Goal: Task Accomplishment & Management: Use online tool/utility

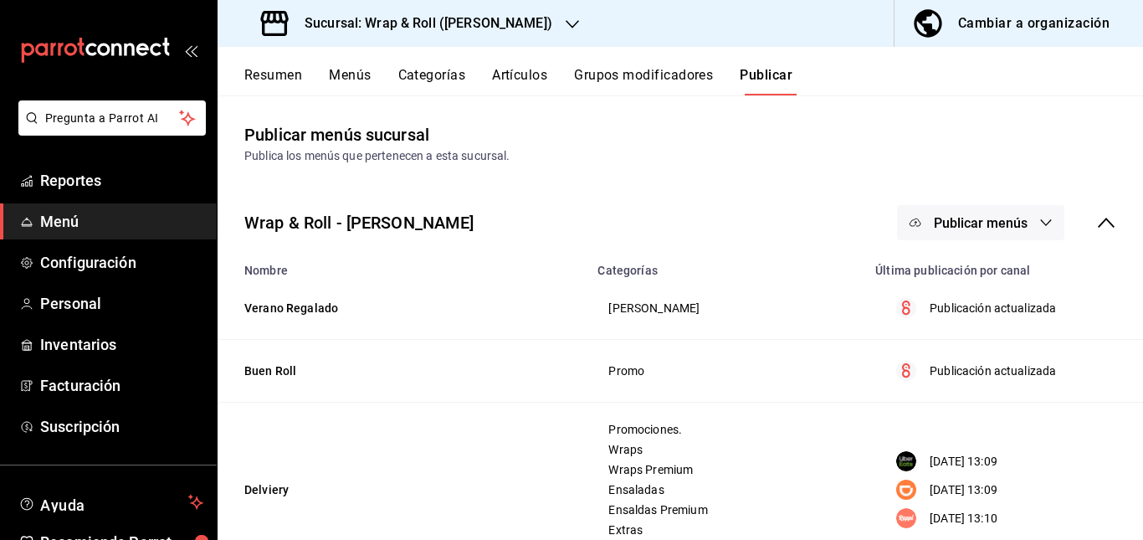
click at [531, 20] on div "Sucursal: Wrap & Roll ([PERSON_NAME])" at bounding box center [408, 23] width 355 height 47
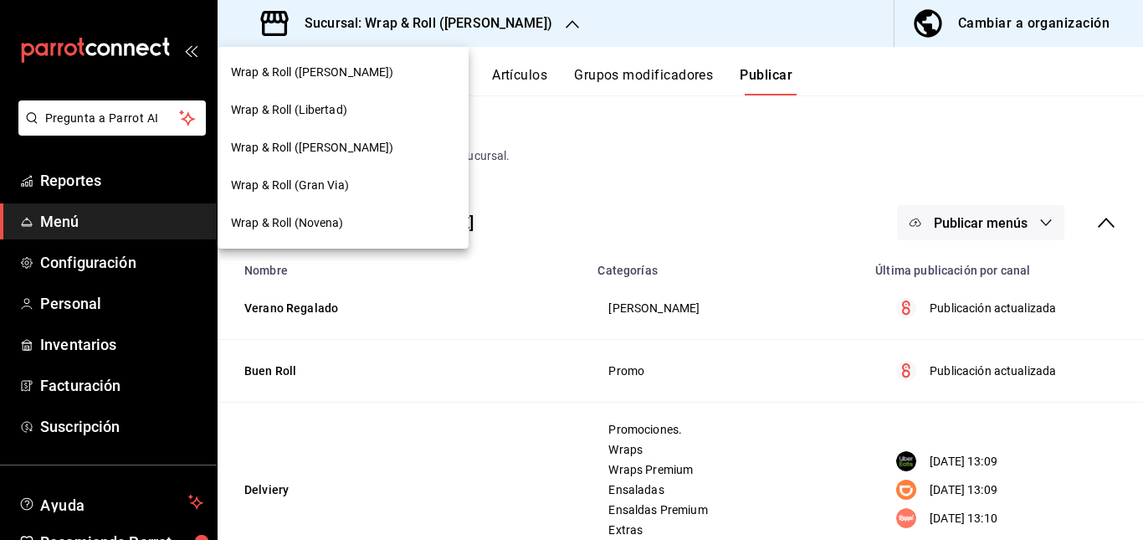
click at [514, 68] on div at bounding box center [571, 270] width 1143 height 540
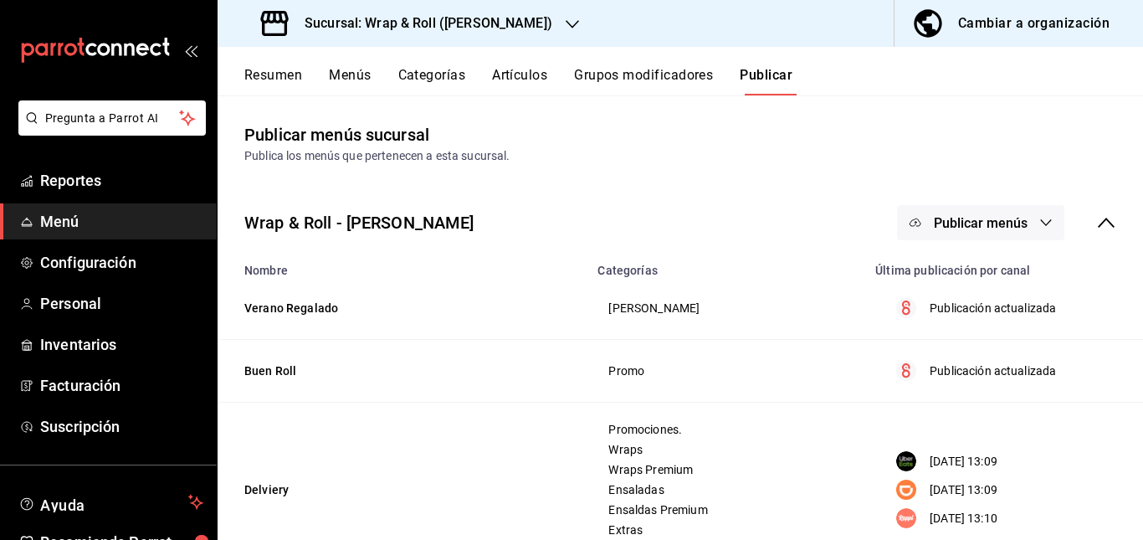
click at [524, 79] on button "Artículos" at bounding box center [519, 81] width 55 height 28
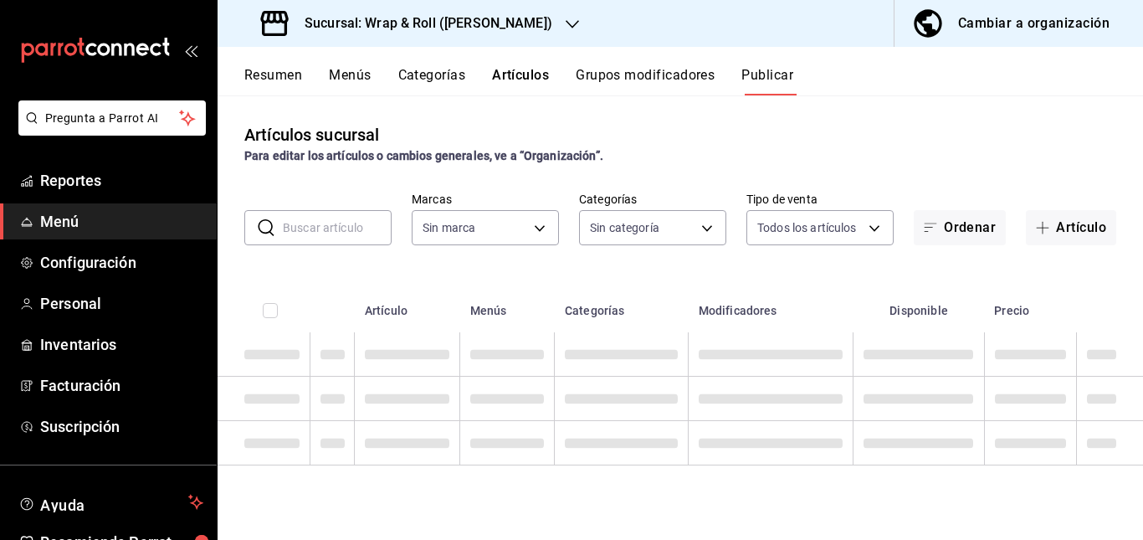
type input "acfbddca-dfdd-43bd-a64c-bf25b5834239"
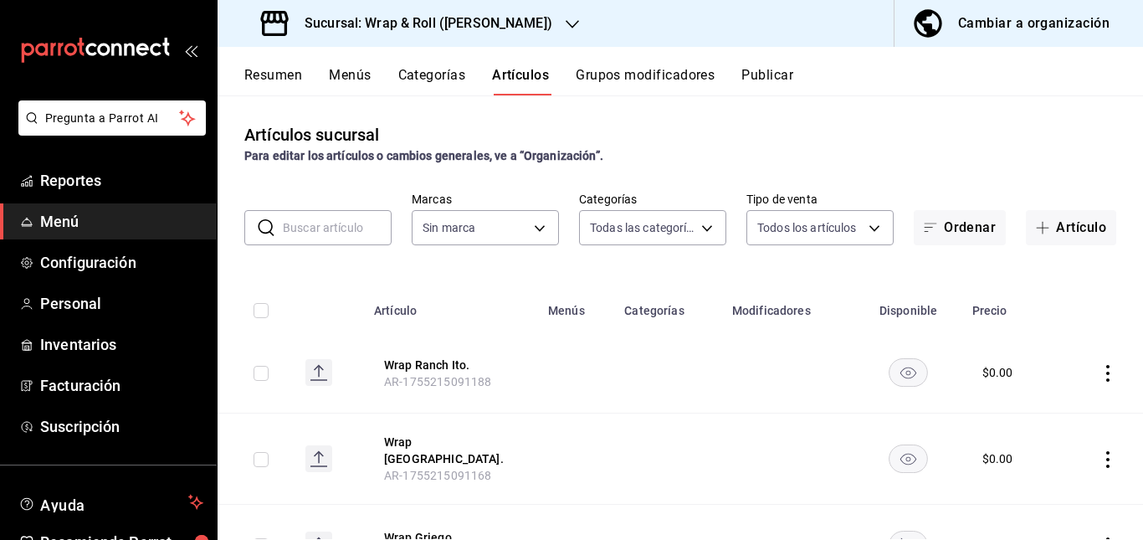
click at [338, 235] on input "text" at bounding box center [337, 227] width 109 height 33
type input "90a958d4-80bb-40f7-9be8-f3b7302f18b2,6b196204-5ec4-4f8e-a2f7-289c7823bad6,99ec4…"
type input "acfbddca-dfdd-43bd-a64c-bf25b5834239"
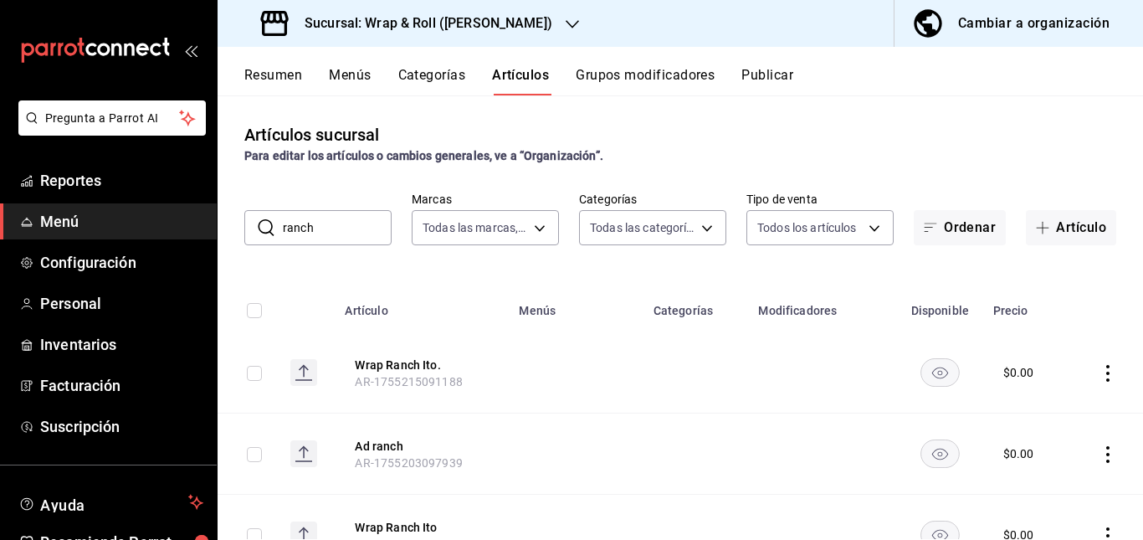
click at [623, 387] on td at bounding box center [576, 372] width 134 height 81
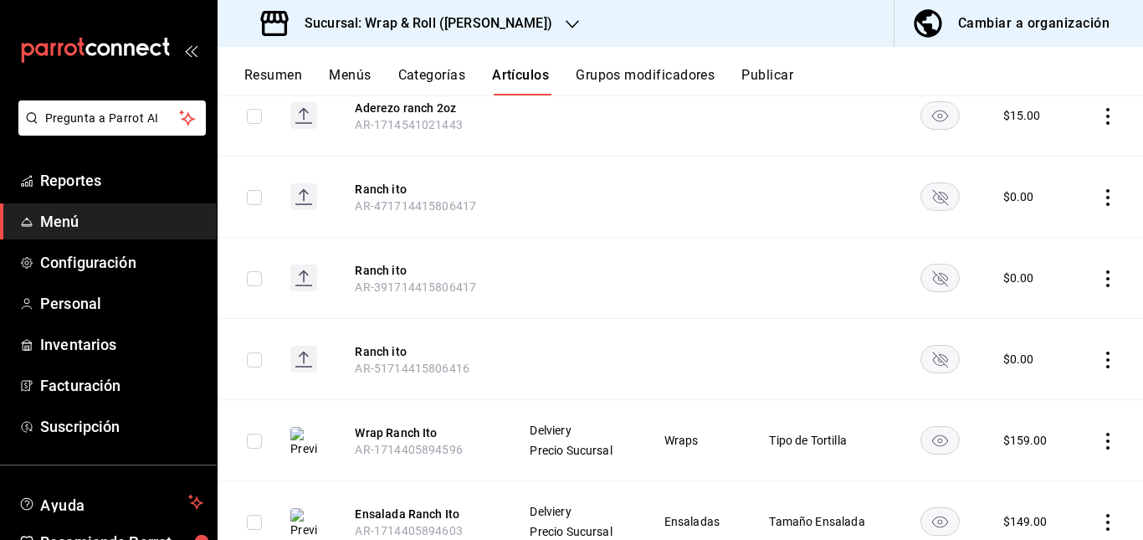
scroll to position [907, 0]
click at [931, 207] on rect "availability-product" at bounding box center [939, 196] width 38 height 28
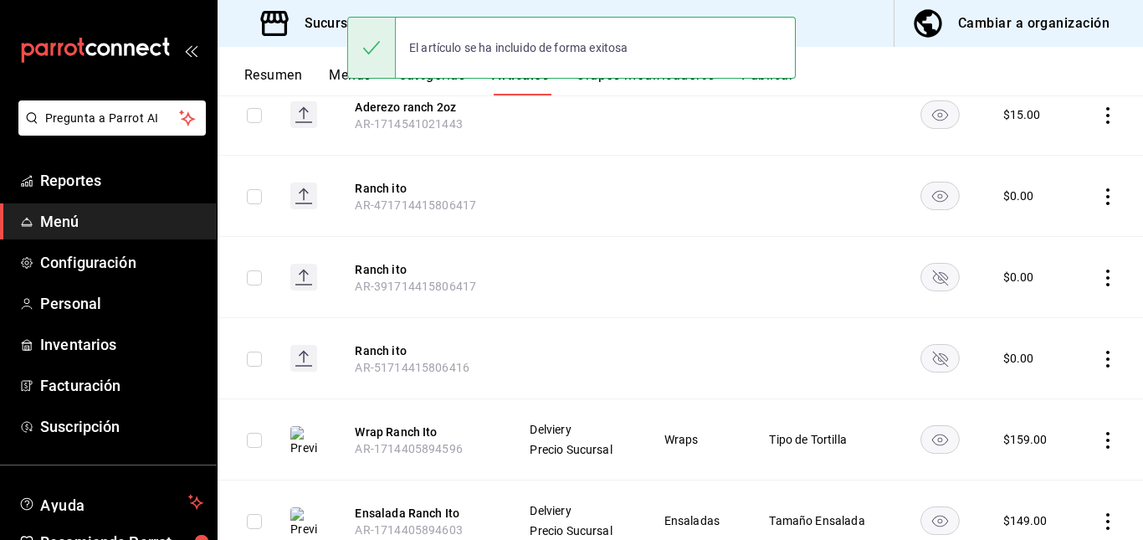
click at [924, 274] on rect "availability-product" at bounding box center [939, 277] width 38 height 28
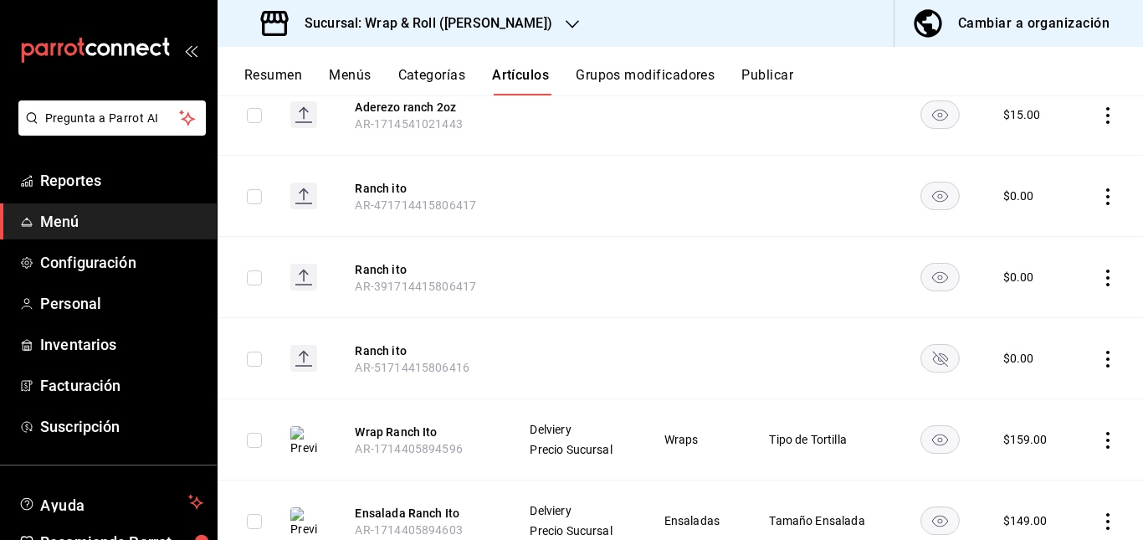
click at [929, 344] on rect "availability-product" at bounding box center [939, 358] width 38 height 28
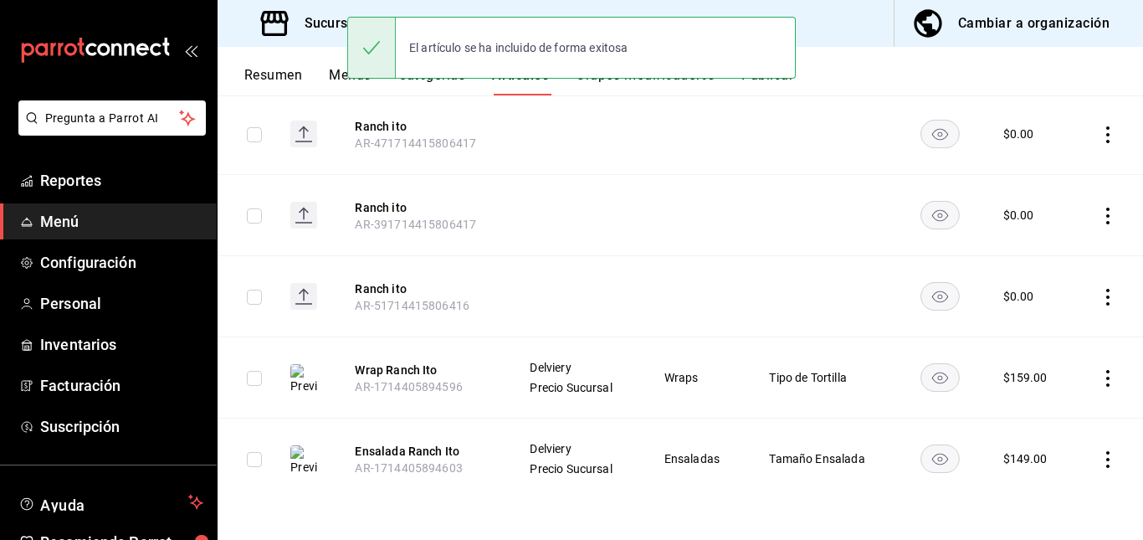
scroll to position [0, 0]
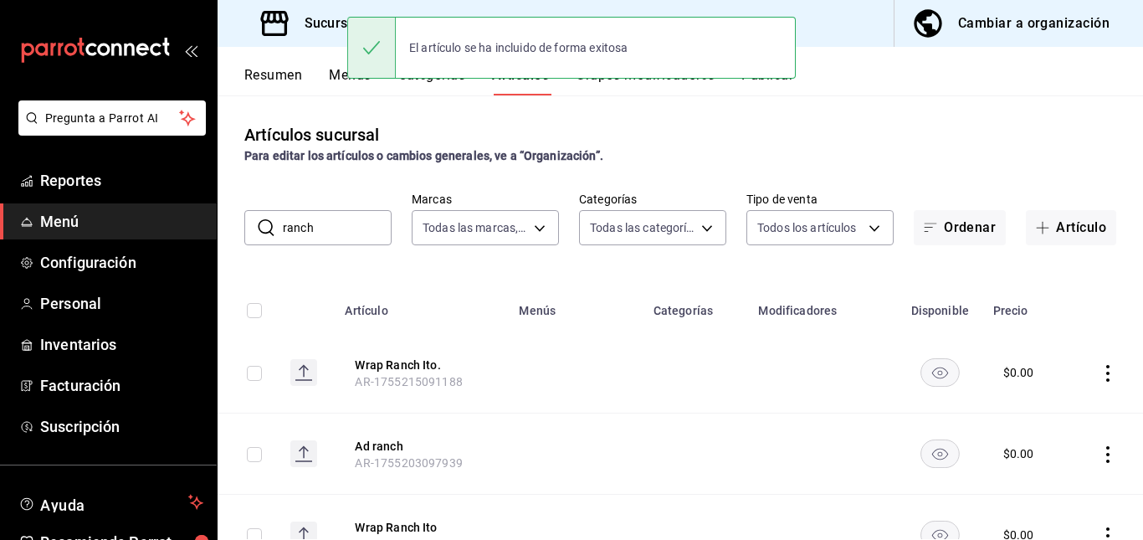
click at [340, 233] on input "ranch" at bounding box center [337, 227] width 109 height 33
type input "r"
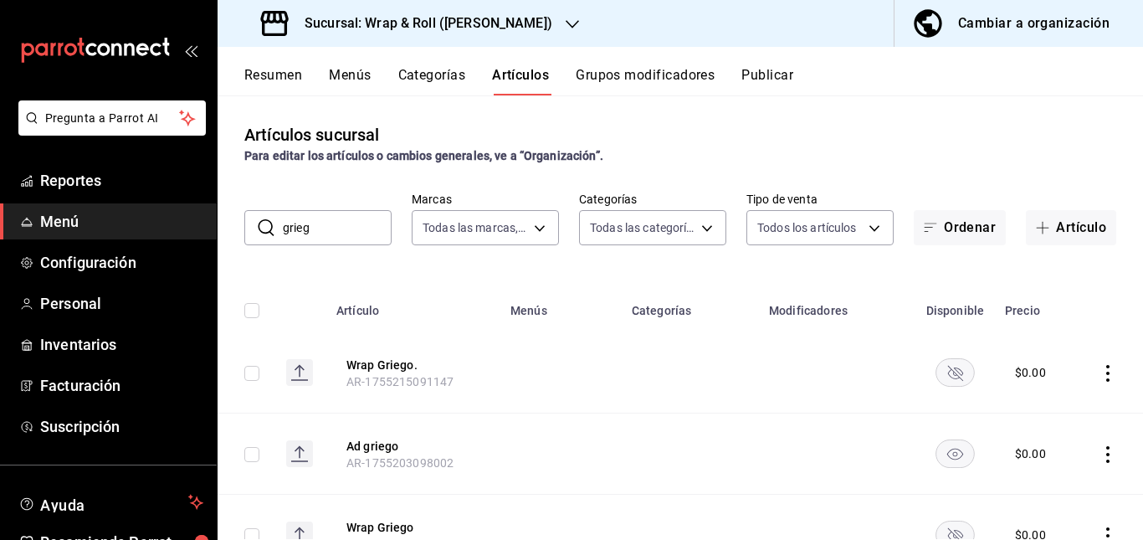
click at [709, 357] on td at bounding box center [690, 372] width 137 height 81
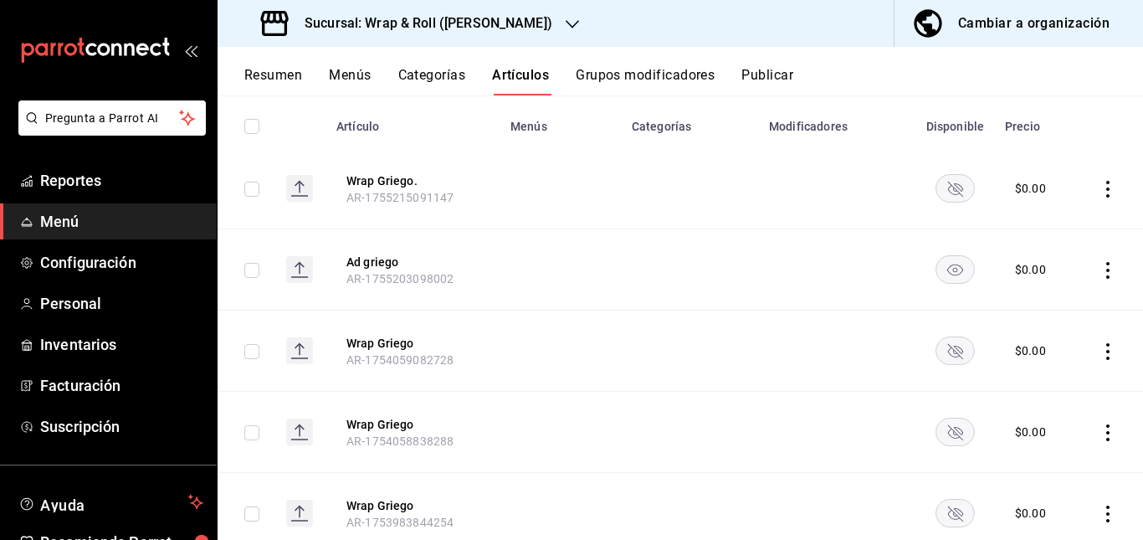
scroll to position [186, 0]
click at [947, 187] on rect "availability-product" at bounding box center [955, 186] width 38 height 28
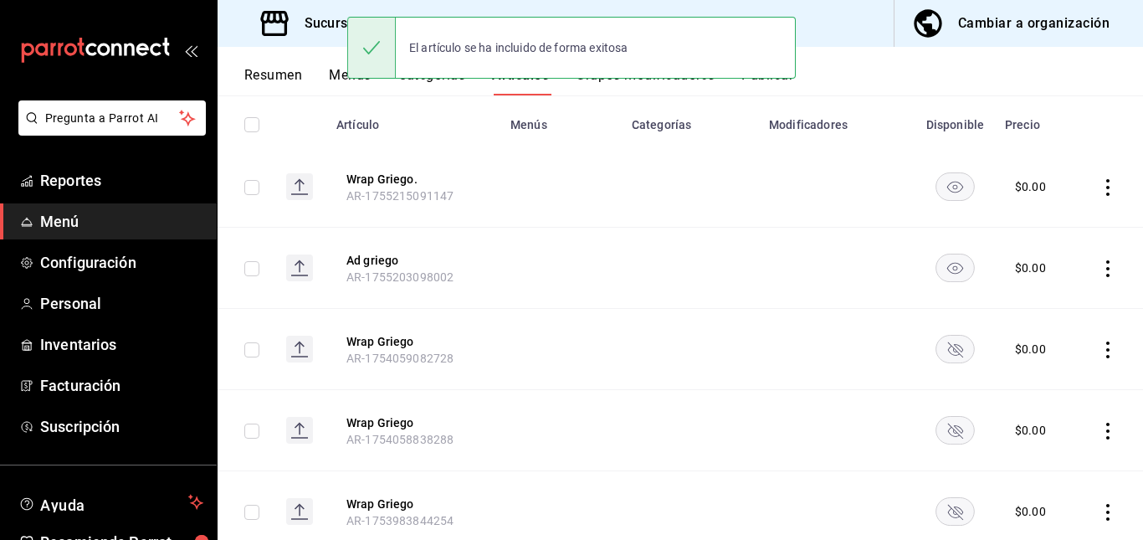
click at [948, 345] on icon "availability-product" at bounding box center [955, 349] width 15 height 15
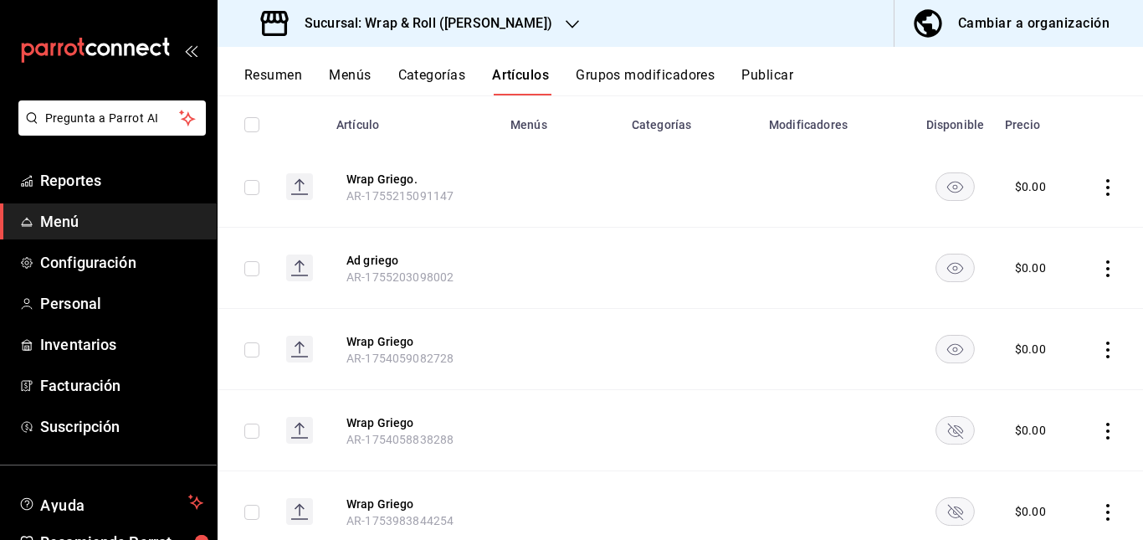
click at [944, 414] on td at bounding box center [954, 430] width 79 height 81
click at [941, 427] on rect "availability-product" at bounding box center [955, 430] width 38 height 28
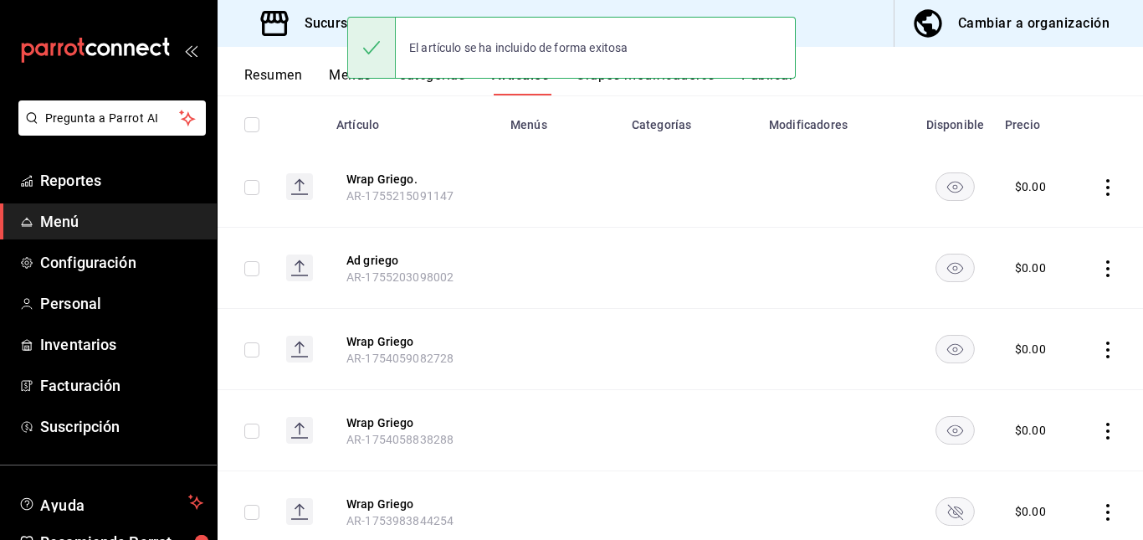
click at [948, 514] on icon "availability-product" at bounding box center [955, 511] width 15 height 15
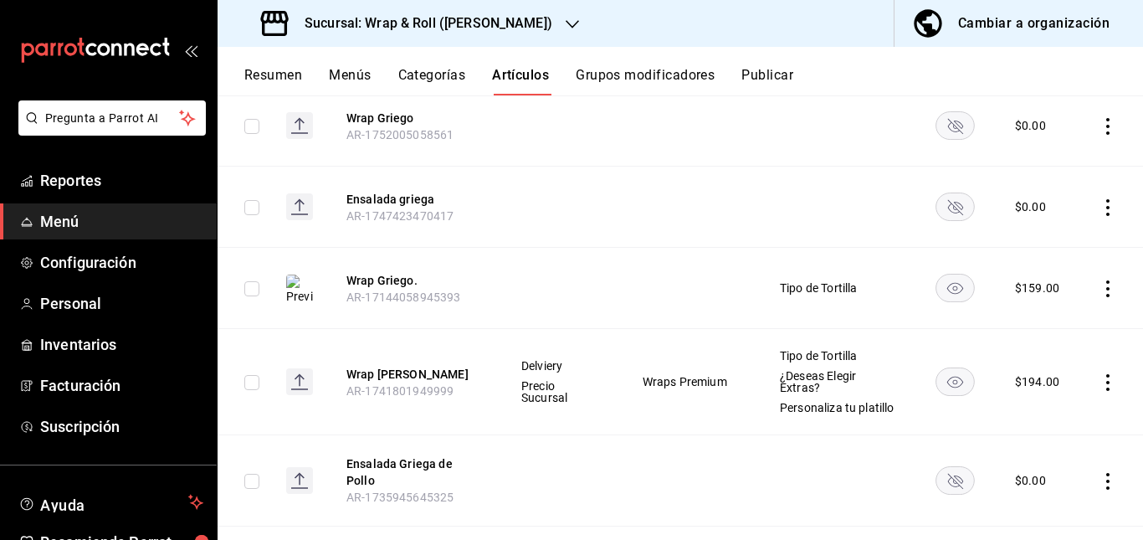
scroll to position [653, 0]
click at [936, 127] on rect "availability-product" at bounding box center [955, 124] width 38 height 28
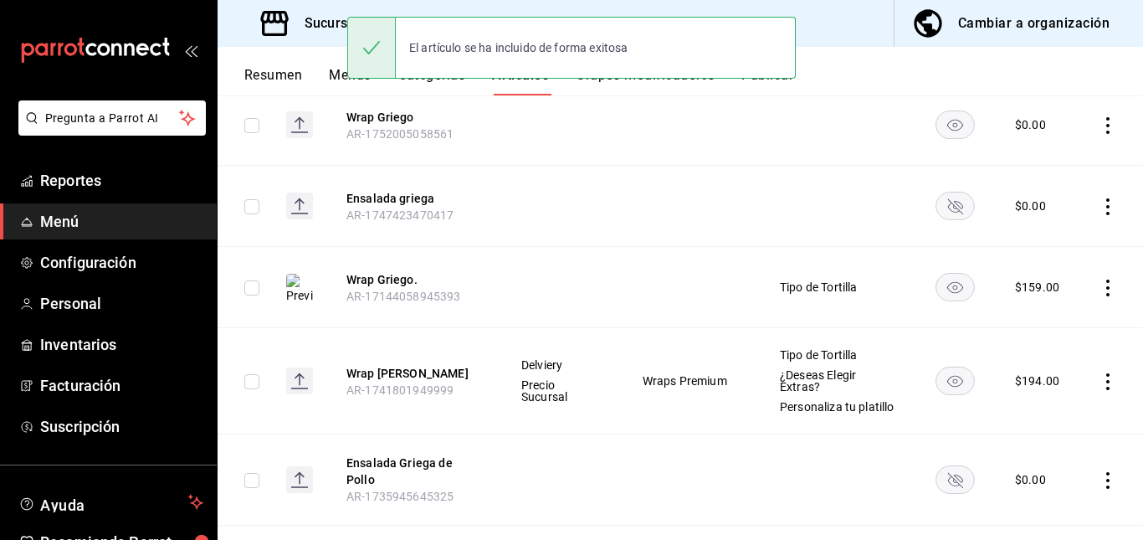
click at [949, 193] on rect "availability-product" at bounding box center [955, 206] width 38 height 28
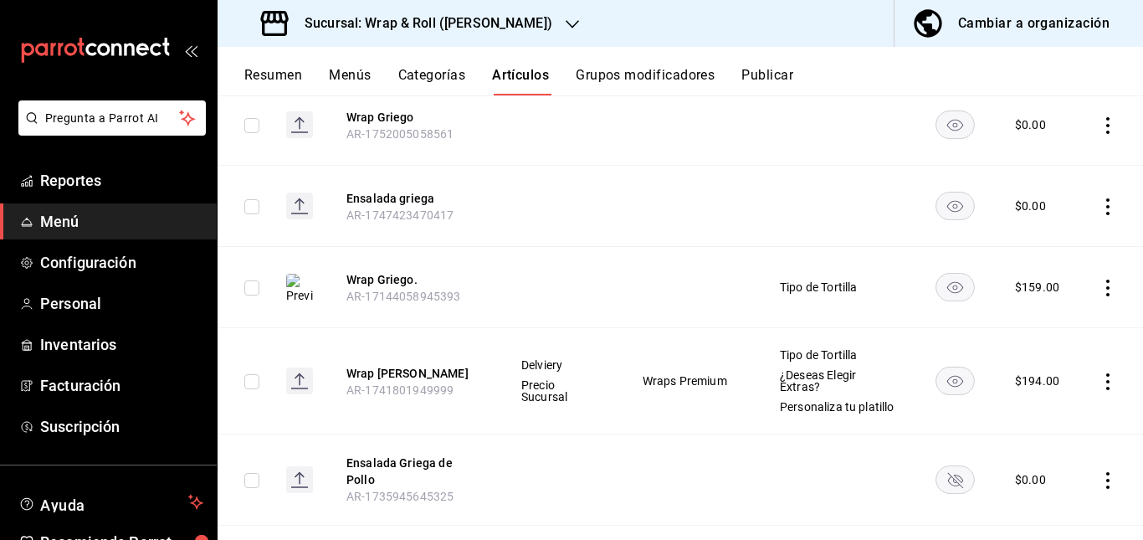
click at [948, 478] on rect "availability-product" at bounding box center [955, 479] width 38 height 28
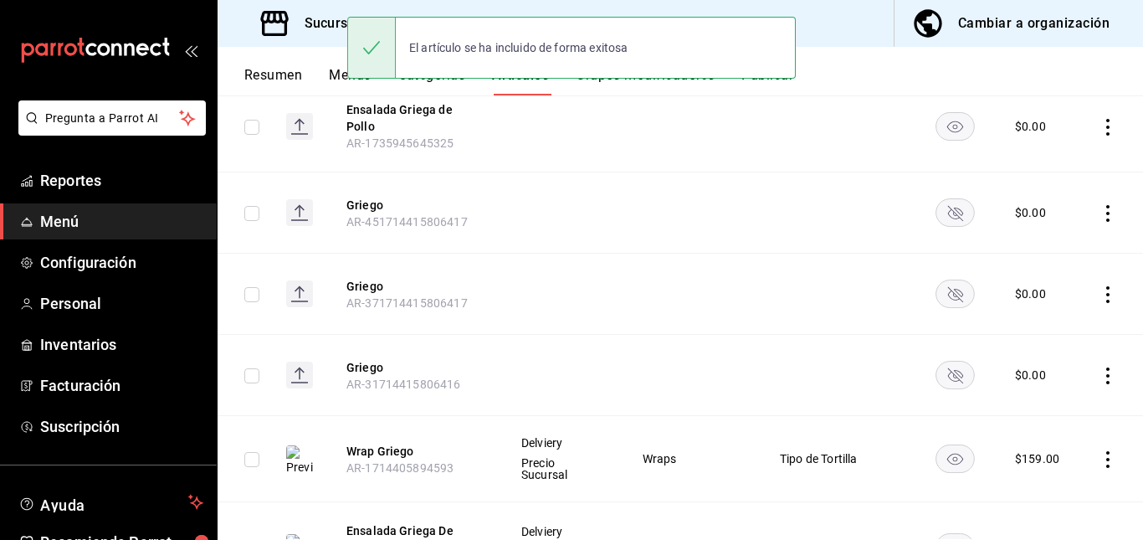
scroll to position [1007, 0]
click at [942, 220] on rect "availability-product" at bounding box center [955, 212] width 38 height 28
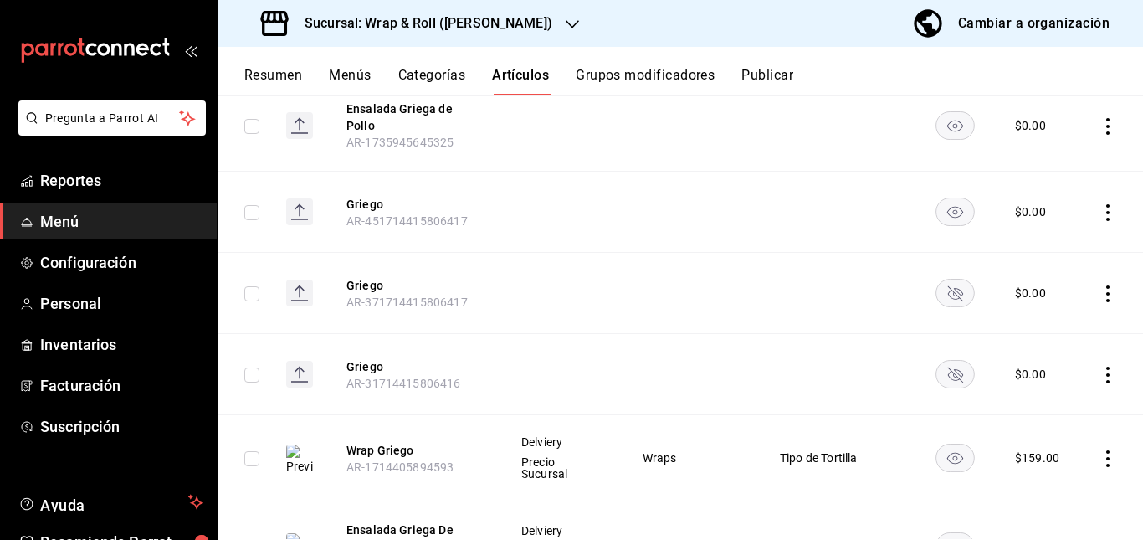
click at [938, 303] on rect "availability-product" at bounding box center [955, 293] width 38 height 28
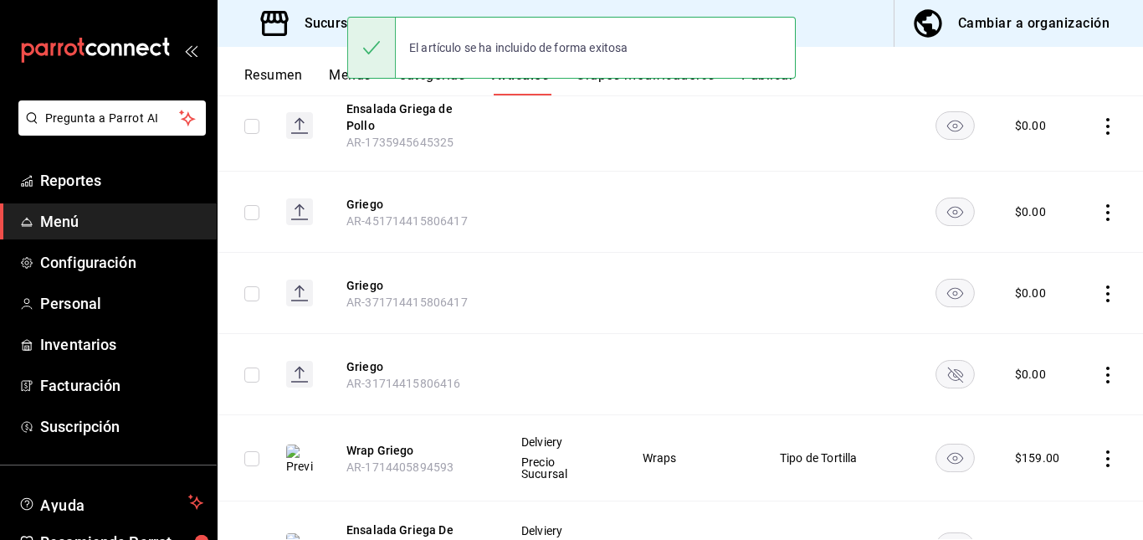
click at [944, 376] on rect "availability-product" at bounding box center [955, 375] width 38 height 28
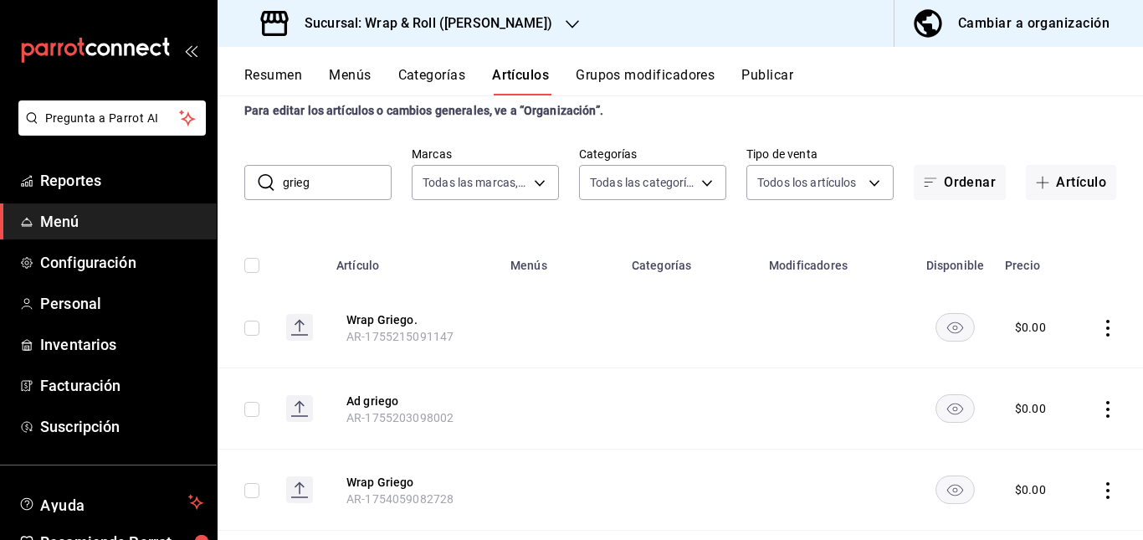
scroll to position [0, 0]
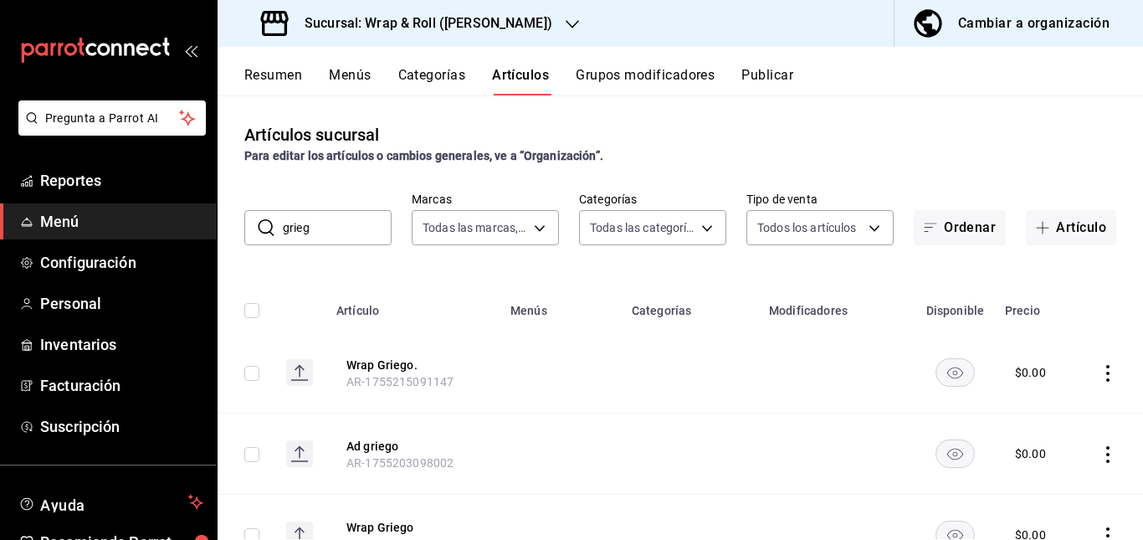
click at [362, 239] on input "grieg" at bounding box center [337, 227] width 109 height 33
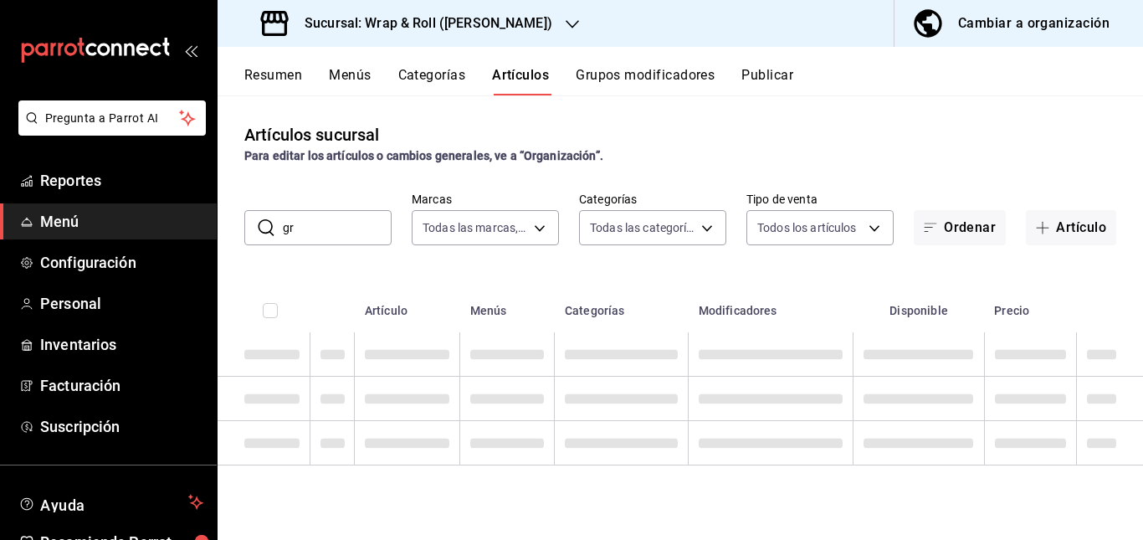
type input "g"
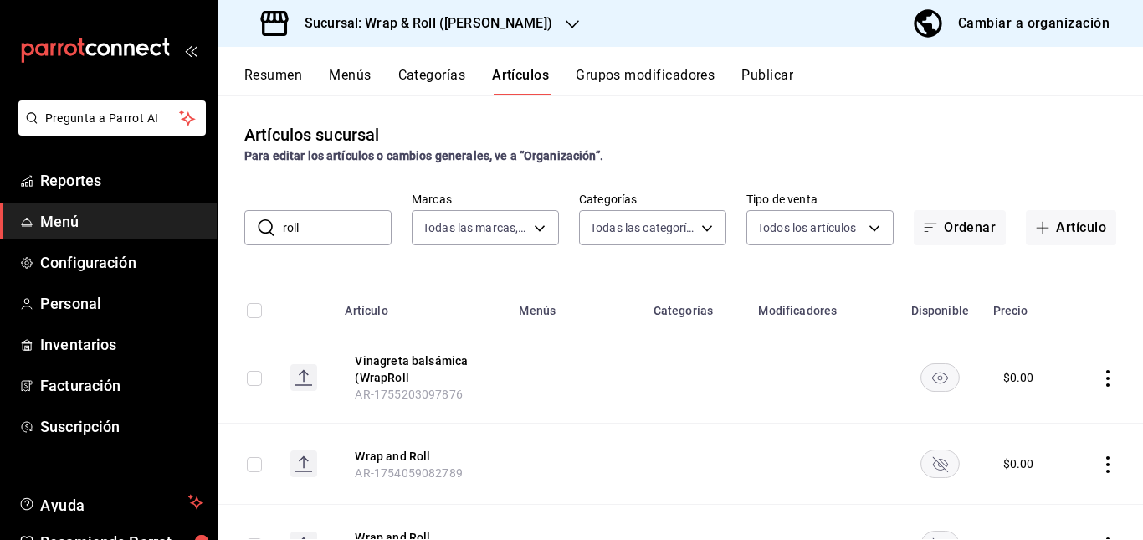
click at [623, 394] on td at bounding box center [576, 377] width 134 height 91
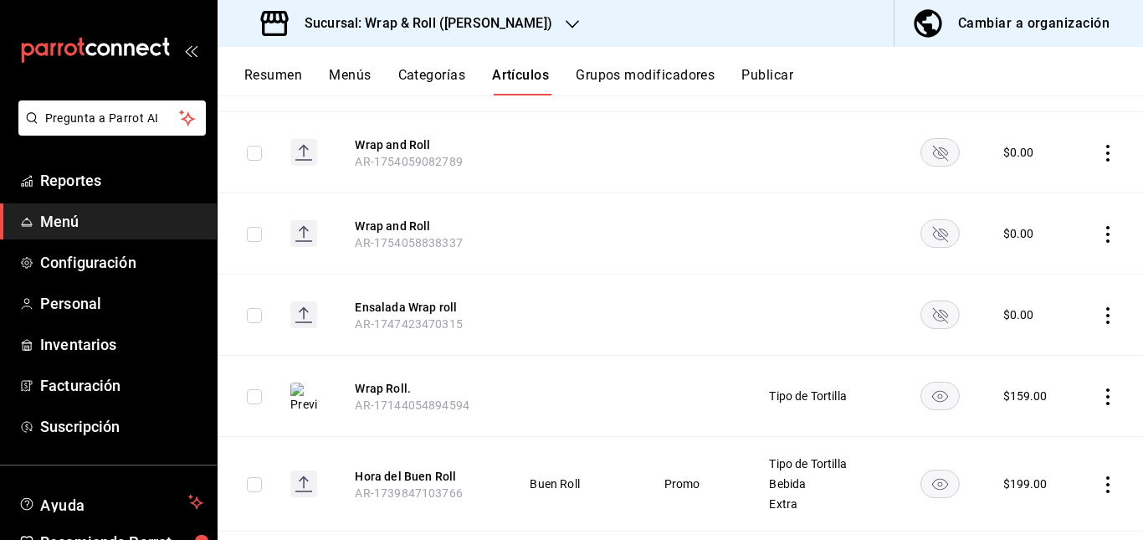
scroll to position [320, 0]
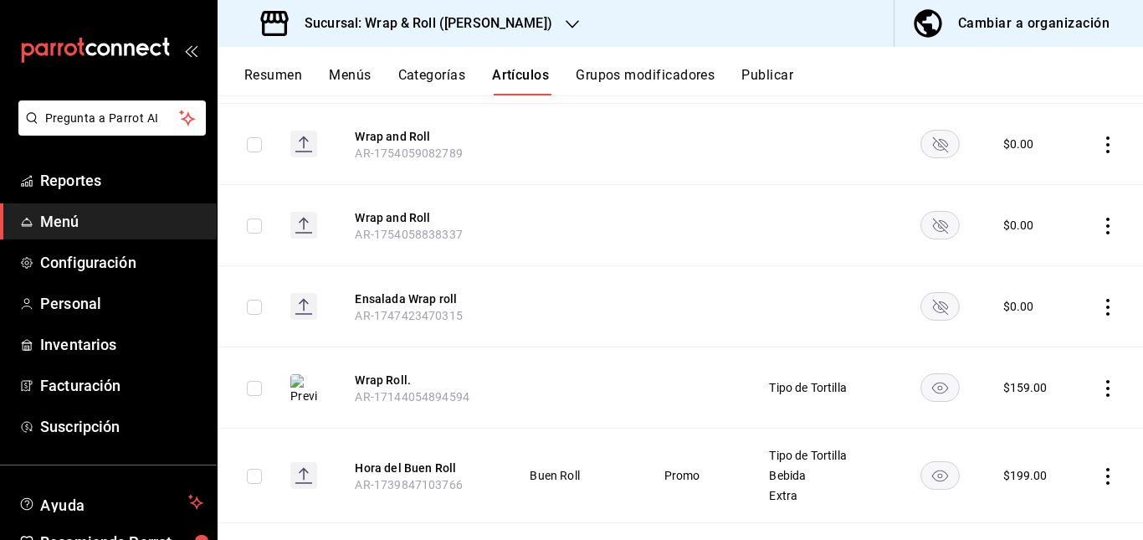
click at [925, 136] on rect "availability-product" at bounding box center [939, 144] width 38 height 28
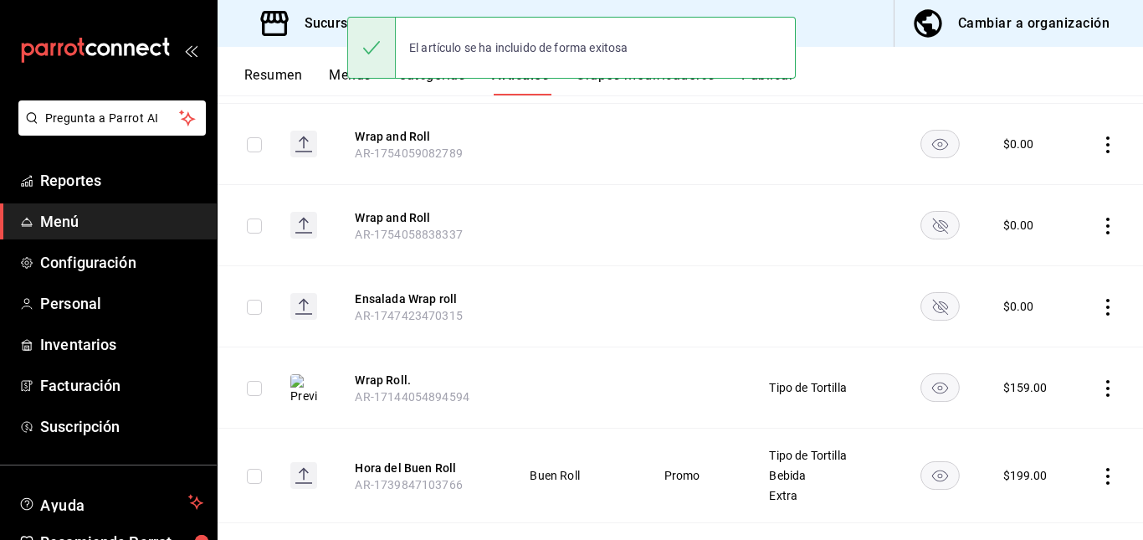
click at [929, 223] on rect "availability-product" at bounding box center [939, 226] width 38 height 28
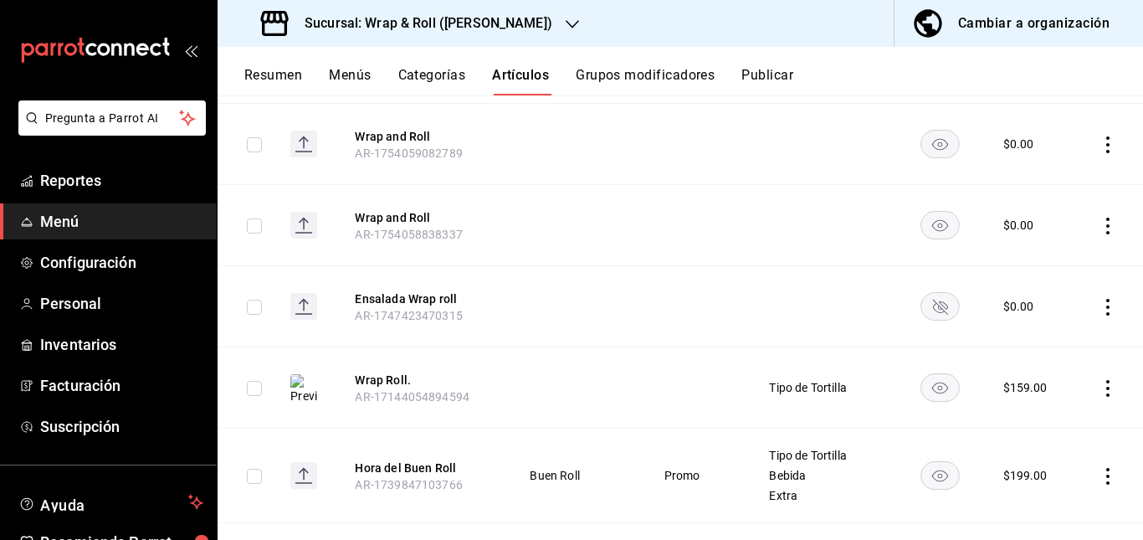
click at [926, 315] on rect "availability-product" at bounding box center [939, 307] width 38 height 28
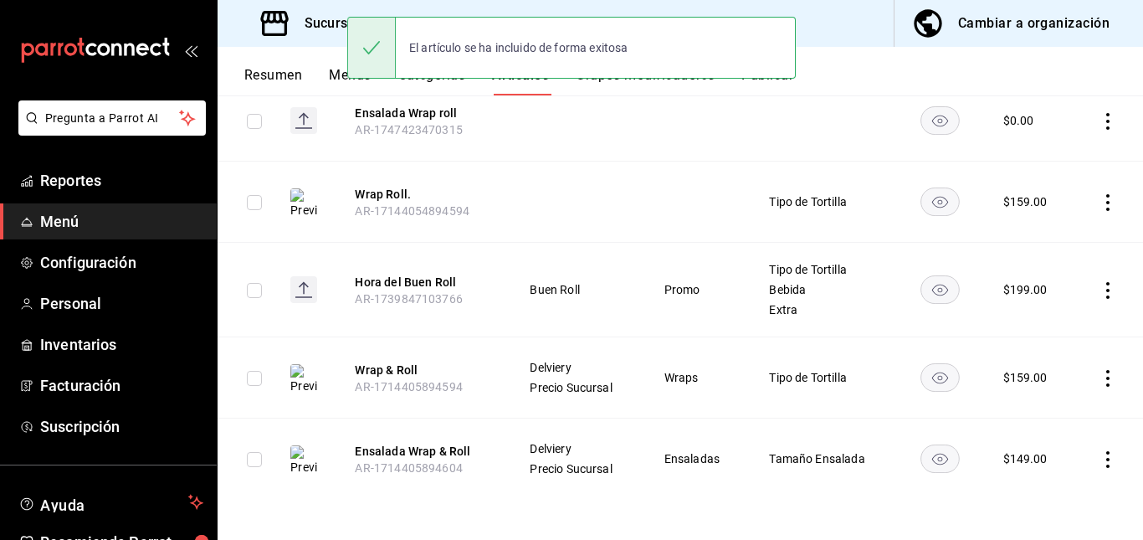
scroll to position [0, 0]
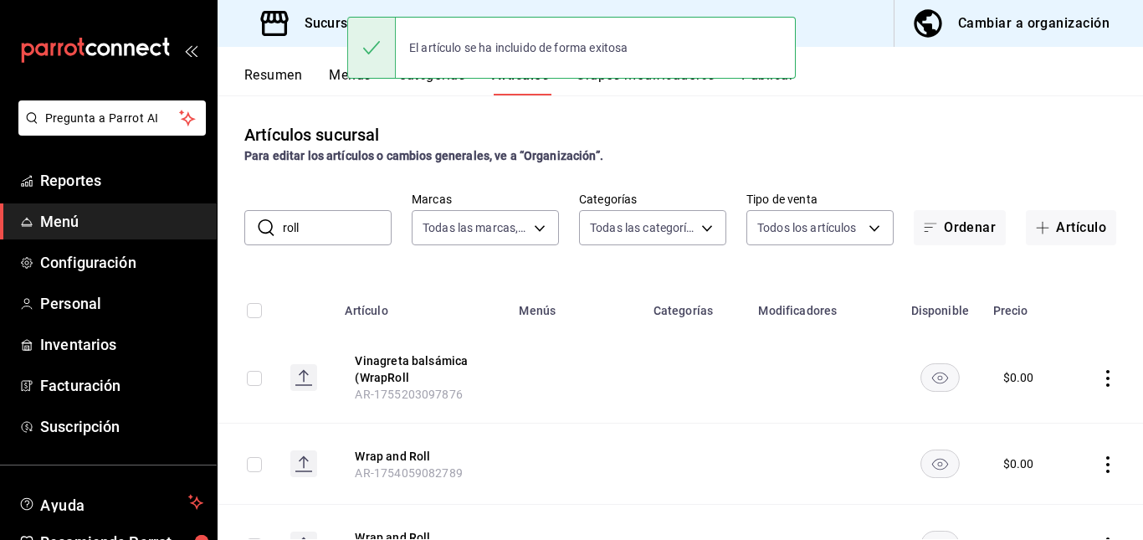
click at [353, 237] on input "roll" at bounding box center [337, 227] width 109 height 33
type input "r"
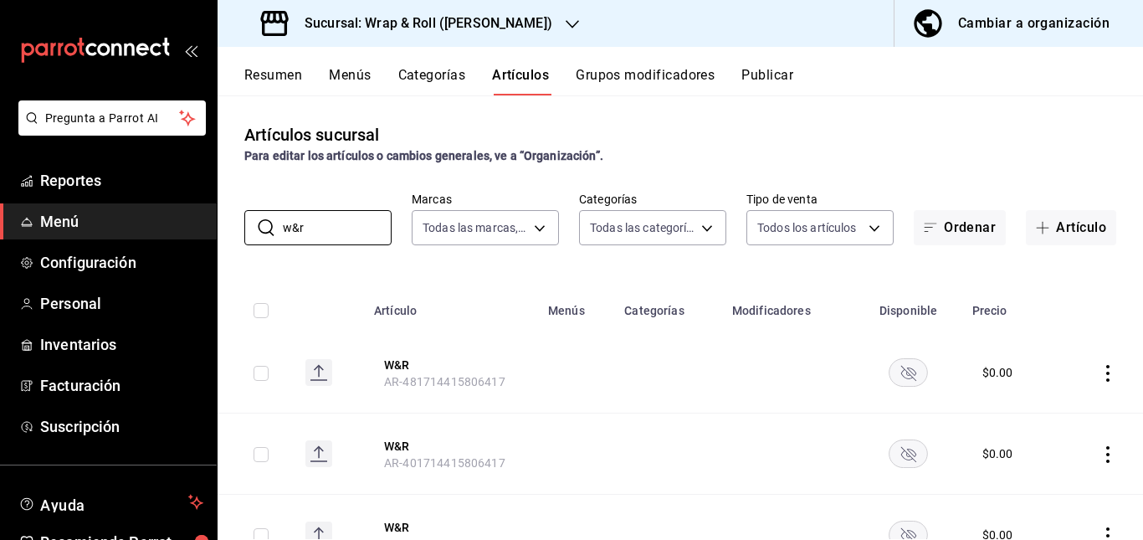
click at [638, 336] on td at bounding box center [668, 372] width 108 height 81
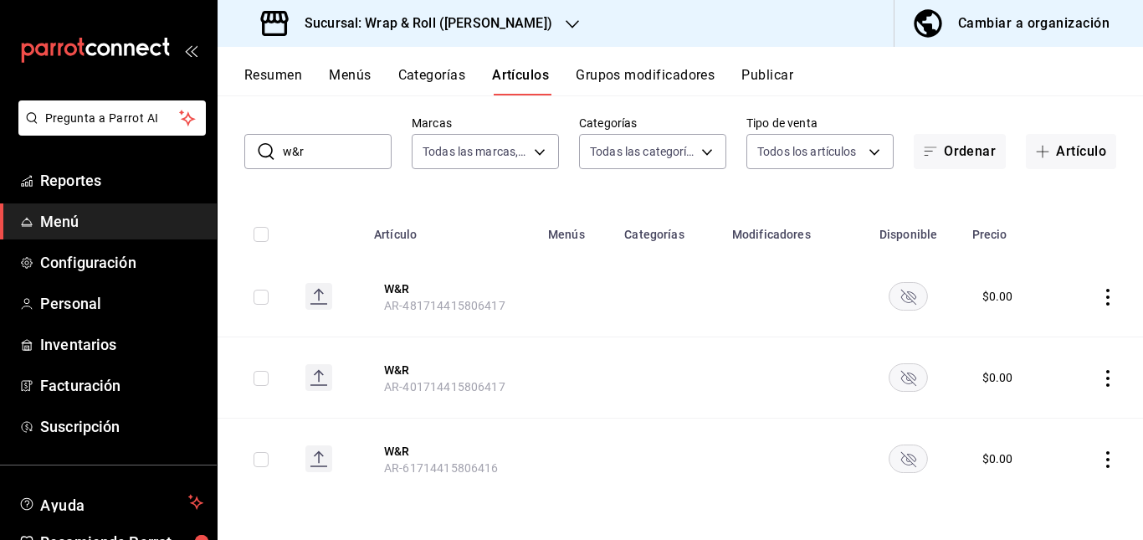
drag, startPoint x: 919, startPoint y: 295, endPoint x: 880, endPoint y: 298, distance: 39.4
click at [880, 298] on td at bounding box center [908, 296] width 107 height 81
click at [889, 298] on rect "availability-product" at bounding box center [908, 296] width 38 height 28
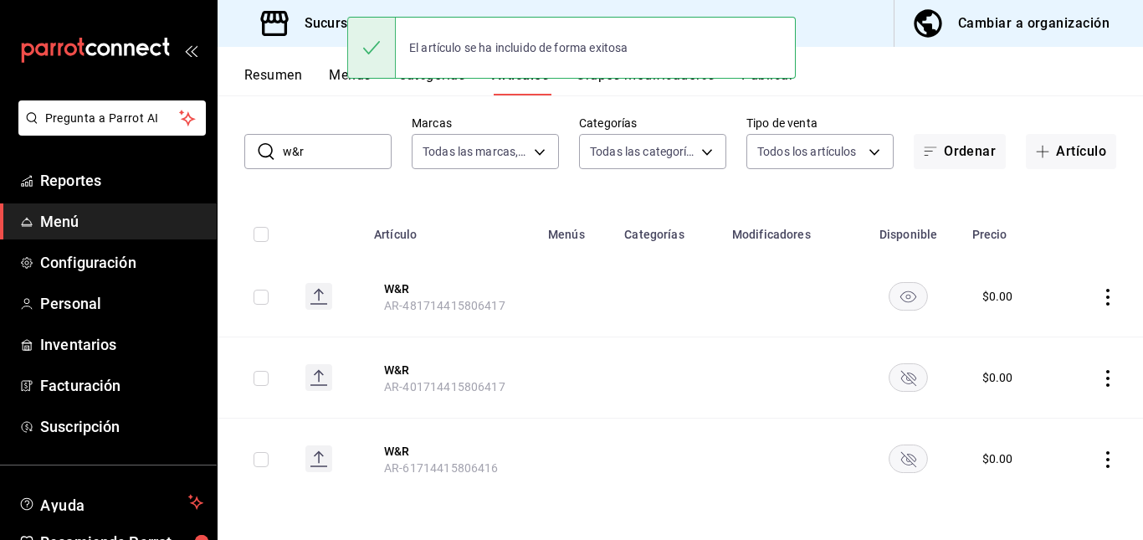
click at [900, 385] on rect "availability-product" at bounding box center [908, 377] width 38 height 28
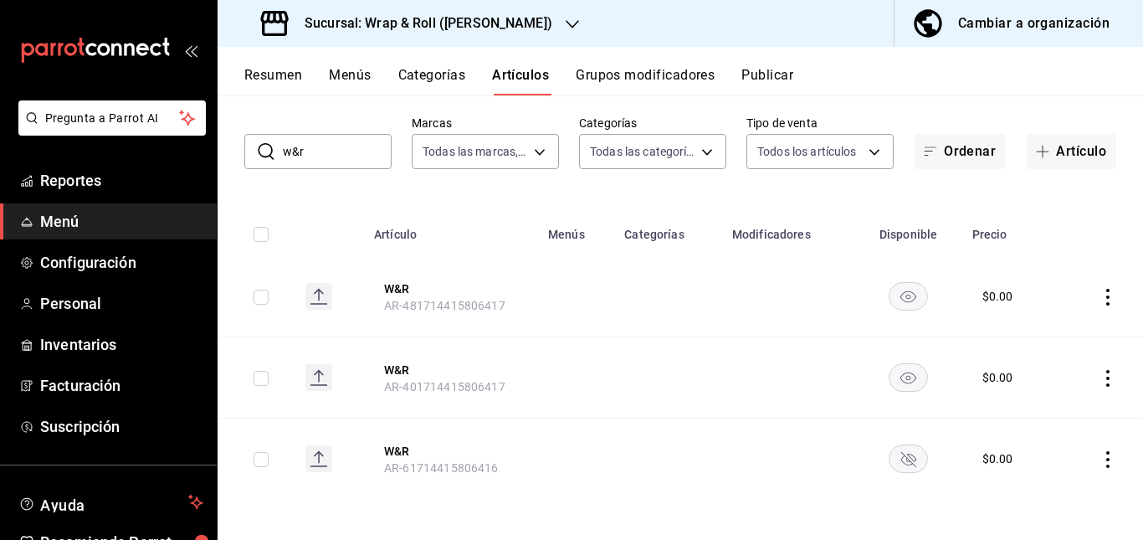
click at [898, 448] on rect "availability-product" at bounding box center [908, 458] width 38 height 28
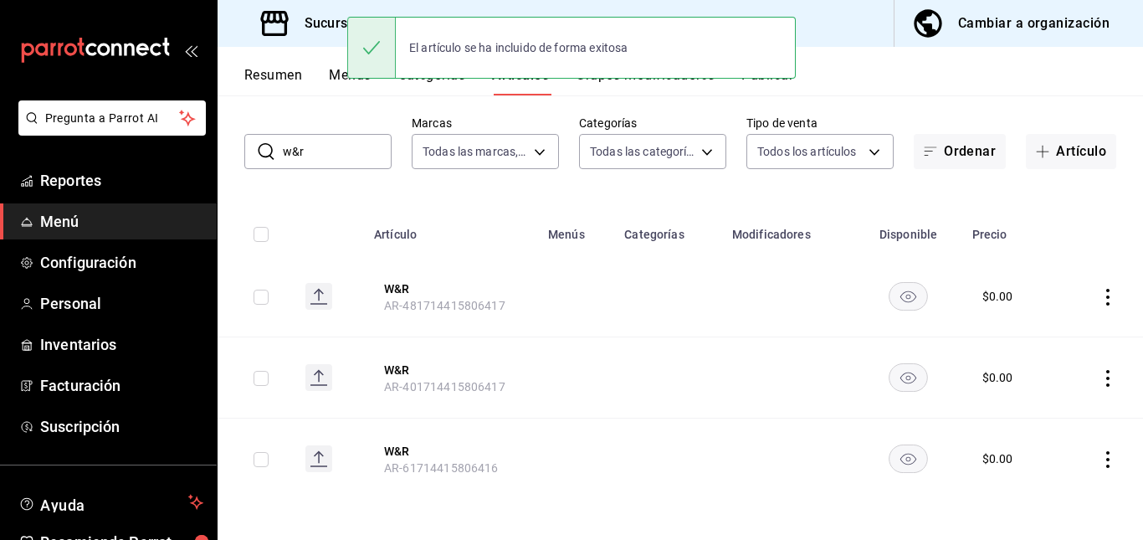
click at [344, 160] on input "w&r" at bounding box center [337, 151] width 109 height 33
type input "w"
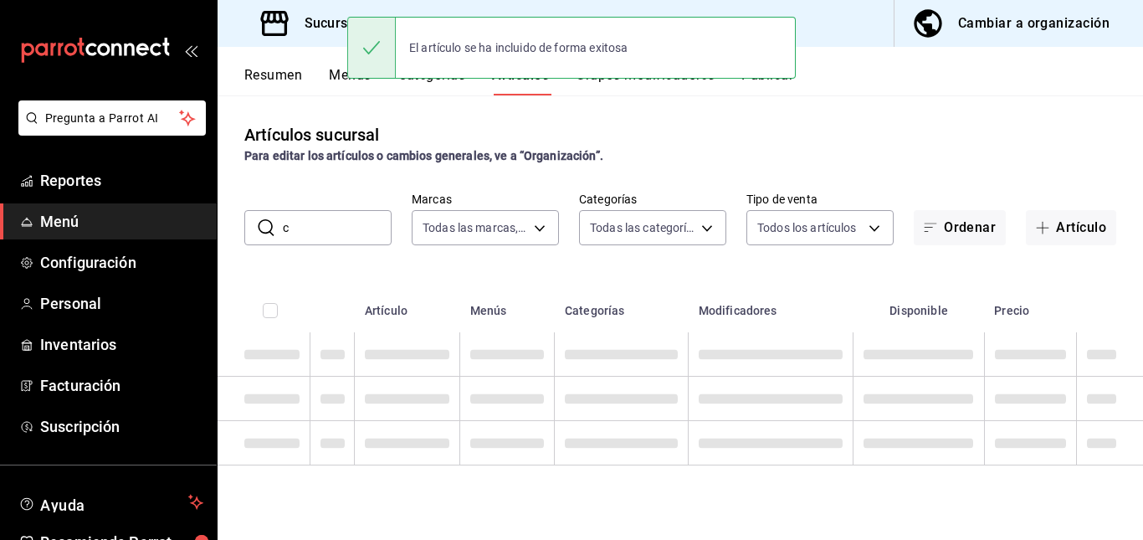
scroll to position [0, 0]
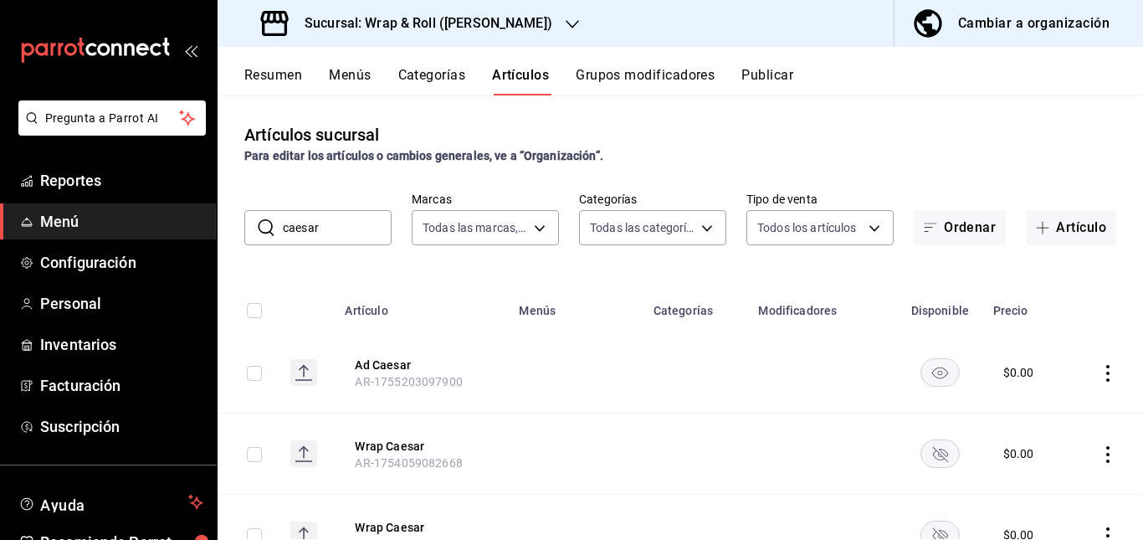
click at [698, 346] on td at bounding box center [695, 372] width 105 height 81
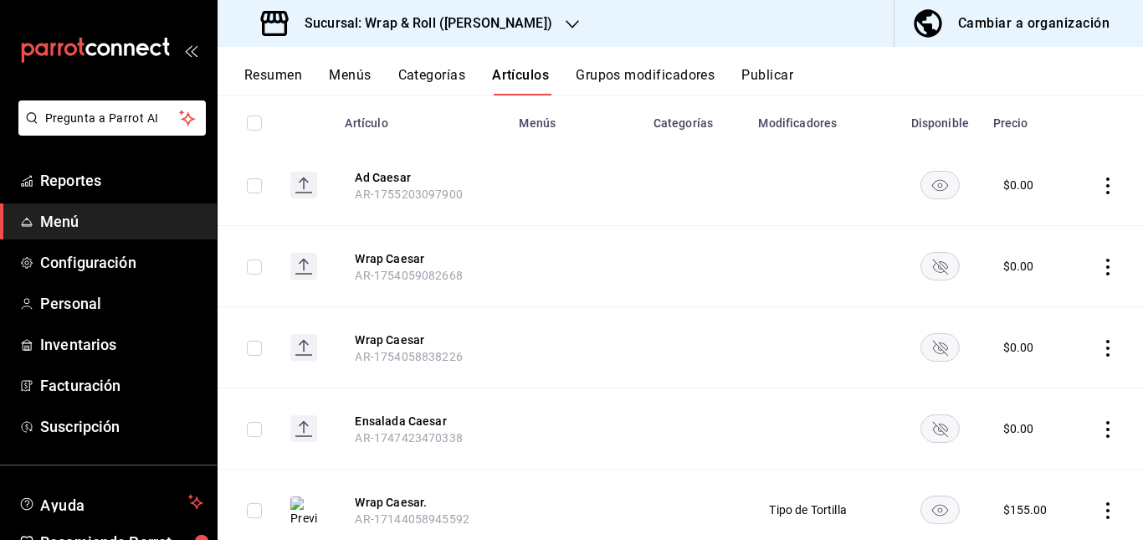
scroll to position [210, 0]
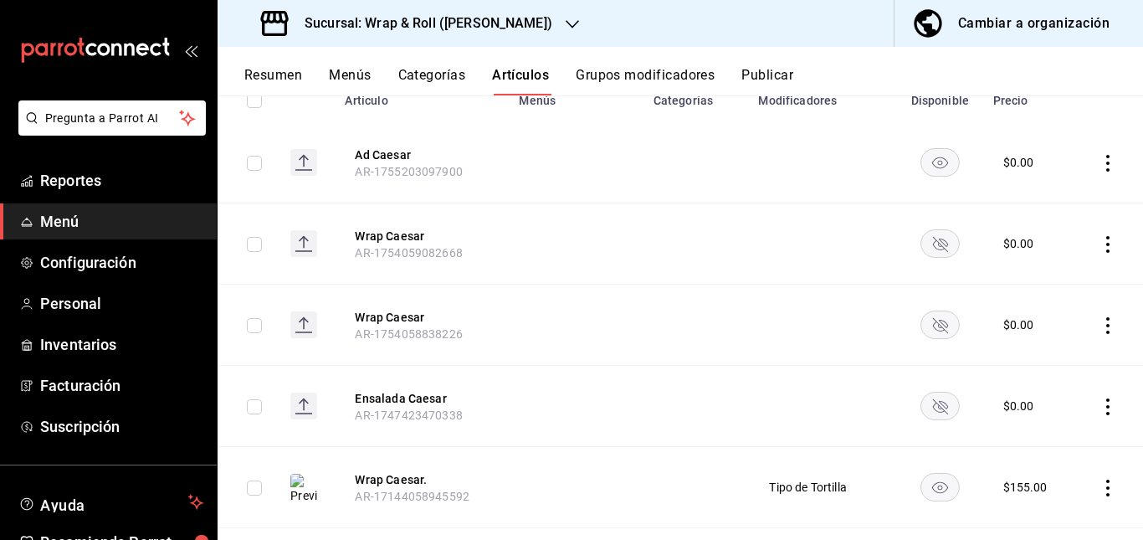
click at [925, 241] on rect "availability-product" at bounding box center [939, 243] width 38 height 28
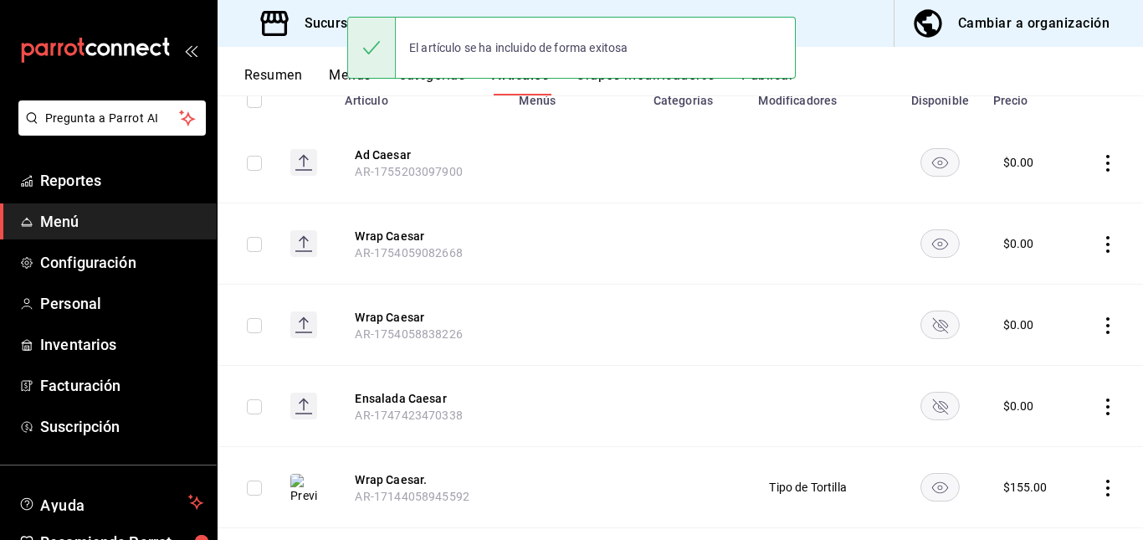
click at [929, 313] on rect "availability-product" at bounding box center [939, 324] width 38 height 28
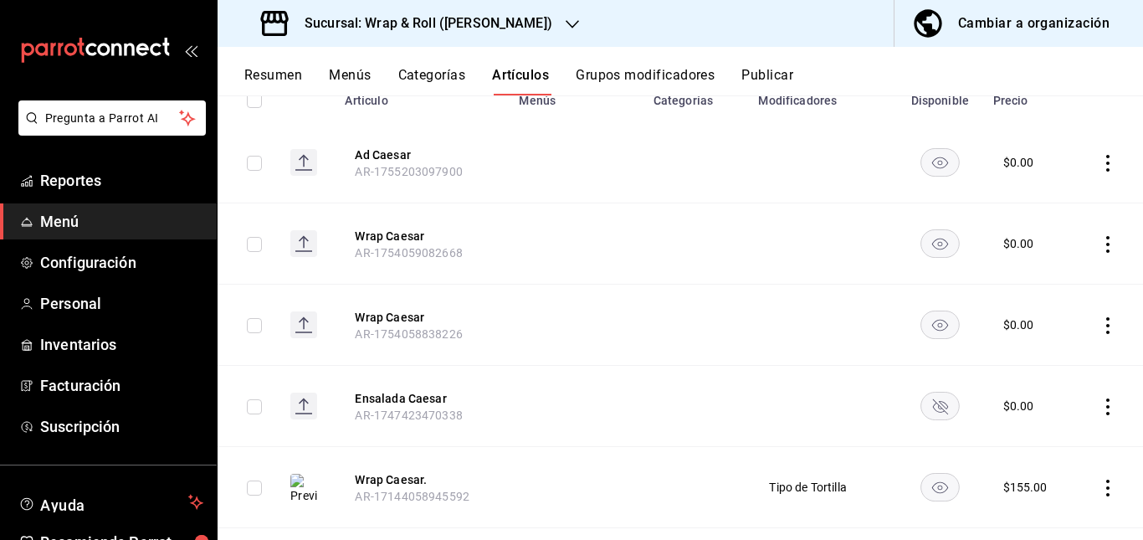
click at [923, 408] on rect "availability-product" at bounding box center [939, 405] width 38 height 28
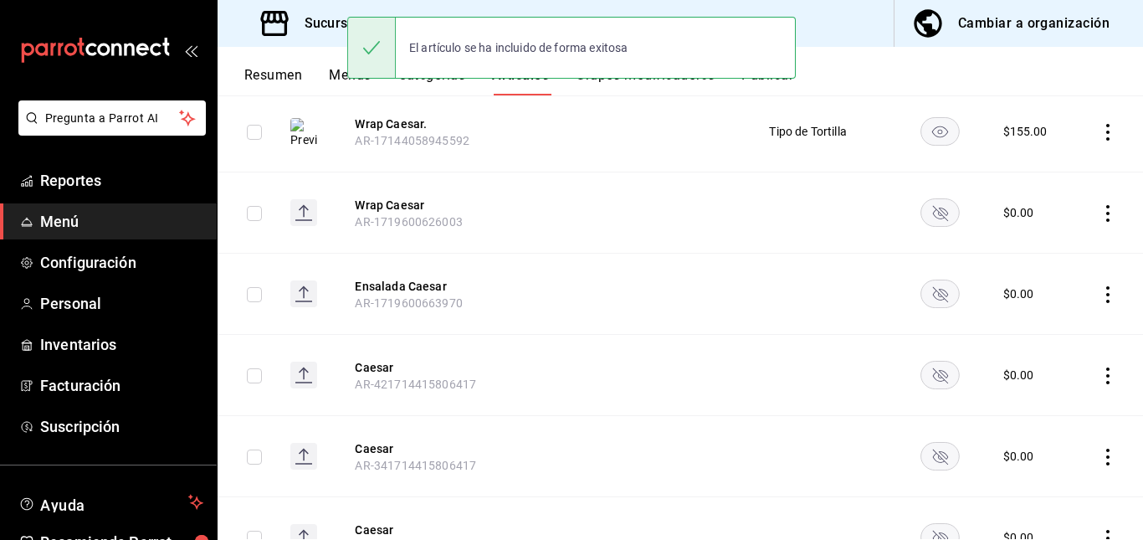
scroll to position [637, 0]
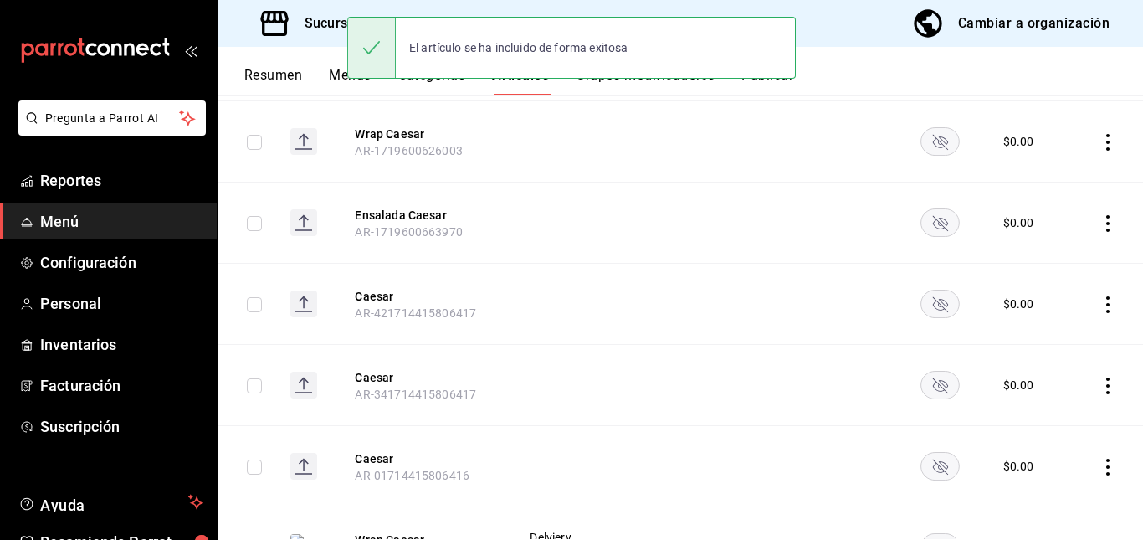
click at [924, 133] on rect "availability-product" at bounding box center [939, 141] width 38 height 28
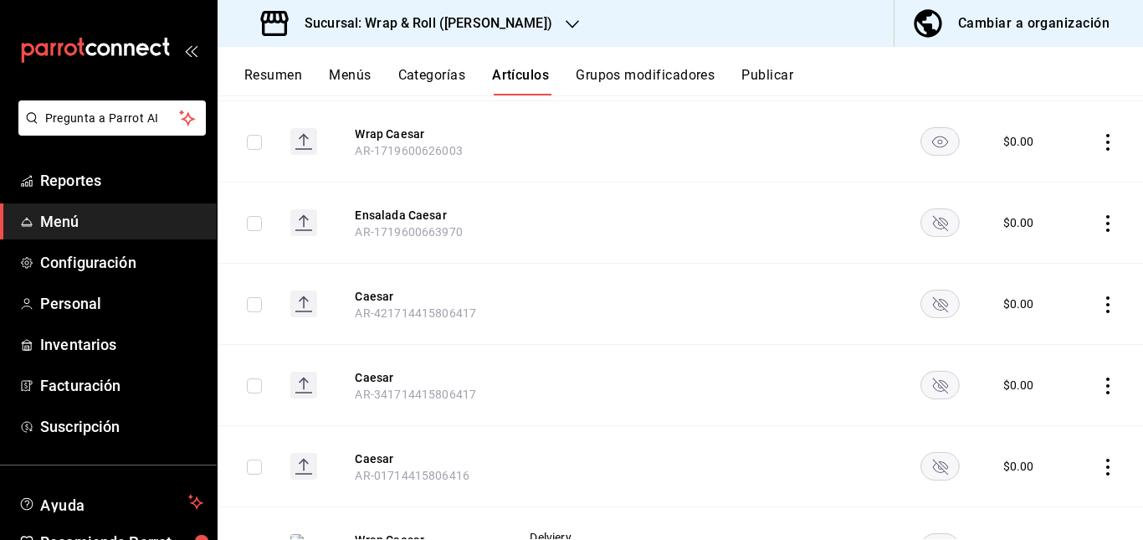
click at [940, 216] on rect "availability-product" at bounding box center [939, 222] width 38 height 28
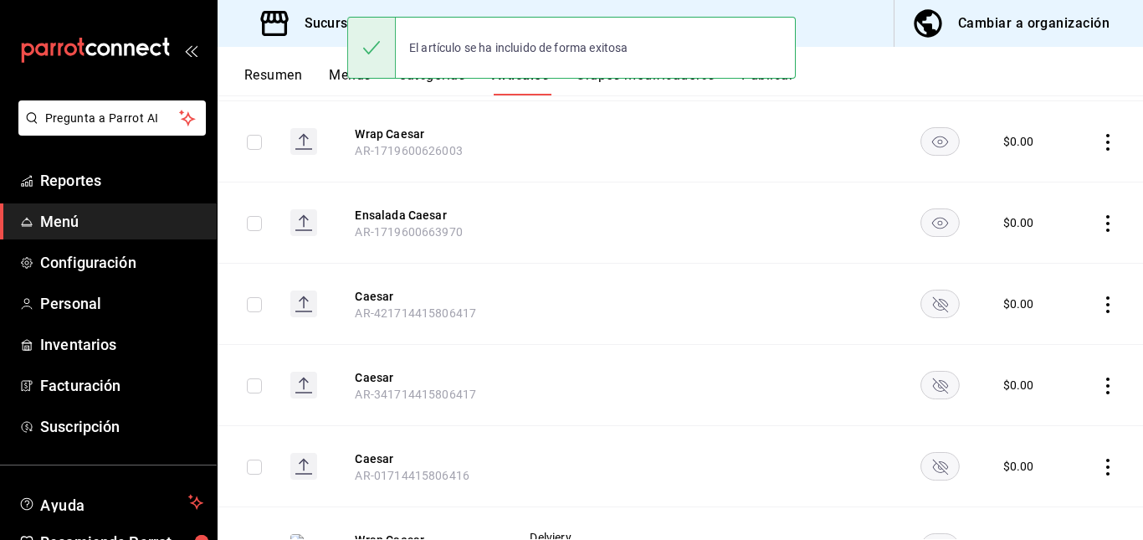
click at [927, 303] on rect "availability-product" at bounding box center [939, 303] width 38 height 28
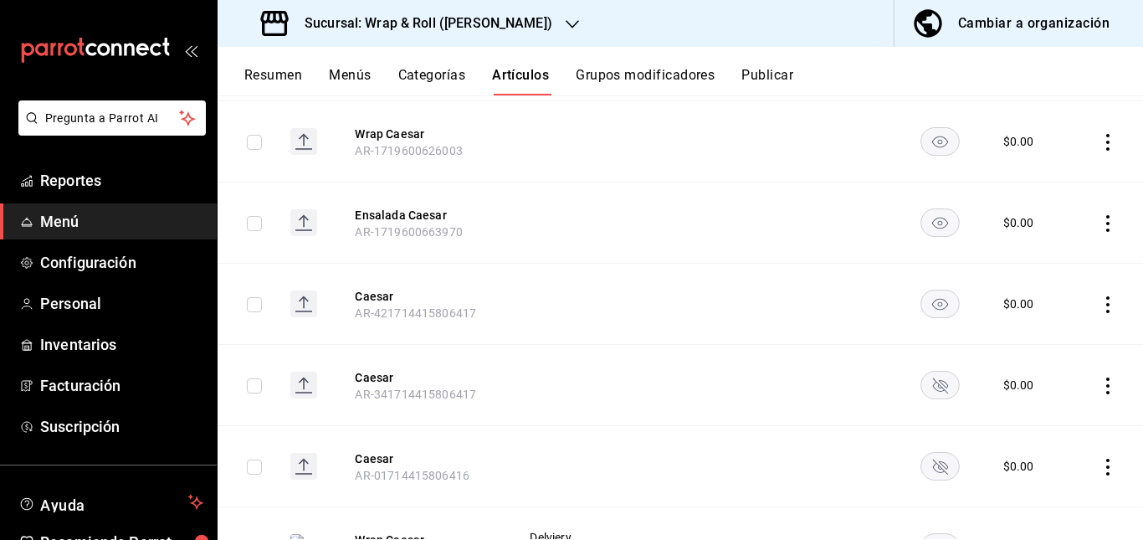
click at [932, 381] on rect "availability-product" at bounding box center [939, 385] width 38 height 28
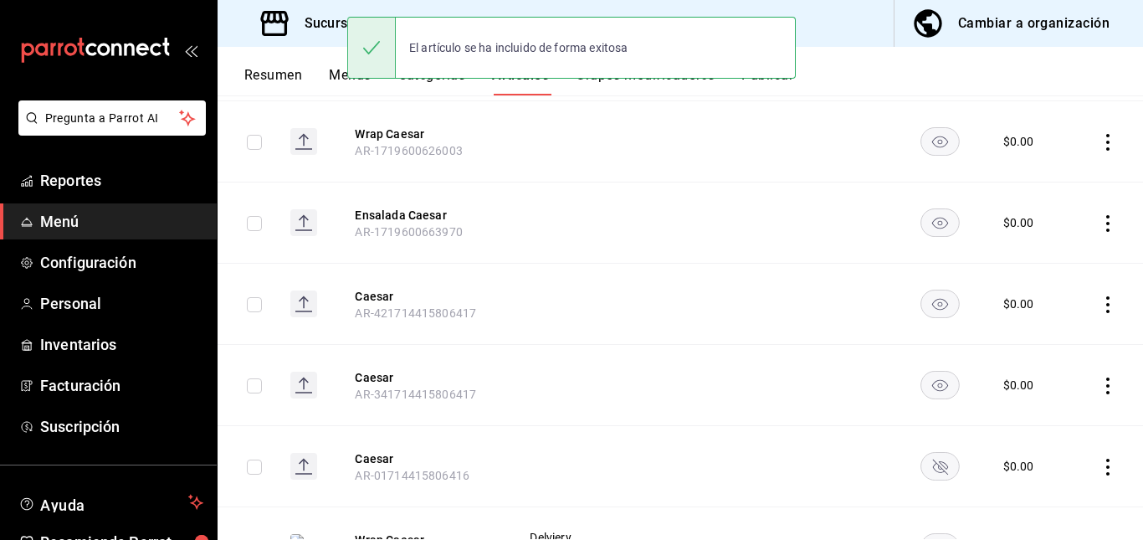
click at [936, 458] on rect "availability-product" at bounding box center [939, 466] width 38 height 28
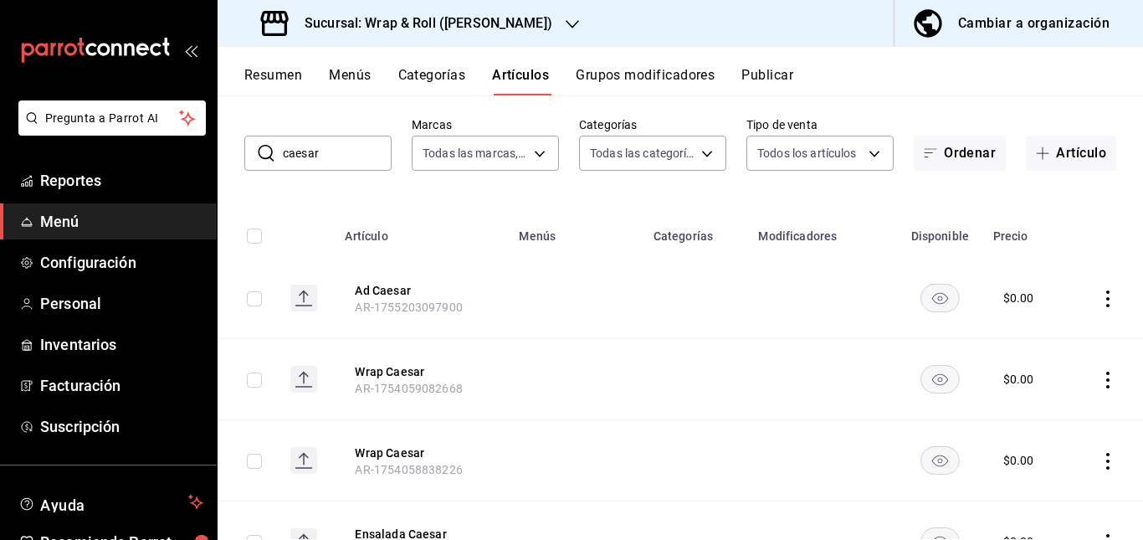
scroll to position [0, 0]
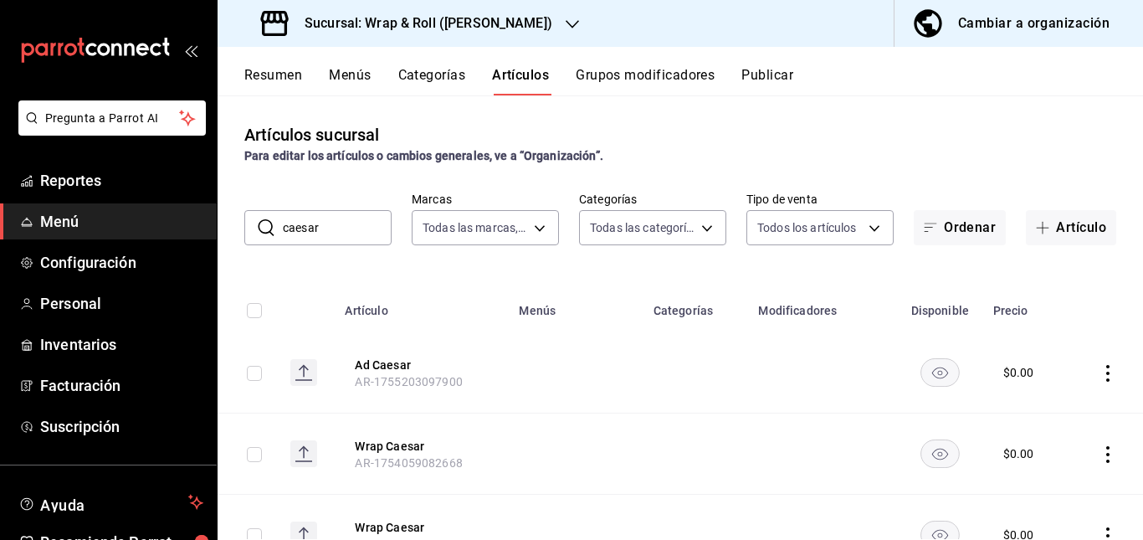
click at [335, 233] on input "caesar" at bounding box center [337, 227] width 109 height 33
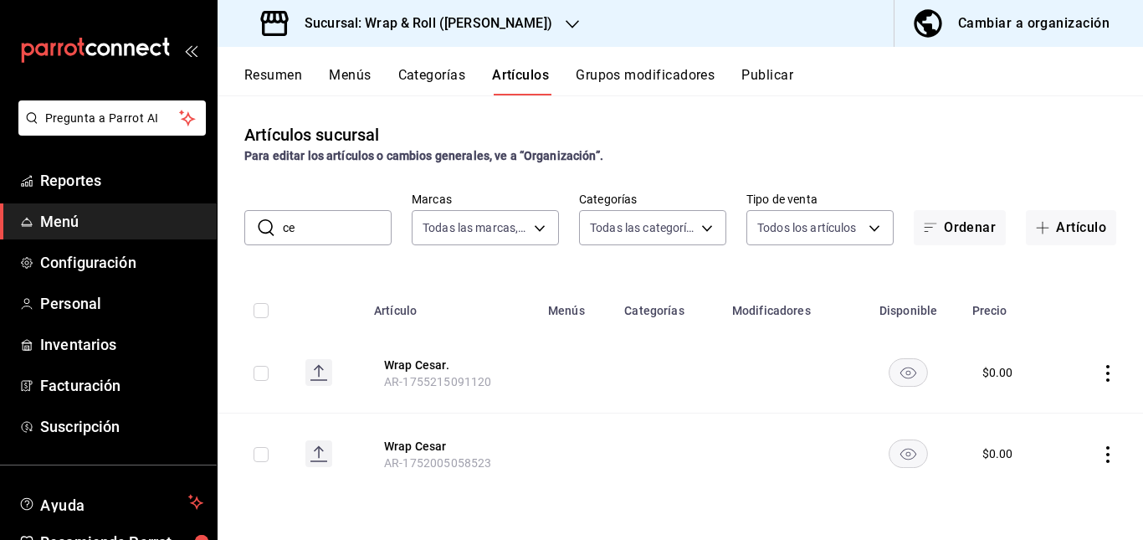
type input "c"
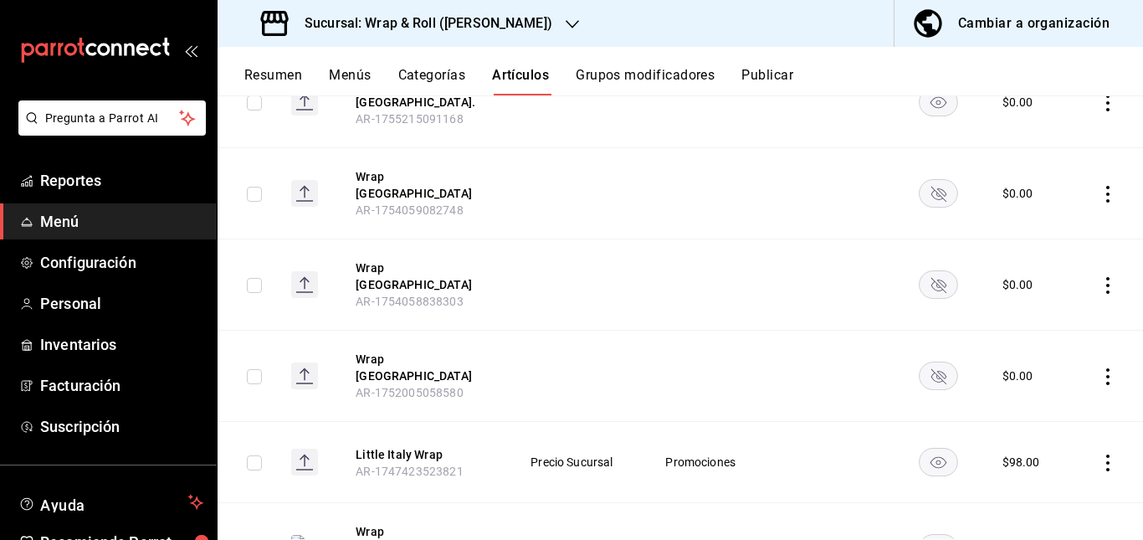
scroll to position [278, 0]
click at [935, 178] on rect "availability-product" at bounding box center [938, 191] width 38 height 28
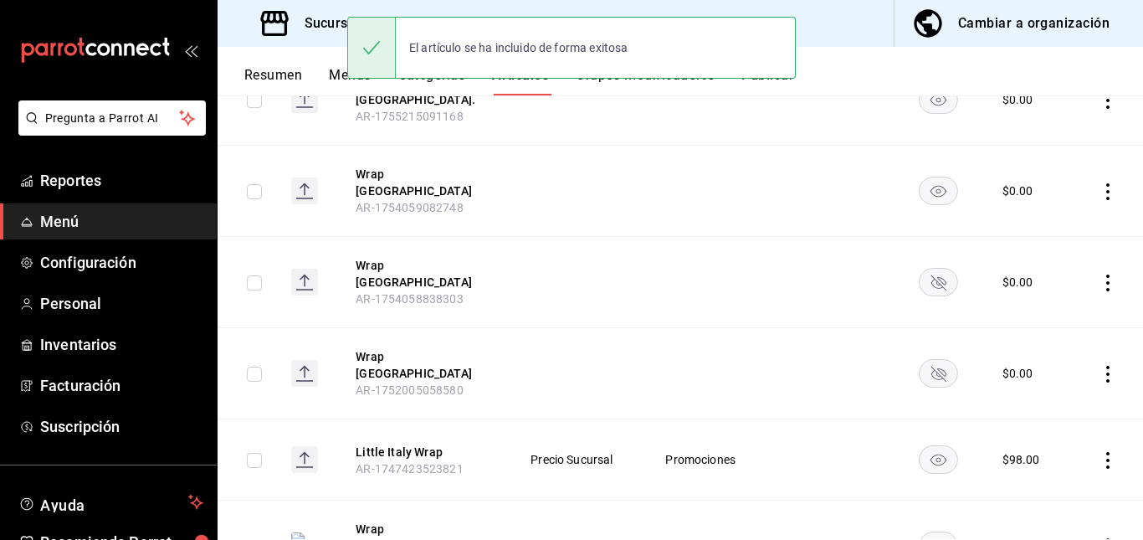
click at [928, 269] on rect "availability-product" at bounding box center [938, 283] width 38 height 28
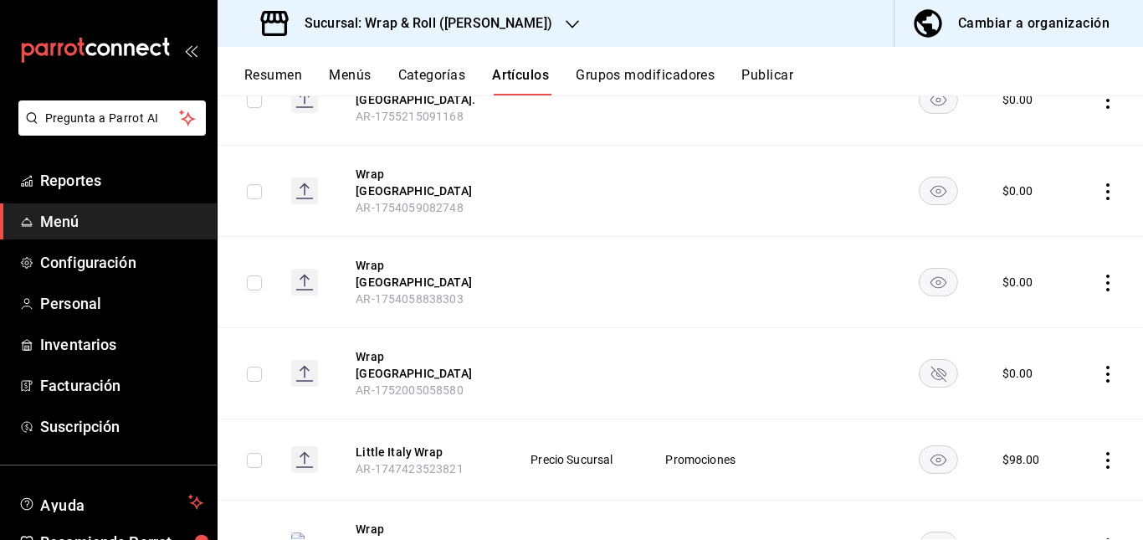
click at [929, 360] on rect "availability-product" at bounding box center [938, 374] width 38 height 28
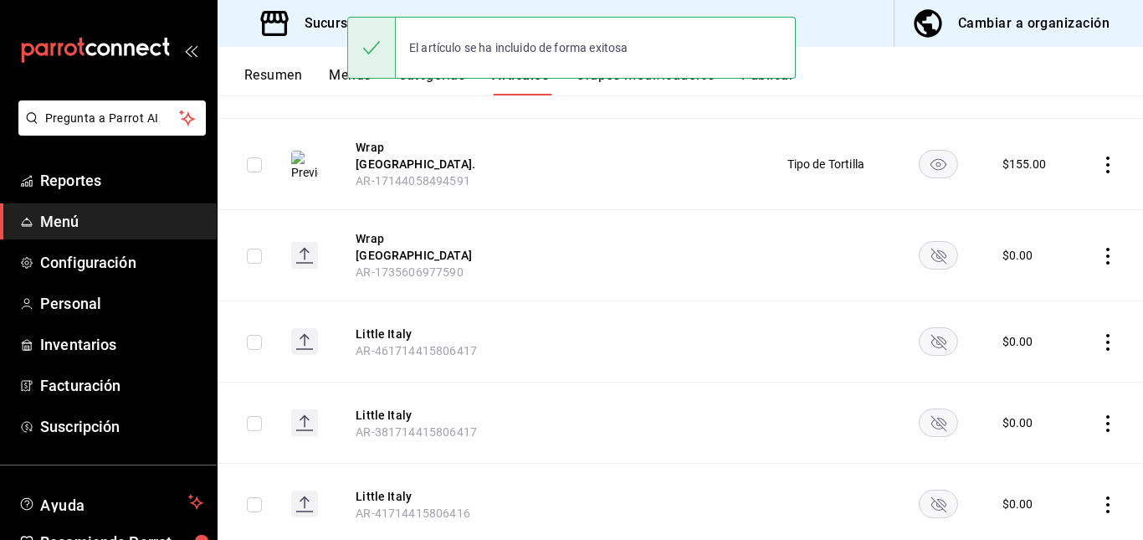
scroll to position [664, 0]
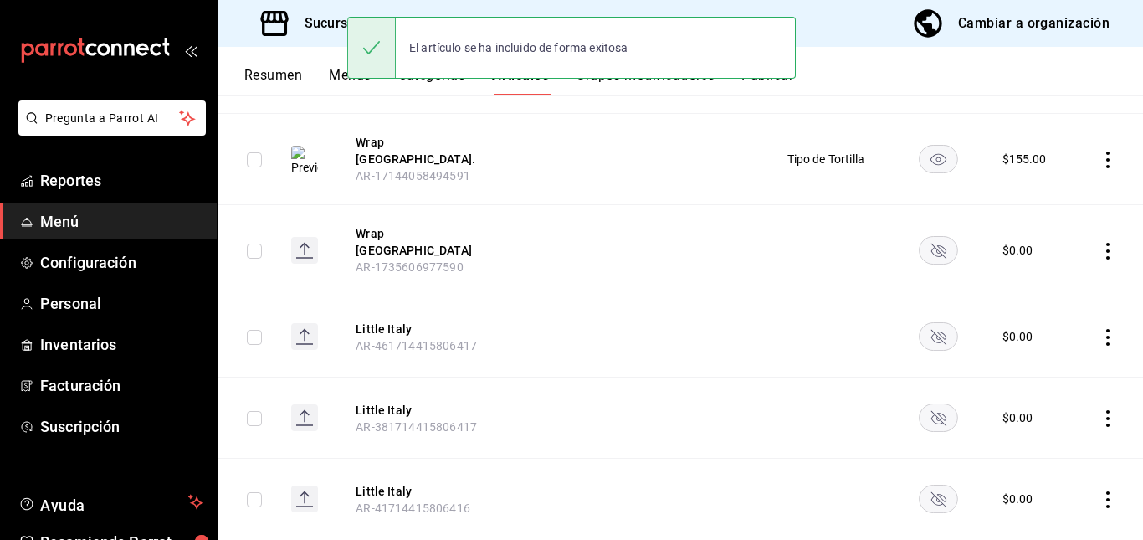
click at [931, 243] on icon "availability-product" at bounding box center [938, 250] width 15 height 15
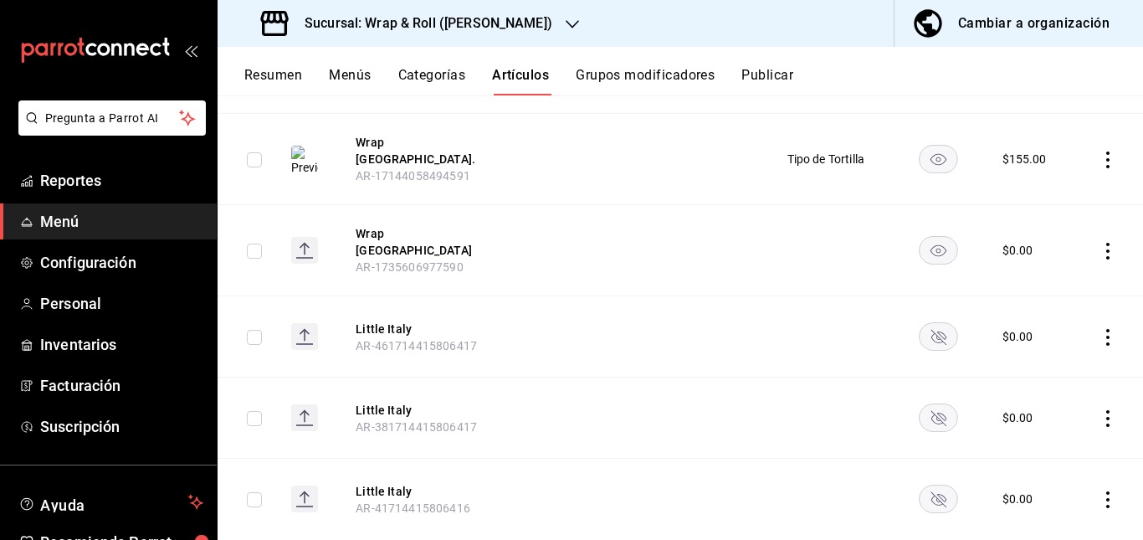
click at [929, 323] on rect "availability-product" at bounding box center [938, 337] width 38 height 28
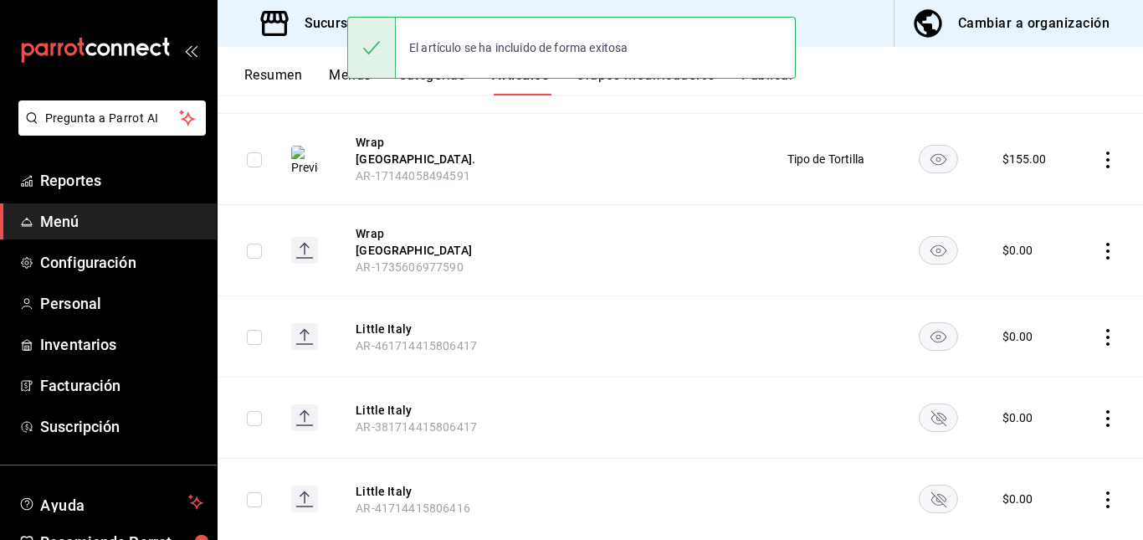
click at [934, 411] on icon "availability-product" at bounding box center [938, 418] width 15 height 15
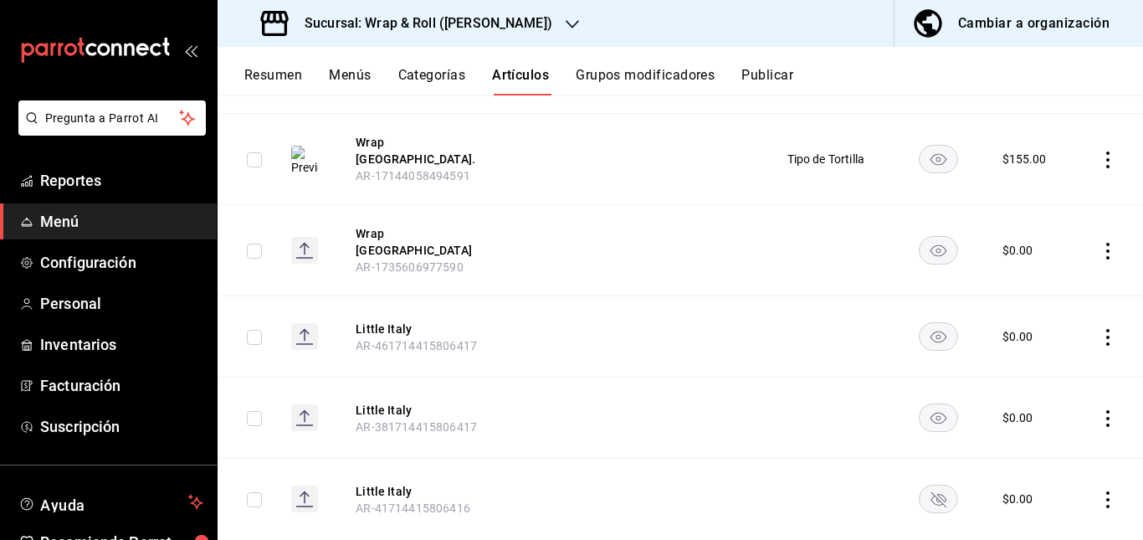
click at [923, 485] on rect "availability-product" at bounding box center [938, 499] width 38 height 28
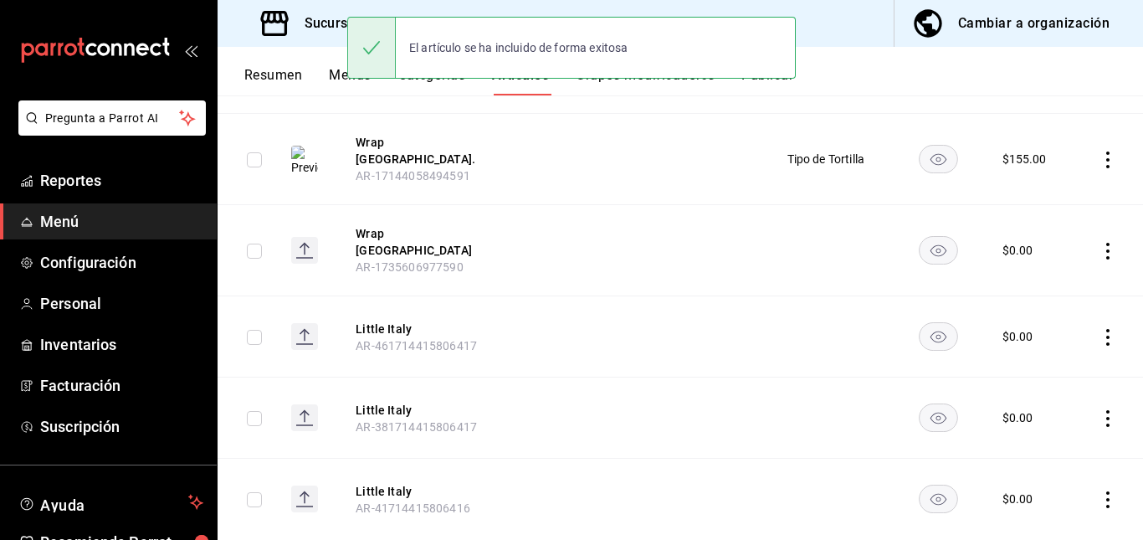
scroll to position [0, 0]
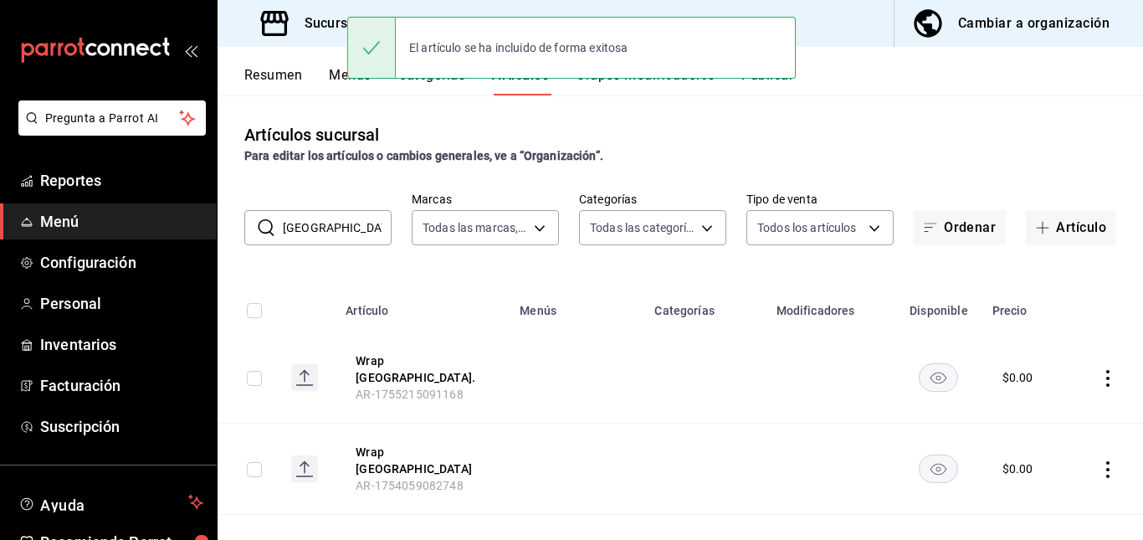
click at [342, 229] on input "[GEOGRAPHIC_DATA]" at bounding box center [337, 227] width 109 height 33
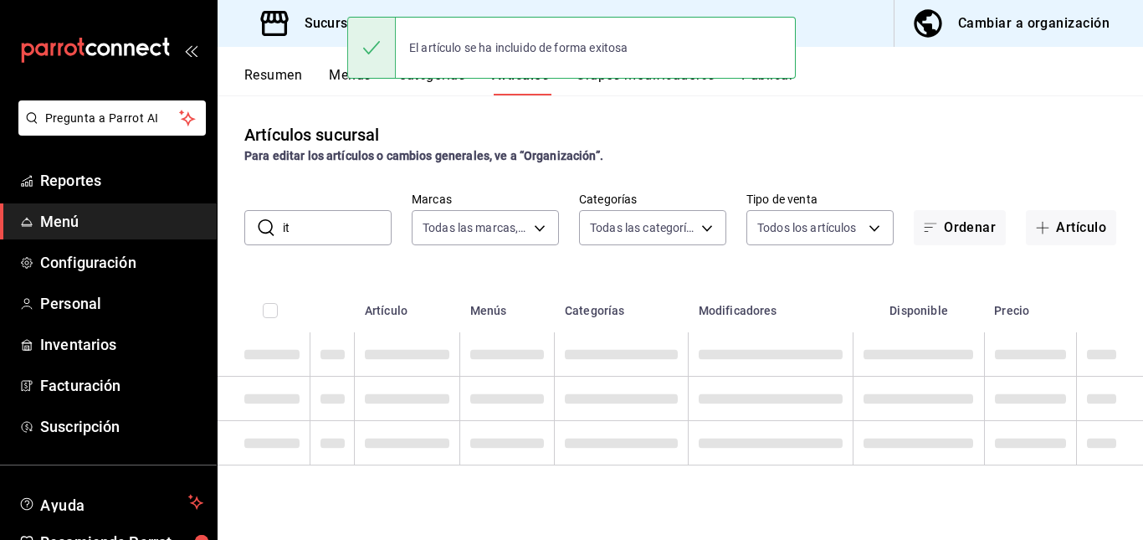
type input "i"
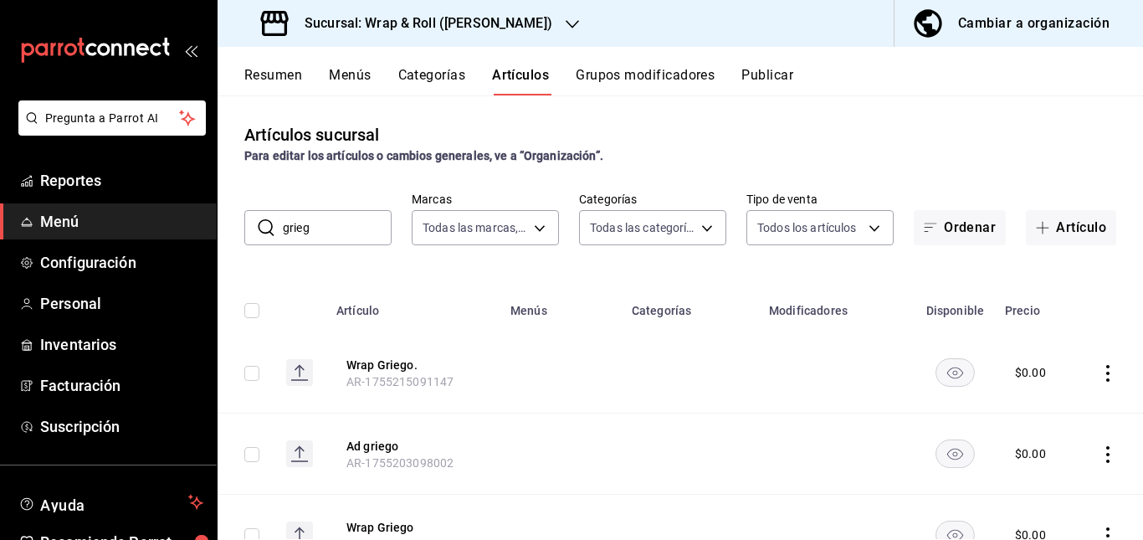
drag, startPoint x: 483, startPoint y: 322, endPoint x: 545, endPoint y: 392, distance: 93.6
click at [545, 392] on td at bounding box center [560, 372] width 121 height 81
click at [341, 243] on input "grieg" at bounding box center [337, 227] width 109 height 33
type input "g"
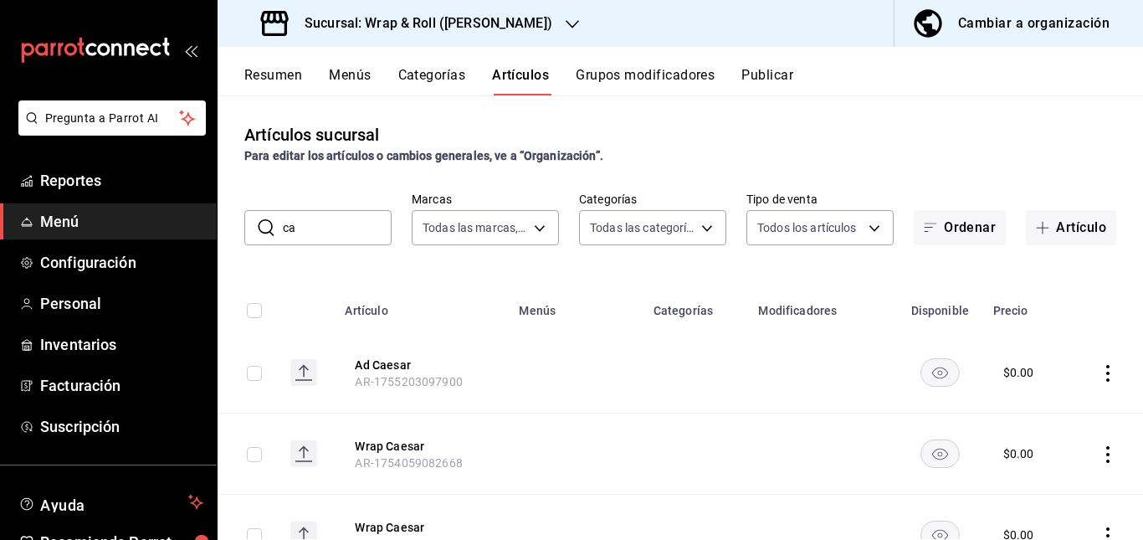
type input "c"
type input "r"
click at [550, 417] on td at bounding box center [576, 453] width 134 height 81
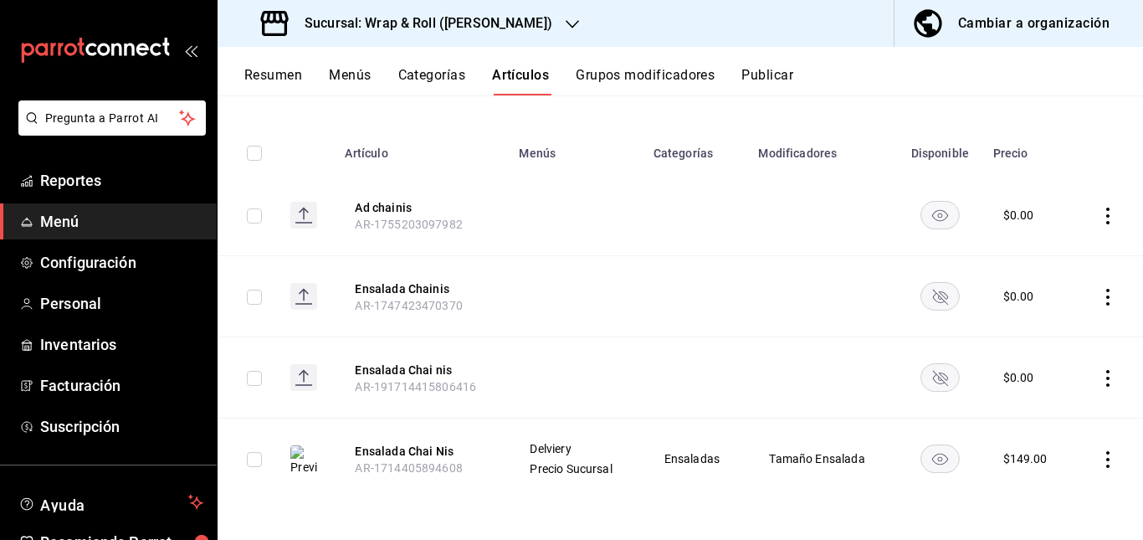
click at [931, 314] on td at bounding box center [940, 296] width 86 height 81
click at [932, 387] on rect "availability-product" at bounding box center [939, 377] width 38 height 28
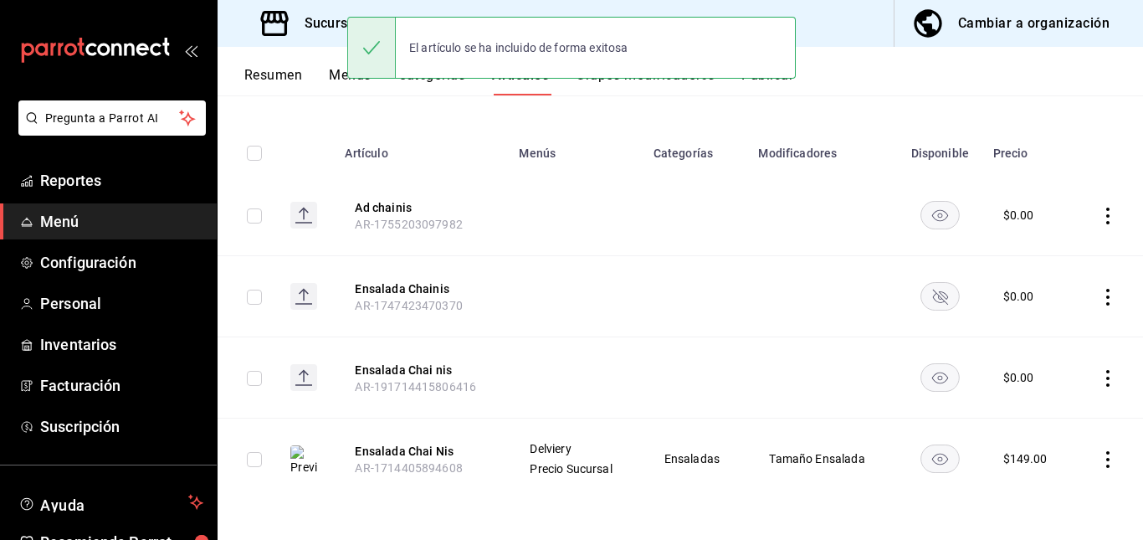
click at [926, 298] on rect "availability-product" at bounding box center [939, 296] width 38 height 28
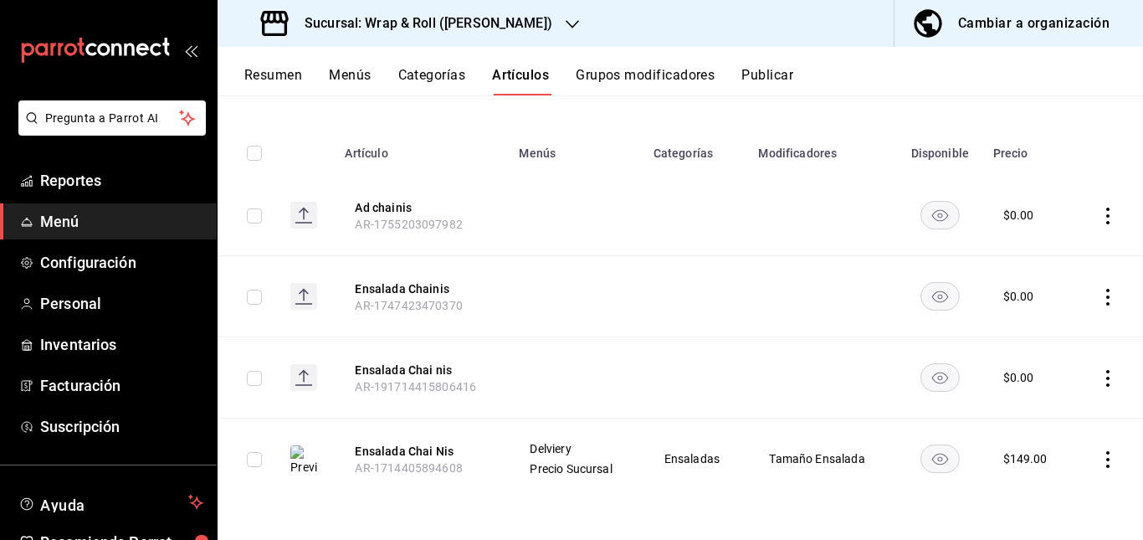
scroll to position [0, 0]
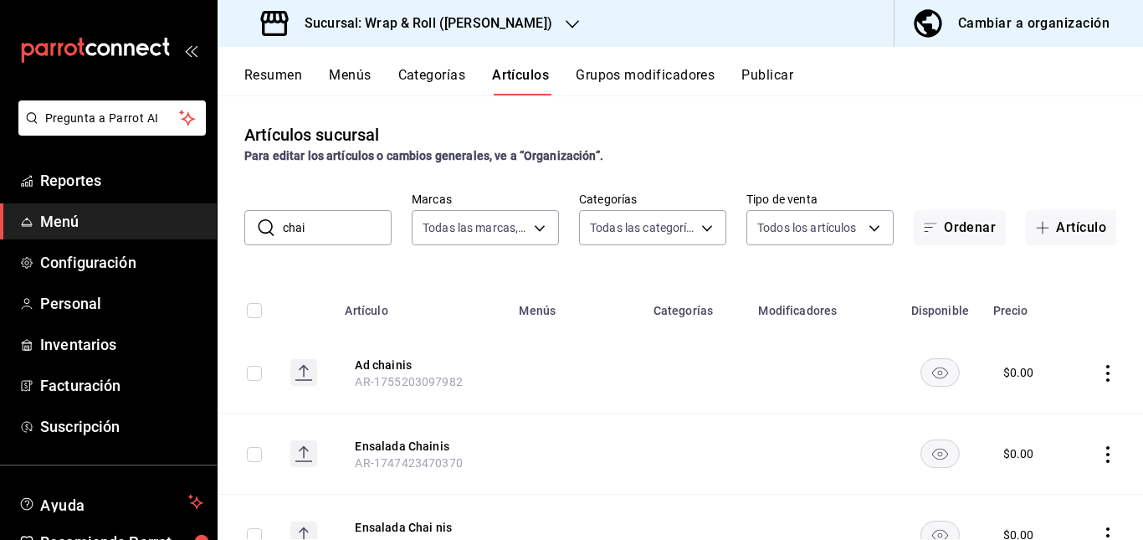
click at [329, 233] on input "chai" at bounding box center [337, 227] width 109 height 33
type input "c"
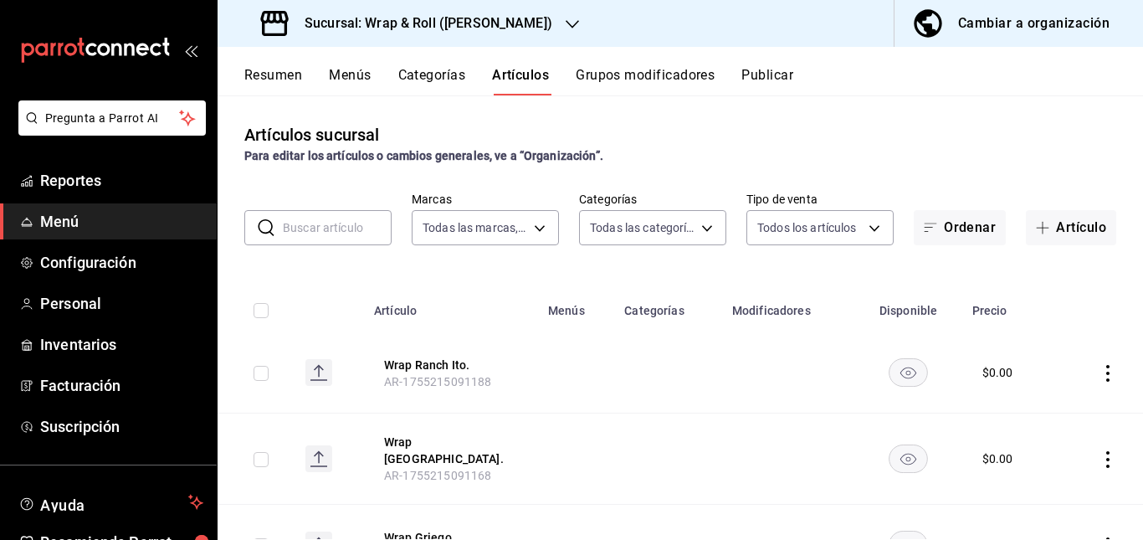
click at [765, 78] on button "Publicar" at bounding box center [767, 81] width 52 height 28
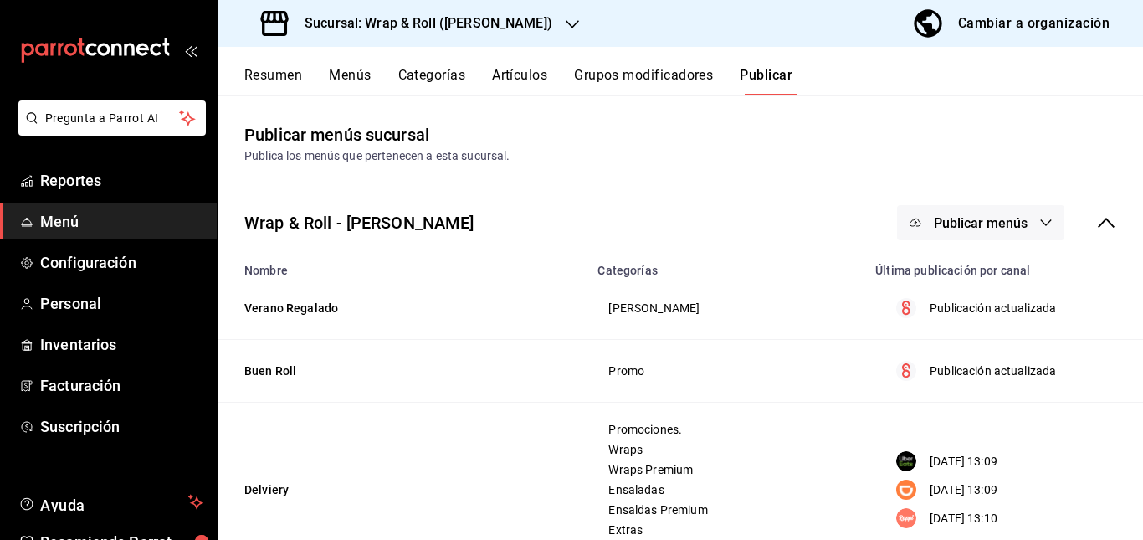
click at [960, 229] on span "Publicar menús" at bounding box center [981, 223] width 94 height 16
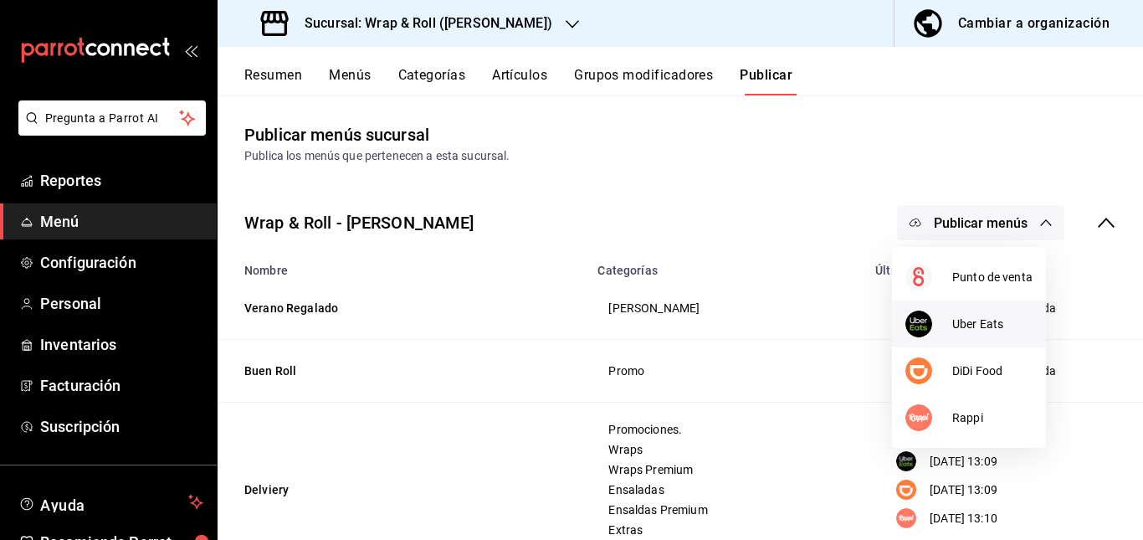
click at [958, 325] on span "Uber Eats" at bounding box center [992, 324] width 80 height 18
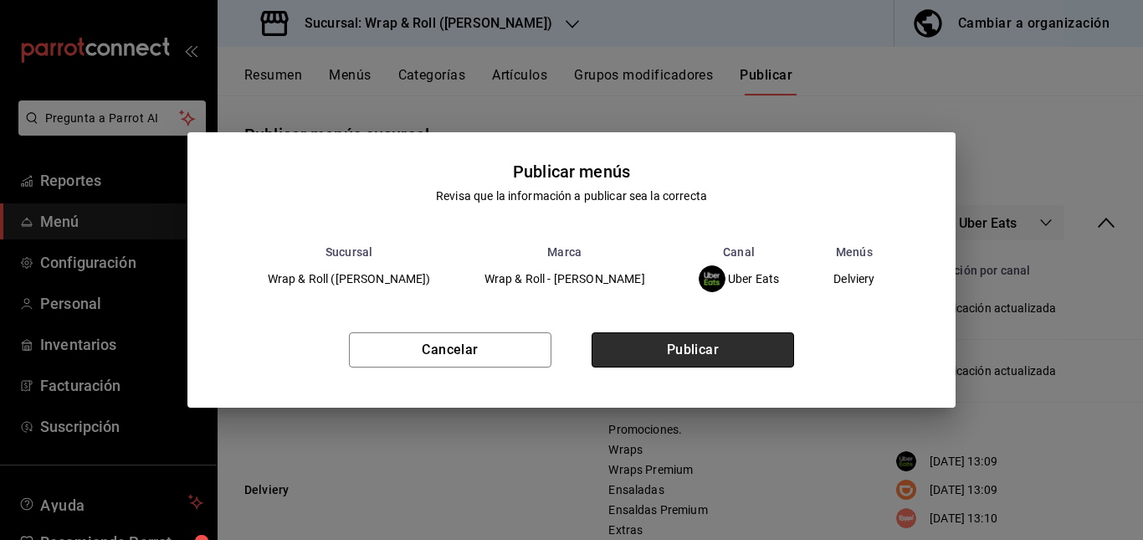
click at [756, 347] on button "Publicar" at bounding box center [692, 349] width 202 height 35
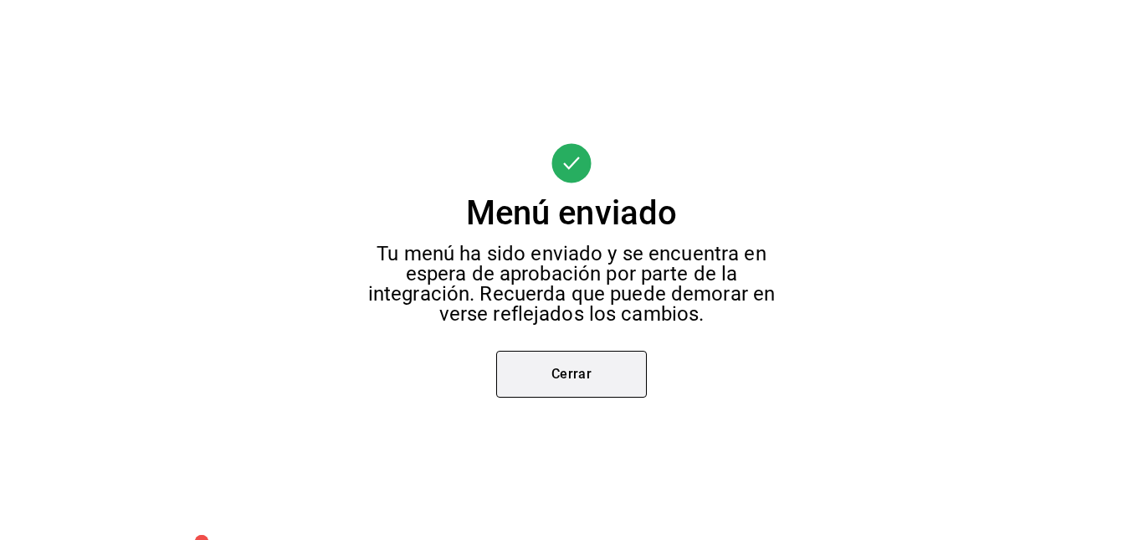
click at [575, 371] on button "Cerrar" at bounding box center [571, 373] width 151 height 47
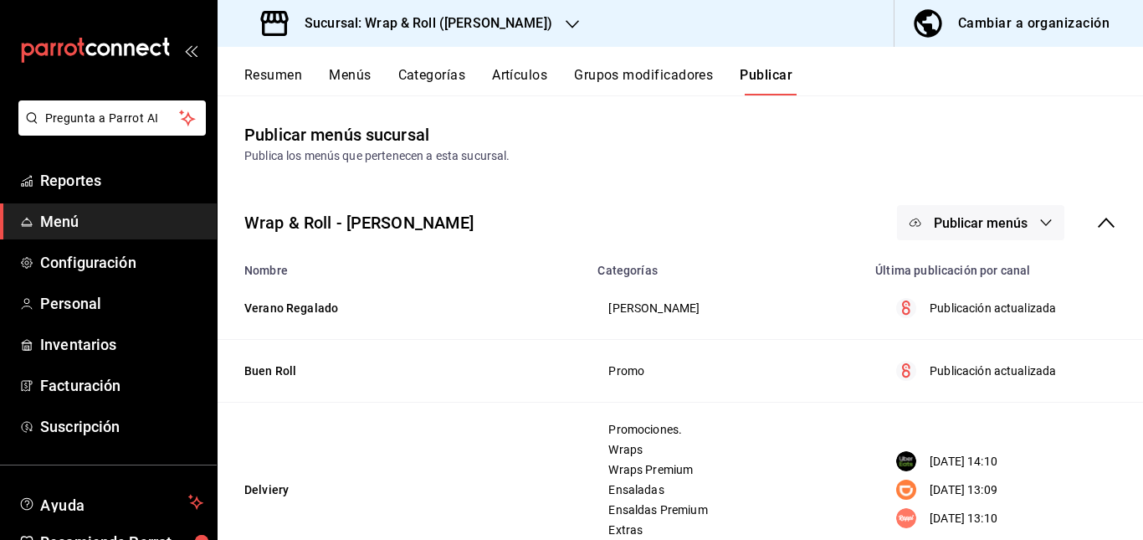
click at [1002, 219] on span "Publicar menús" at bounding box center [981, 223] width 94 height 16
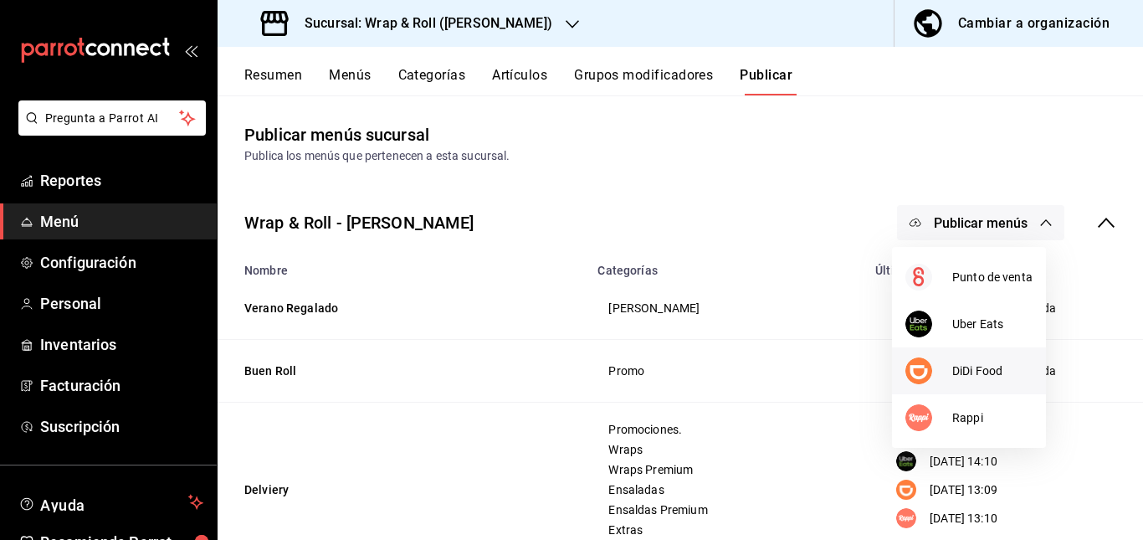
click at [944, 379] on div at bounding box center [928, 370] width 47 height 27
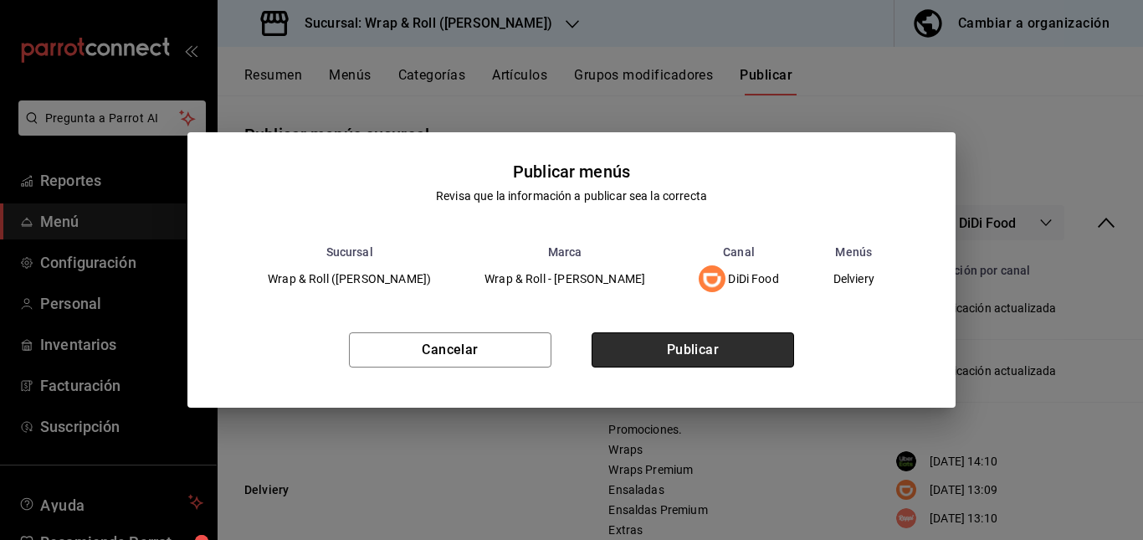
click at [726, 346] on button "Publicar" at bounding box center [692, 349] width 202 height 35
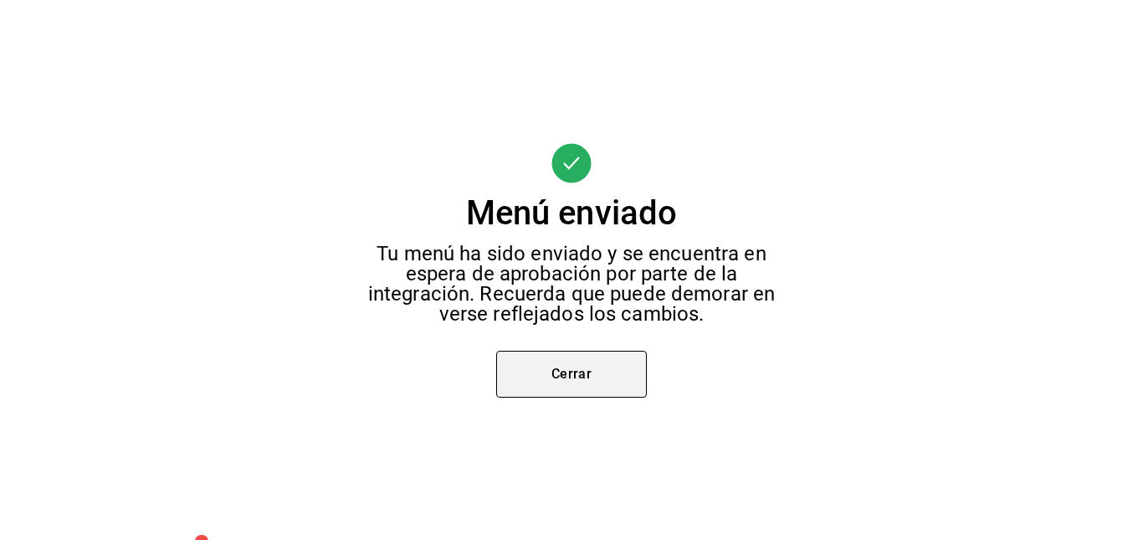
click at [598, 361] on button "Cerrar" at bounding box center [571, 373] width 151 height 47
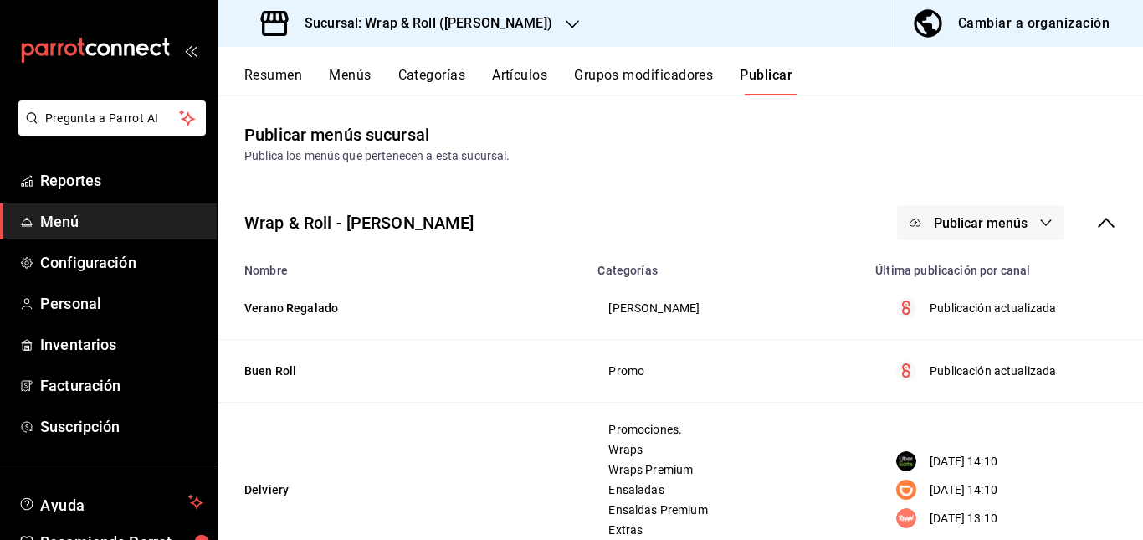
click at [990, 209] on button "Publicar menús" at bounding box center [980, 222] width 167 height 35
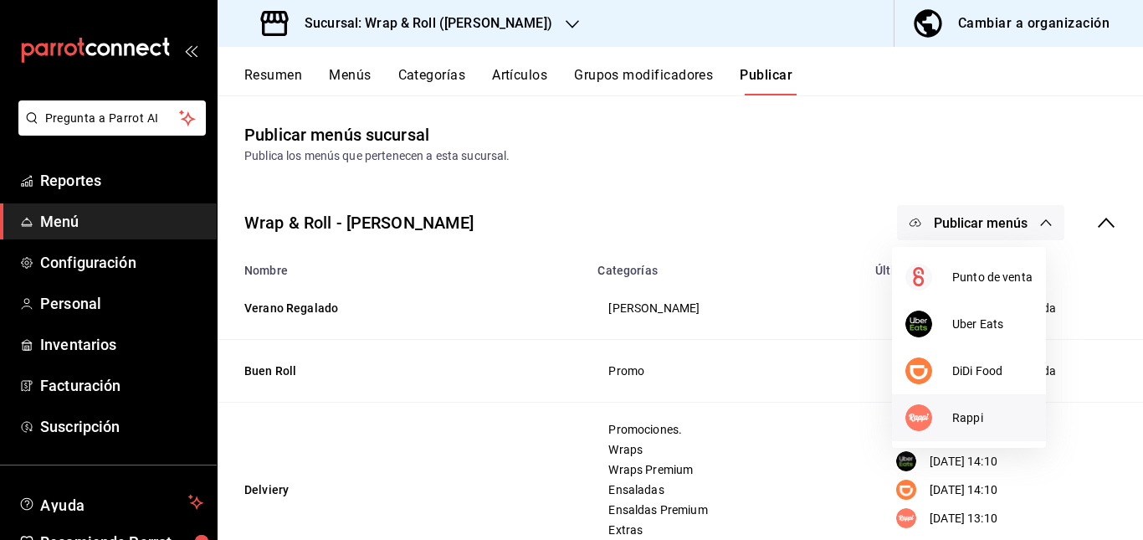
click at [932, 417] on div at bounding box center [928, 417] width 47 height 27
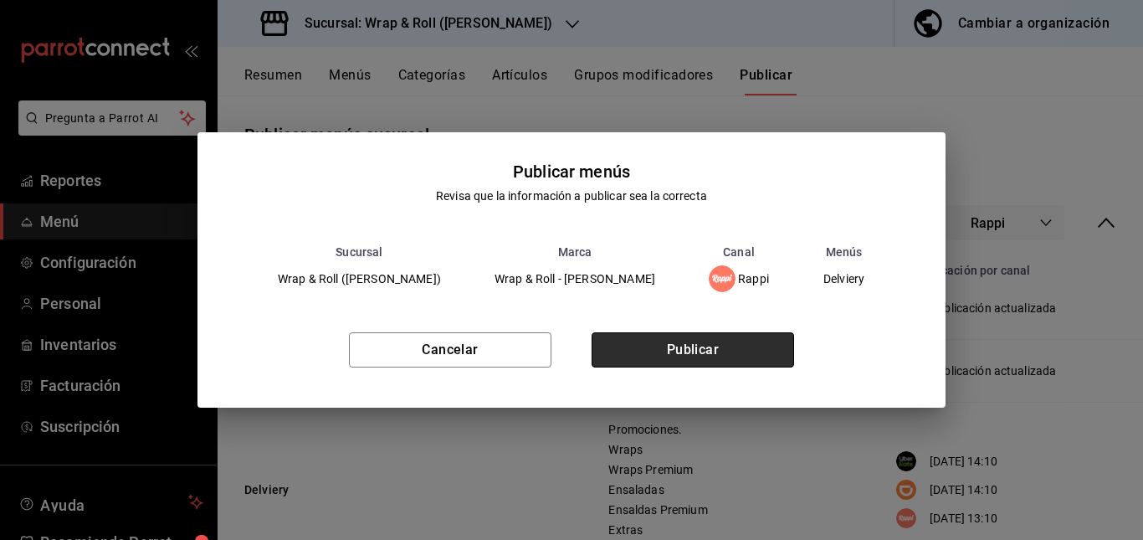
click at [733, 341] on button "Publicar" at bounding box center [692, 349] width 202 height 35
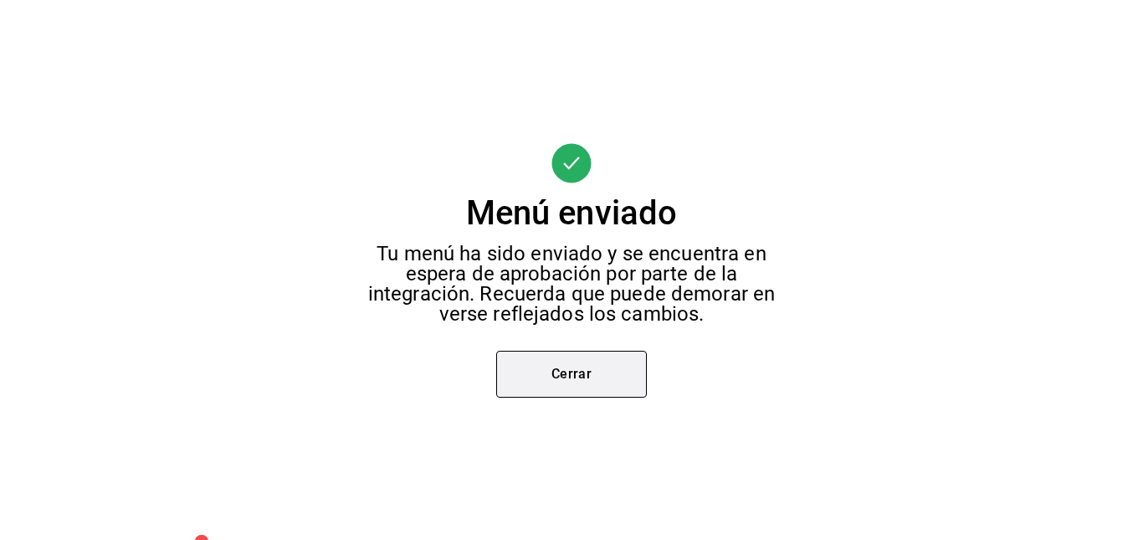
click at [556, 385] on button "Cerrar" at bounding box center [571, 373] width 151 height 47
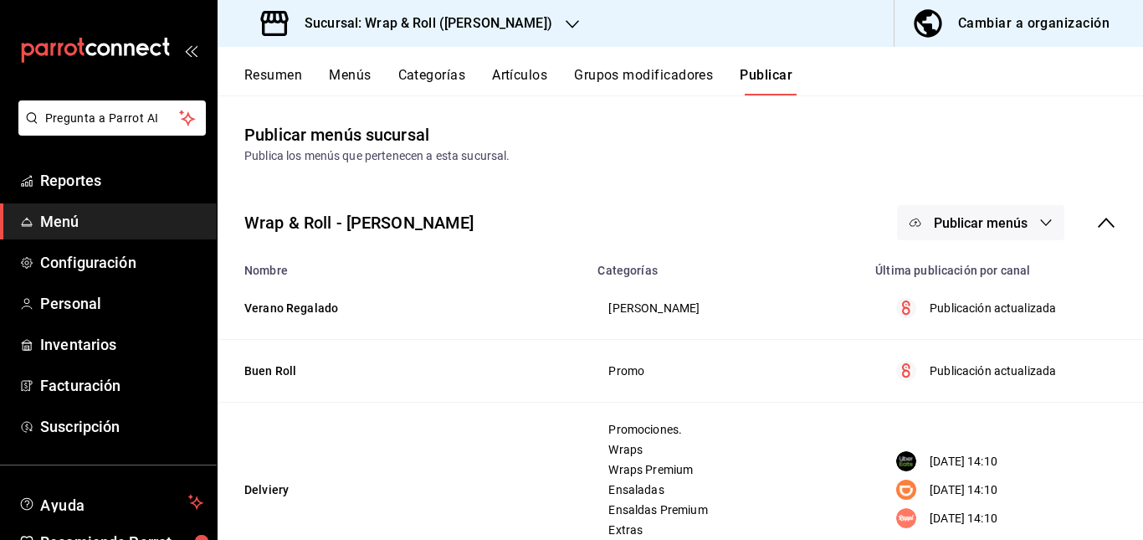
click at [467, 14] on h3 "Sucursal: Wrap & Roll ([PERSON_NAME])" at bounding box center [421, 23] width 261 height 20
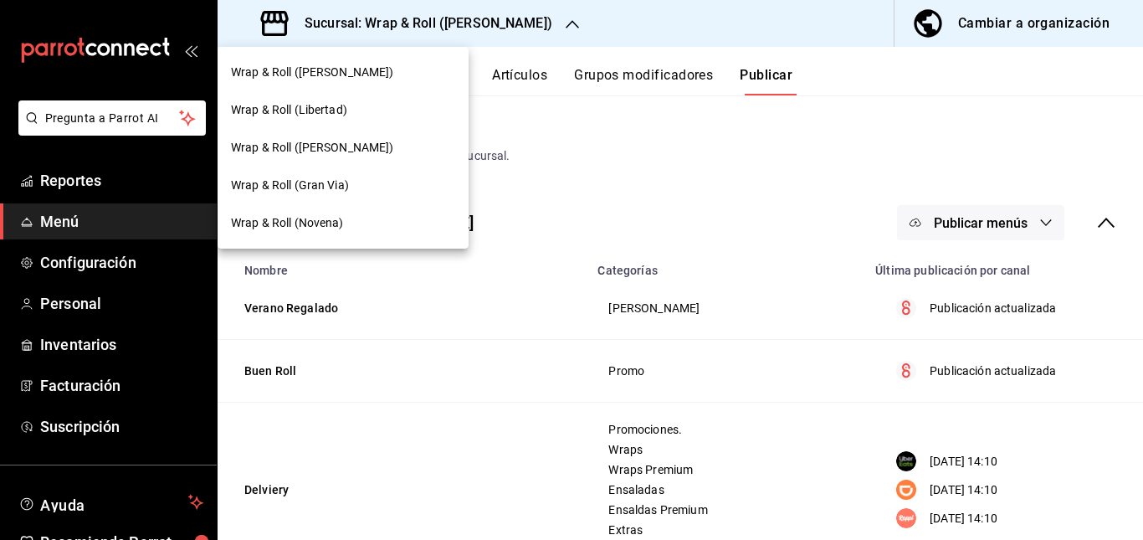
click at [345, 147] on span "Wrap & Roll ([PERSON_NAME])" at bounding box center [312, 148] width 163 height 18
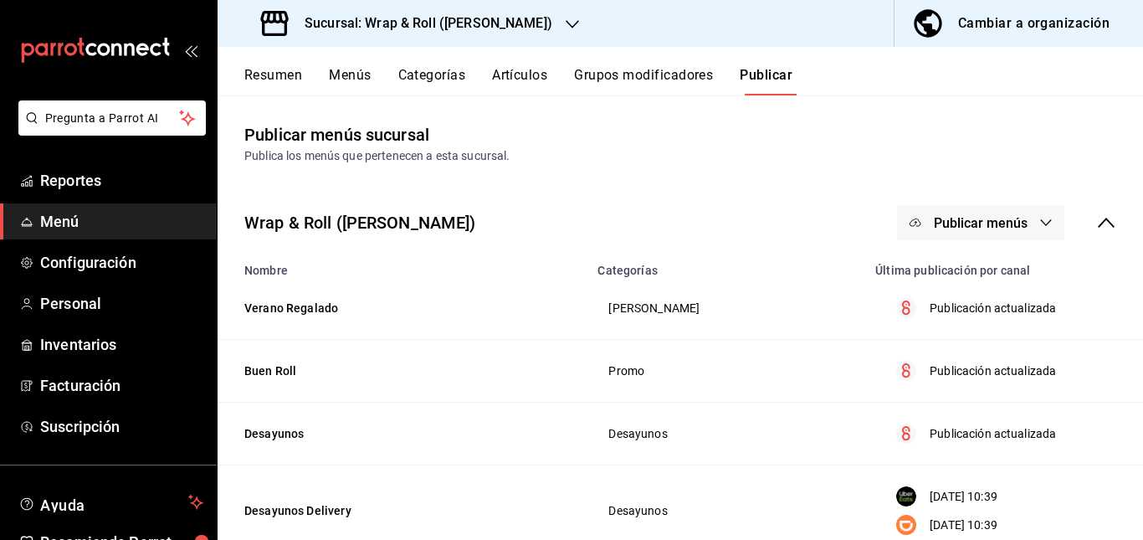
click at [519, 74] on button "Artículos" at bounding box center [519, 81] width 55 height 28
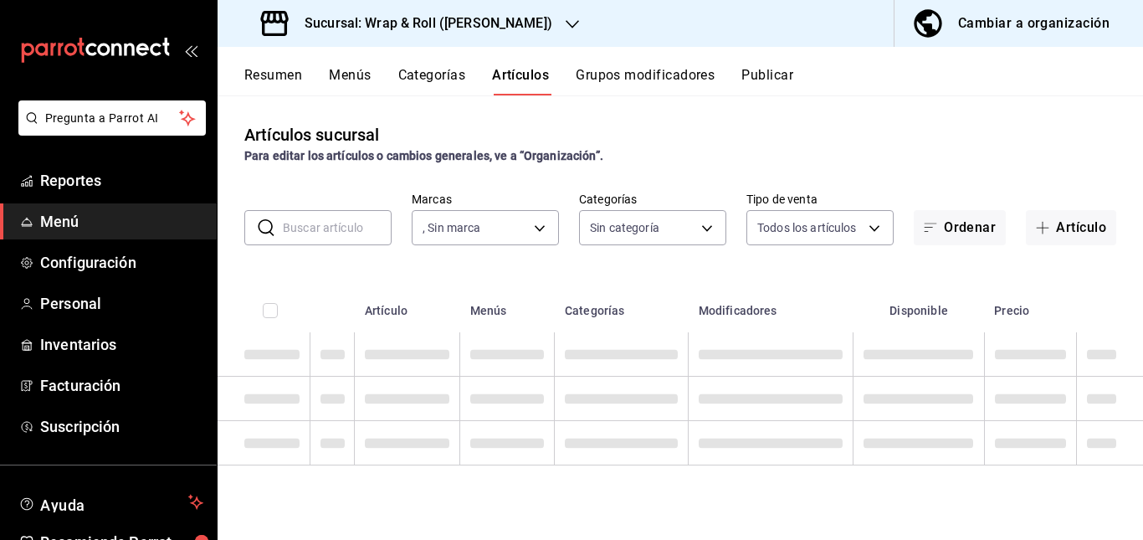
type input "7d263f60-237b-4a5e-827c-684bea1a4647"
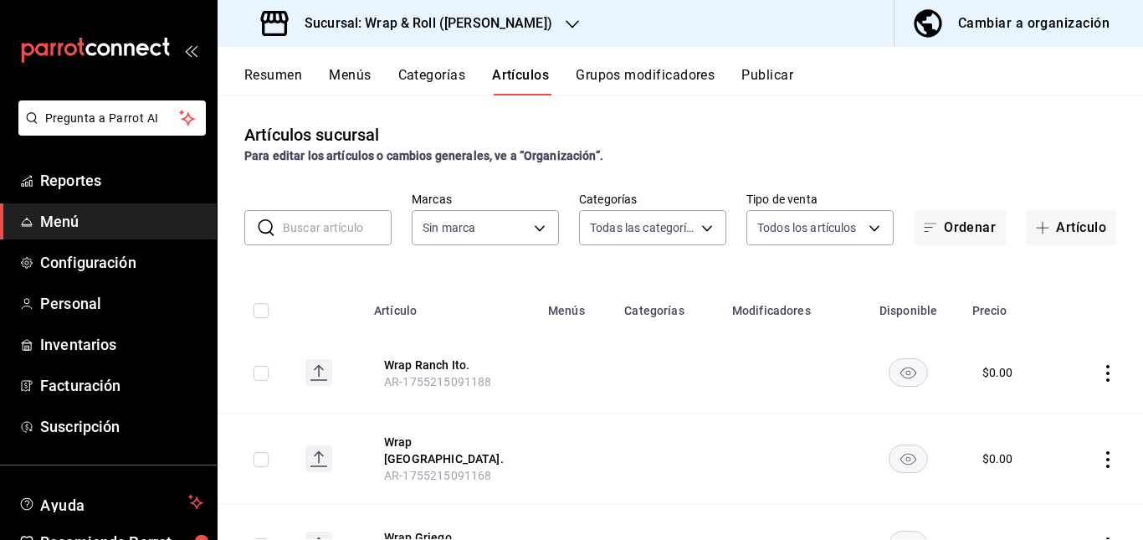
type input "0cffcaa9-173e-47a8-938b-dca6a1bc21d4,b2760ed9-b7b1-4897-8a9f-c9dd110c8266,67b79…"
click at [336, 215] on input "text" at bounding box center [337, 227] width 109 height 33
type input "T"
type input "7d263f60-237b-4a5e-827c-684bea1a4647"
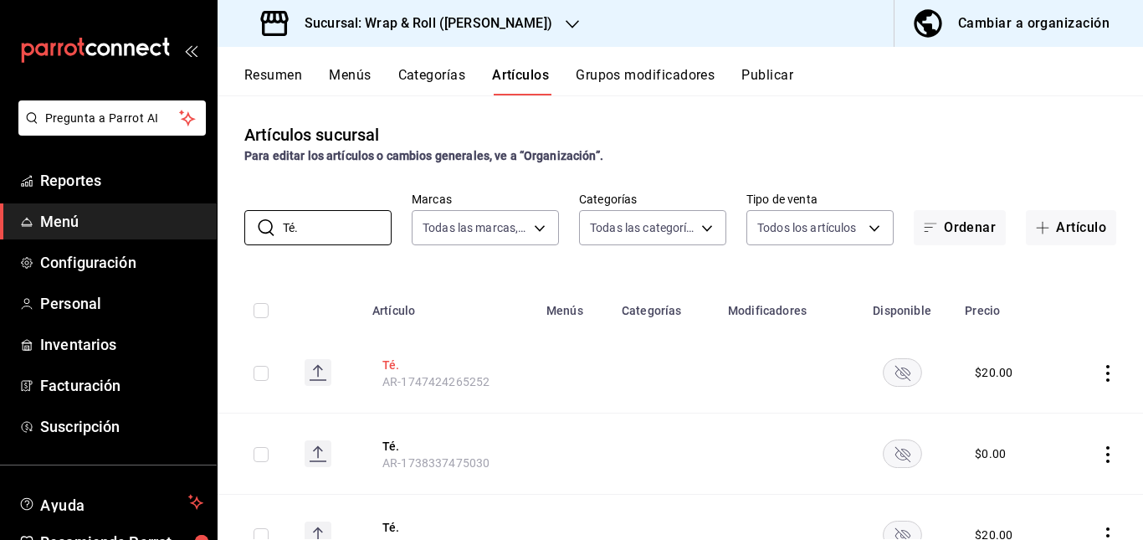
type input "Té."
click at [513, 371] on button "Té." at bounding box center [449, 364] width 134 height 17
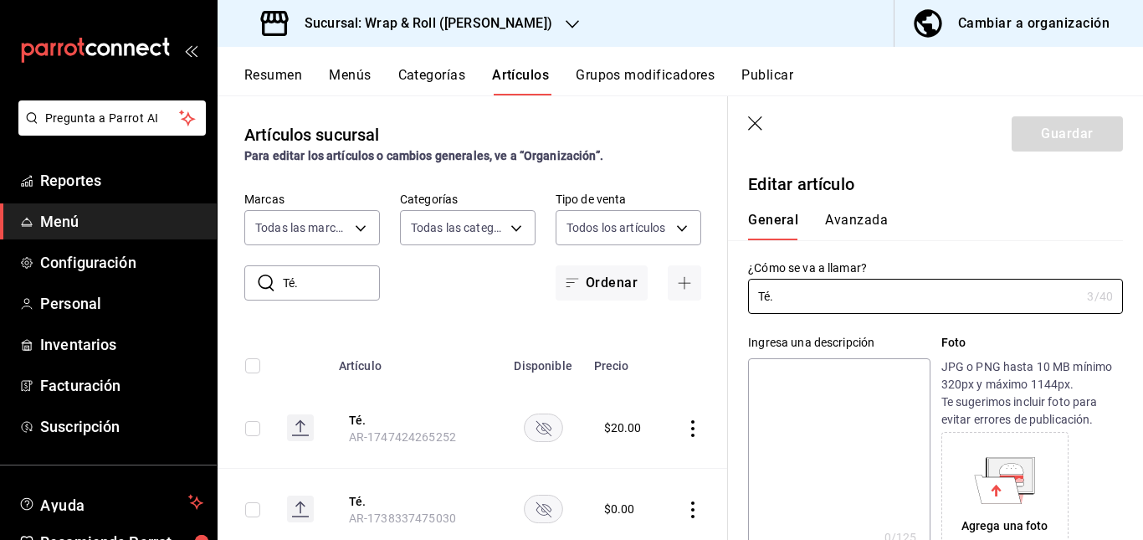
type input "$20.00"
click at [754, 126] on icon "button" at bounding box center [756, 124] width 17 height 17
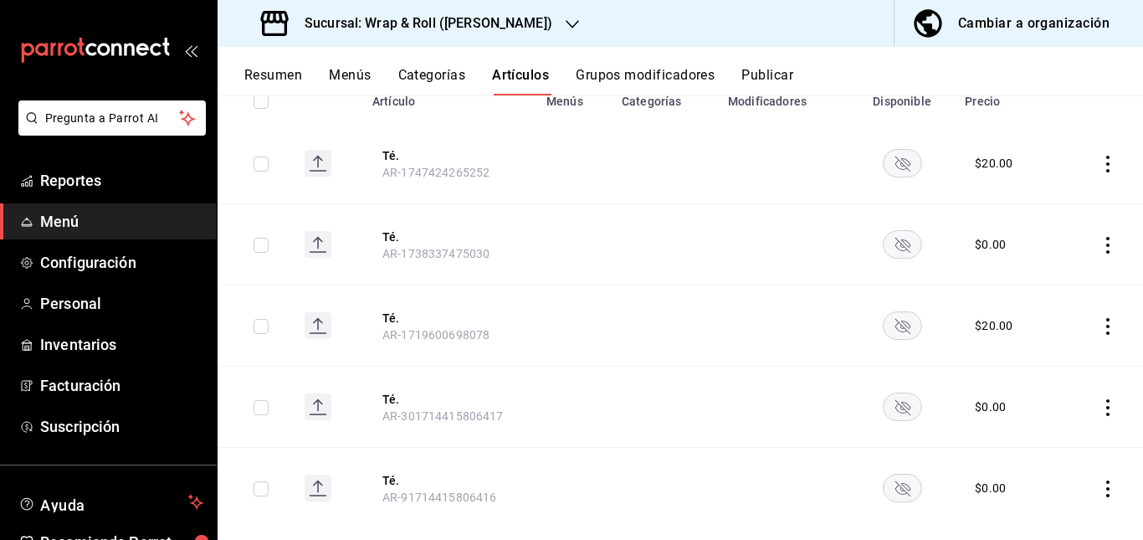
scroll to position [211, 0]
click at [883, 172] on icon "availability-product" at bounding box center [902, 161] width 39 height 28
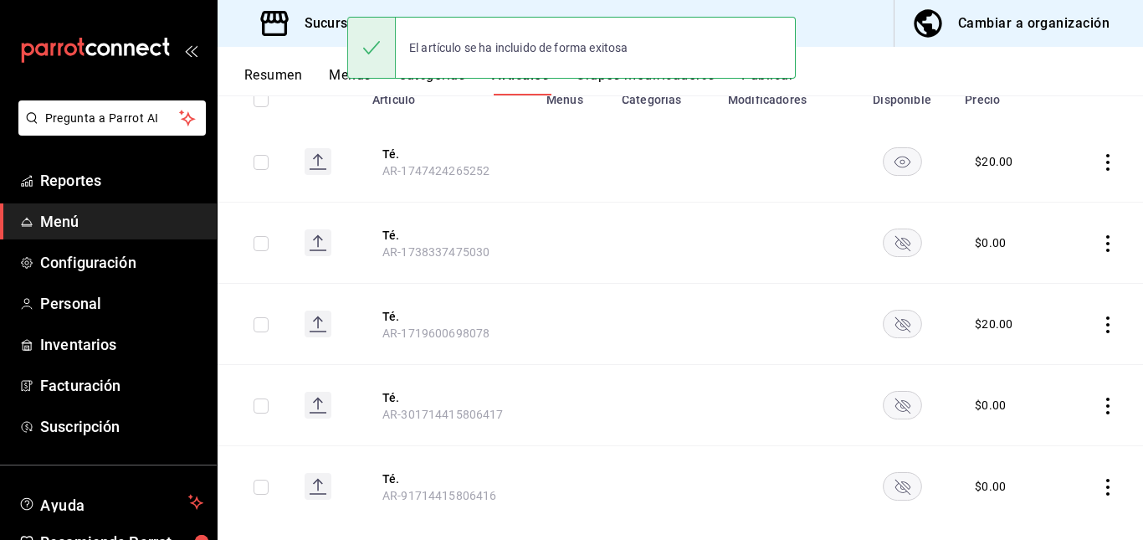
click at [888, 242] on rect "availability-product" at bounding box center [902, 242] width 38 height 28
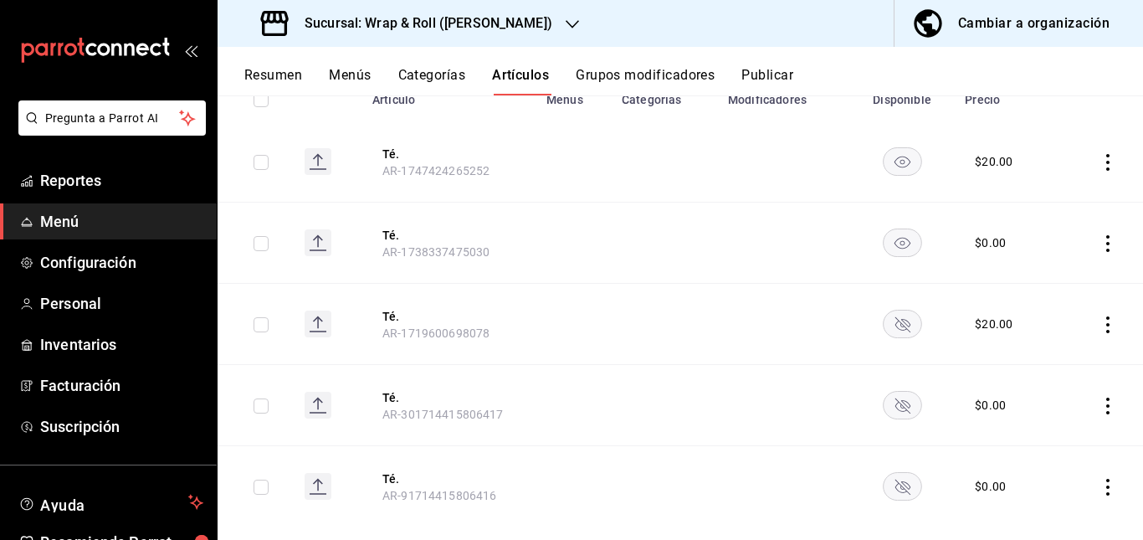
click at [890, 330] on rect "availability-product" at bounding box center [902, 324] width 38 height 28
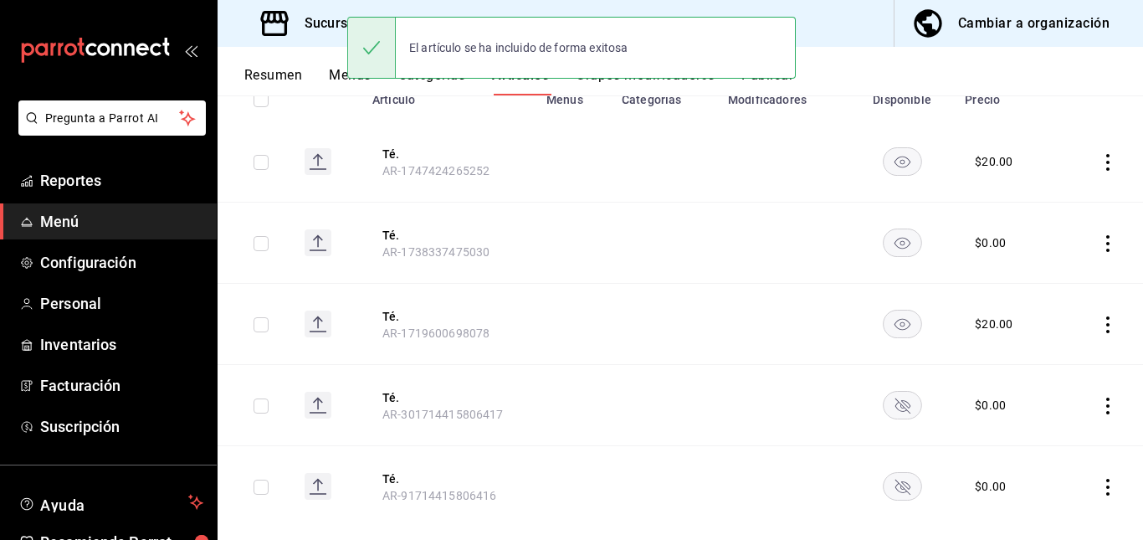
click at [888, 411] on rect "availability-product" at bounding box center [902, 405] width 38 height 28
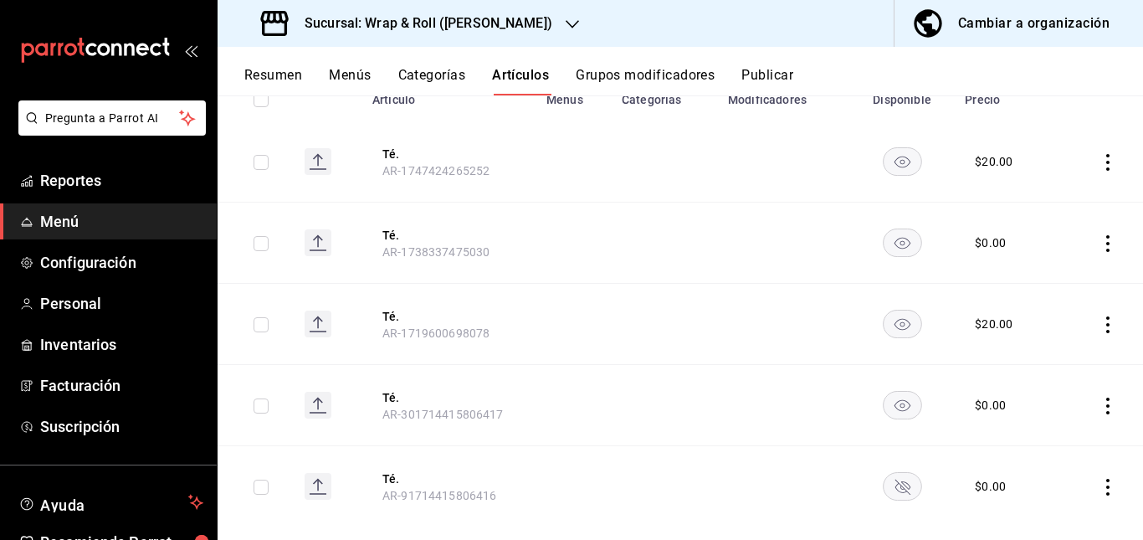
click at [892, 494] on rect "availability-product" at bounding box center [902, 486] width 38 height 28
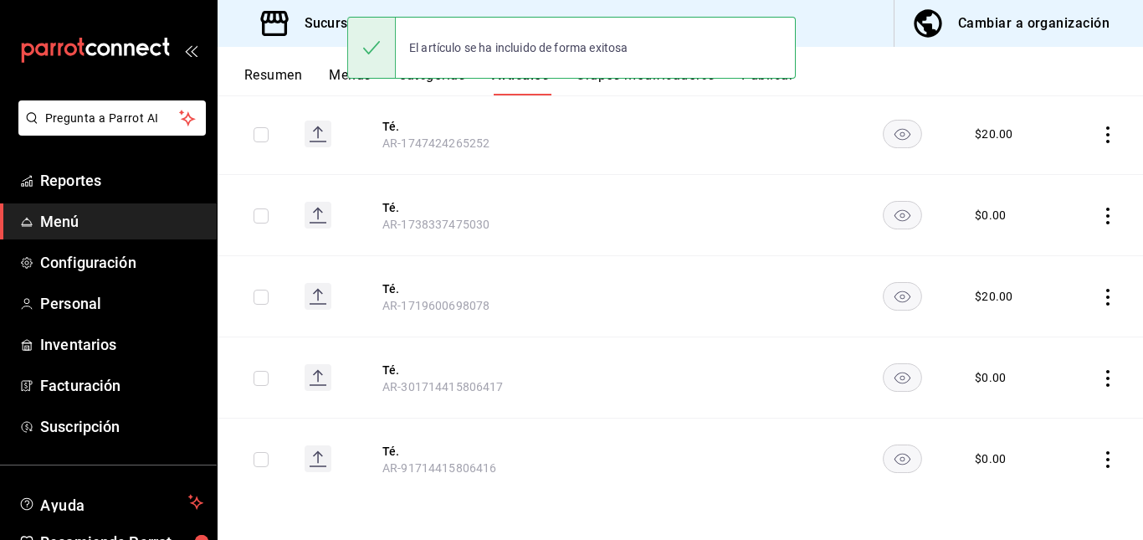
scroll to position [0, 0]
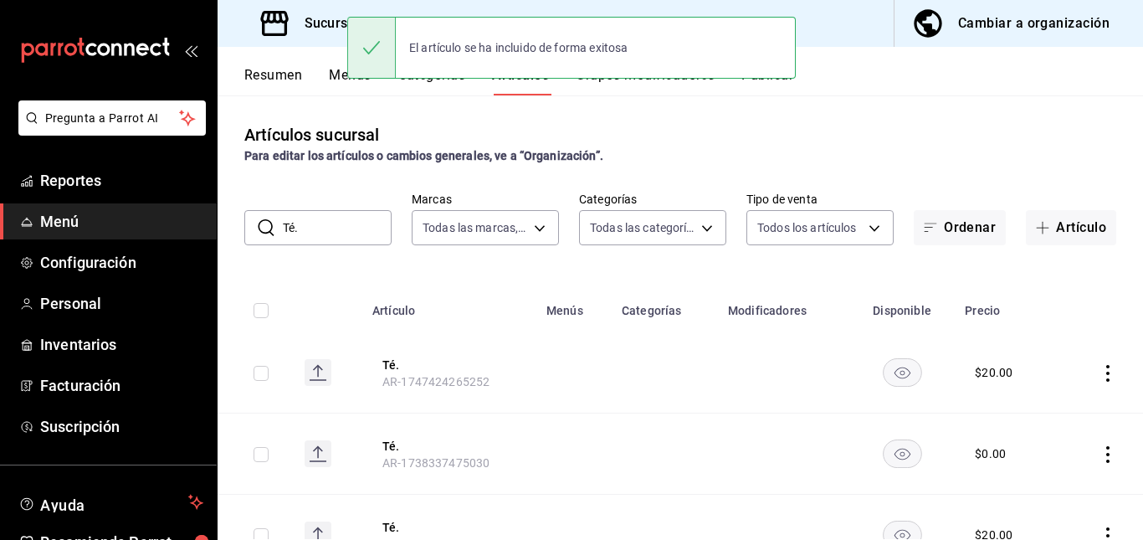
click at [339, 211] on input "Té." at bounding box center [337, 227] width 109 height 33
type input "T"
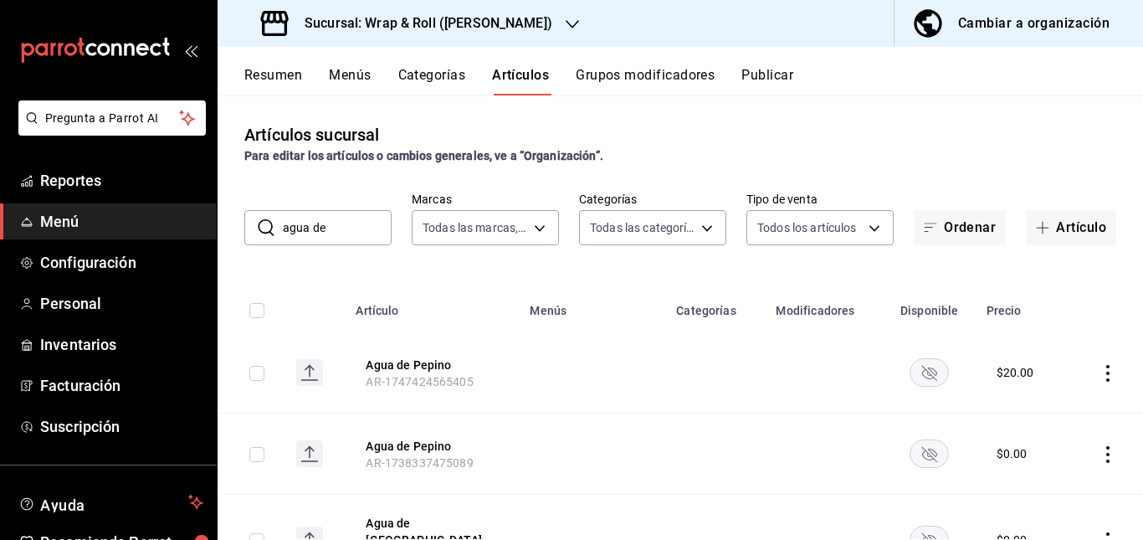
click at [562, 272] on div "Artículos sucursal Para editar los artículos o cambios generales, ve a “Organiz…" at bounding box center [679, 316] width 925 height 443
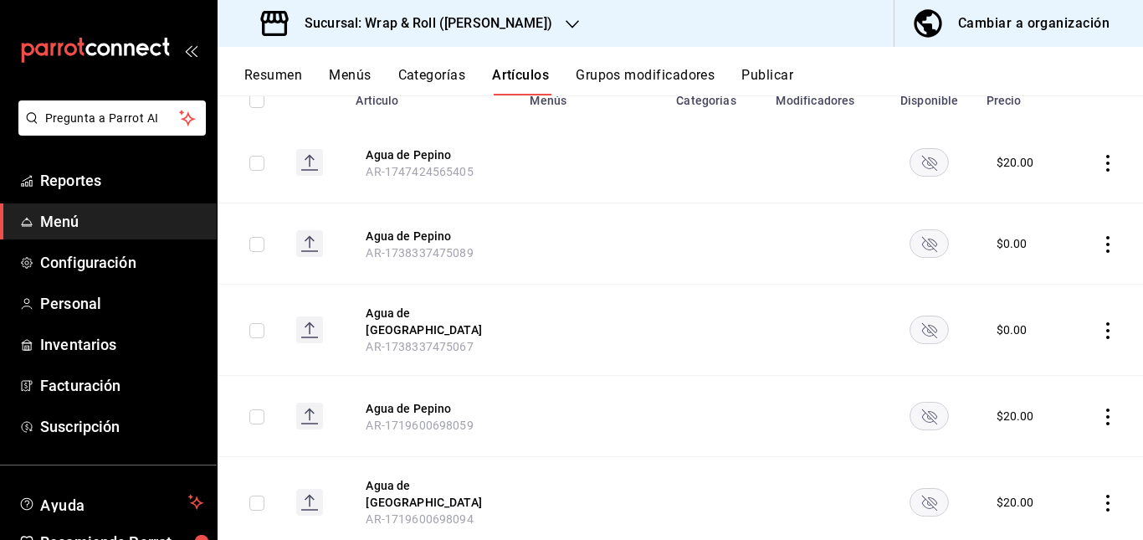
scroll to position [211, 0]
click at [919, 166] on rect "availability-product" at bounding box center [929, 161] width 38 height 28
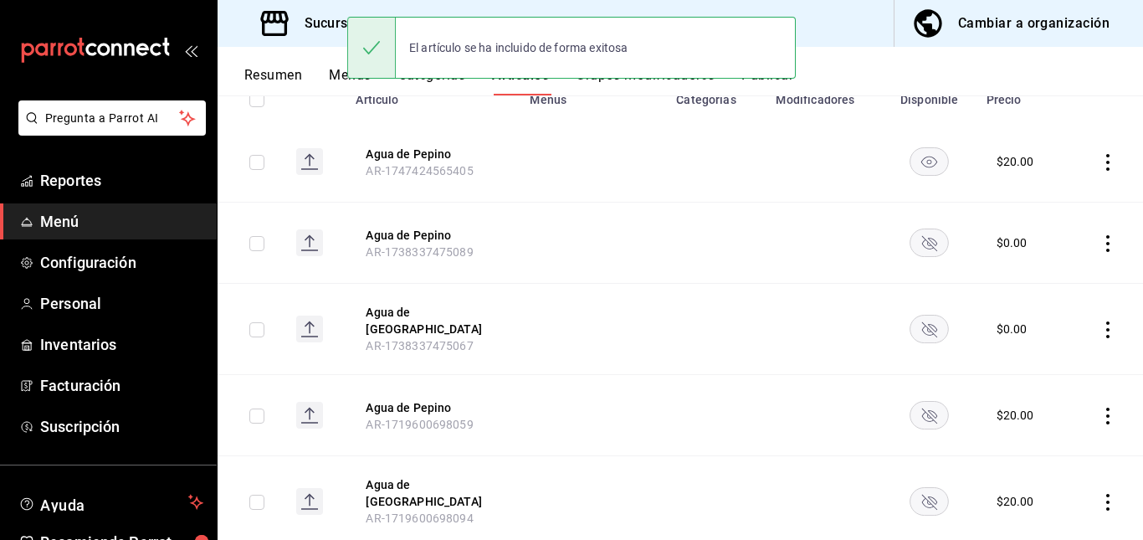
click at [910, 243] on rect "availability-product" at bounding box center [929, 242] width 38 height 28
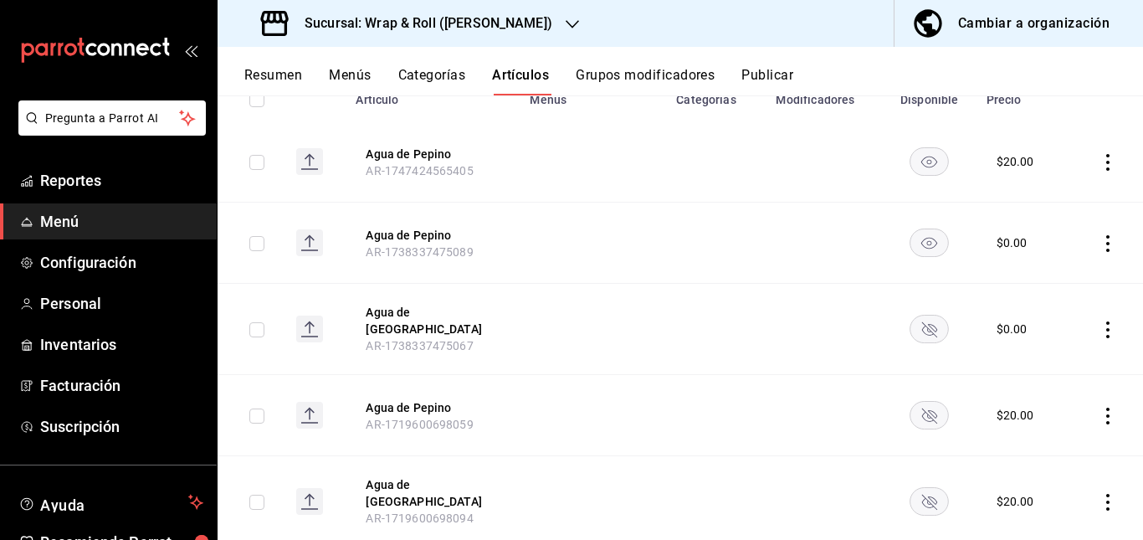
click at [910, 325] on rect "availability-product" at bounding box center [929, 329] width 38 height 28
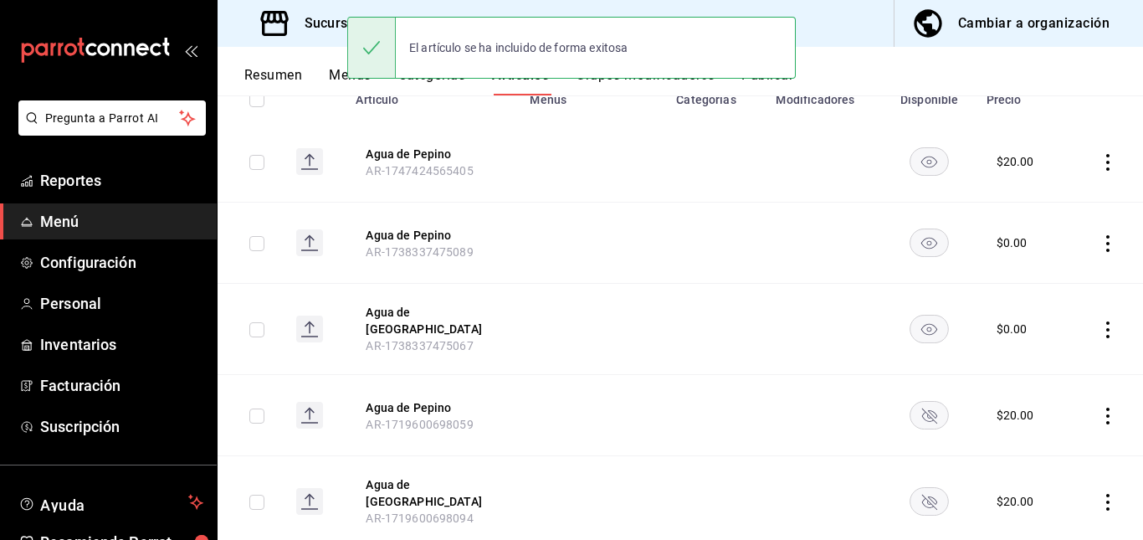
click at [921, 414] on rect "availability-product" at bounding box center [929, 416] width 38 height 28
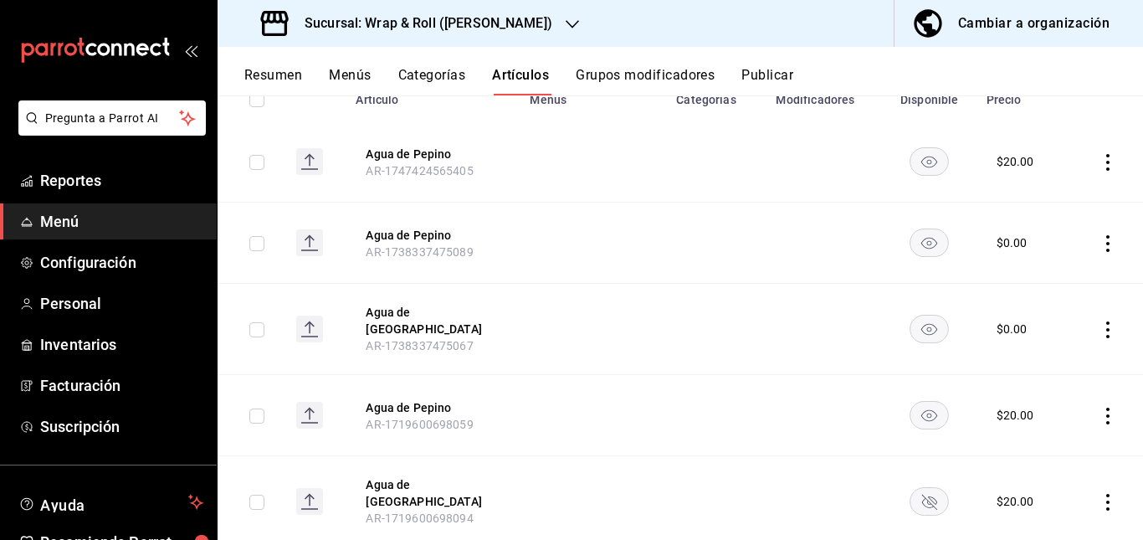
click at [923, 494] on icon "availability-product" at bounding box center [929, 501] width 15 height 15
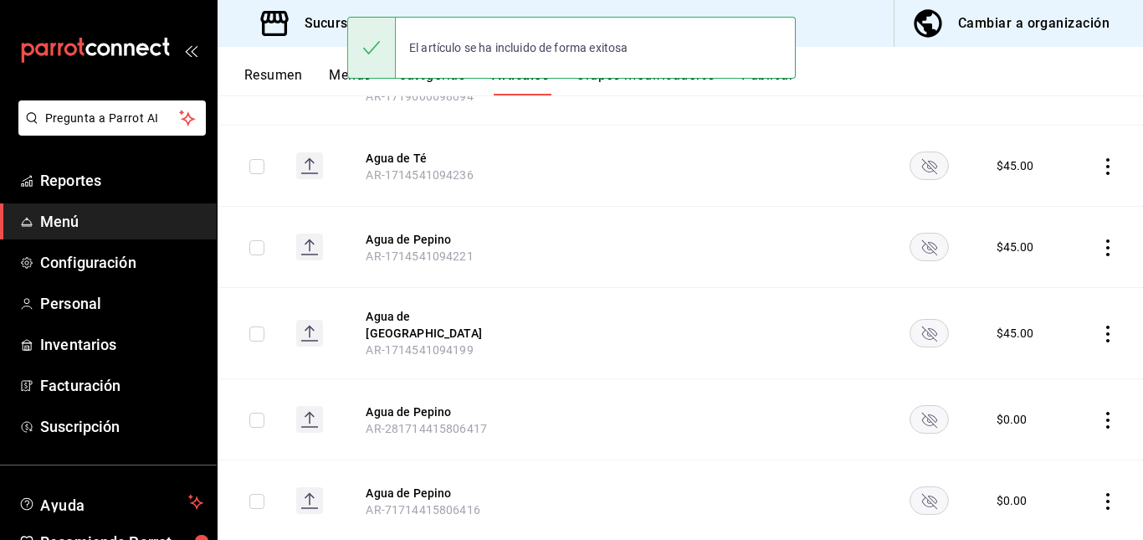
scroll to position [633, 0]
click at [923, 151] on rect "availability-product" at bounding box center [929, 165] width 38 height 28
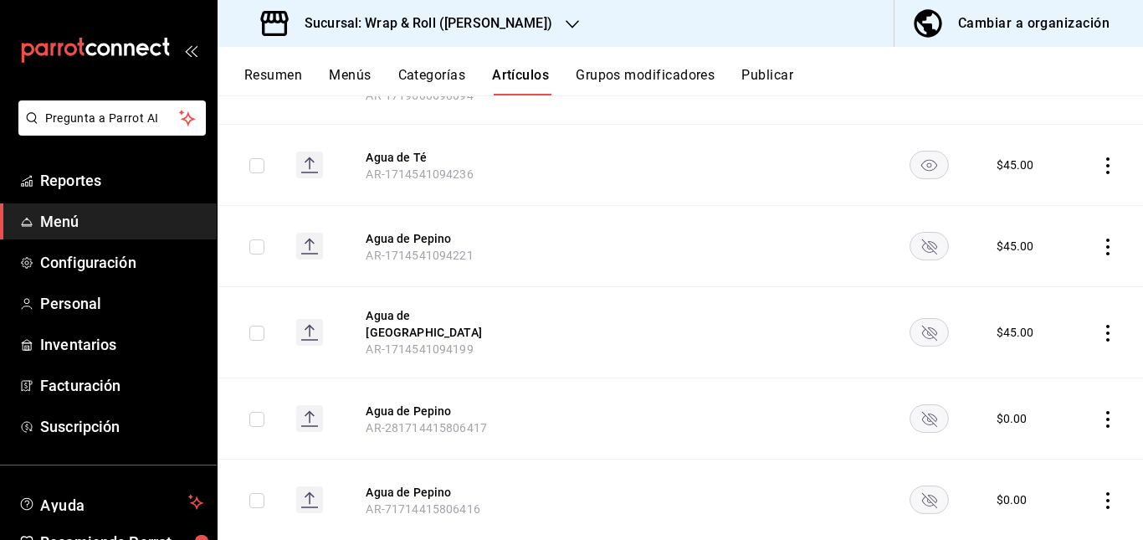
click at [914, 233] on rect "availability-product" at bounding box center [929, 247] width 38 height 28
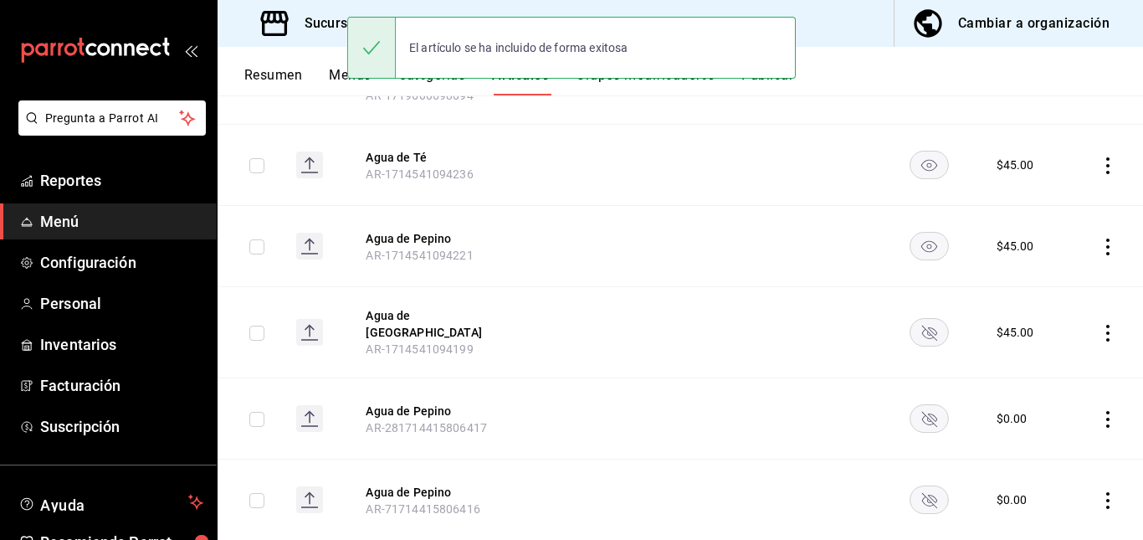
click at [913, 319] on rect "availability-product" at bounding box center [929, 333] width 38 height 28
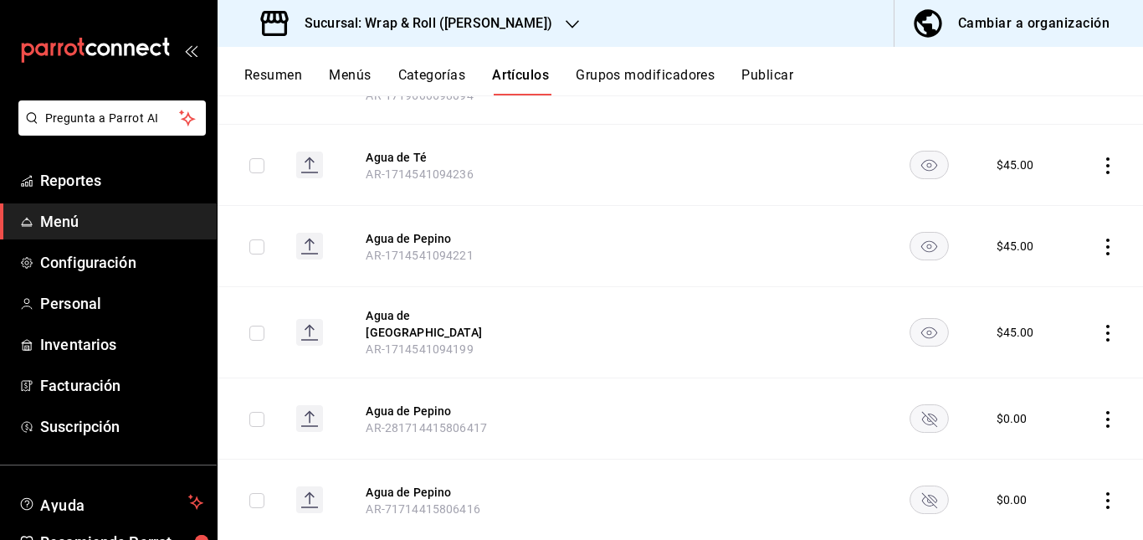
click at [923, 405] on rect "availability-product" at bounding box center [929, 419] width 38 height 28
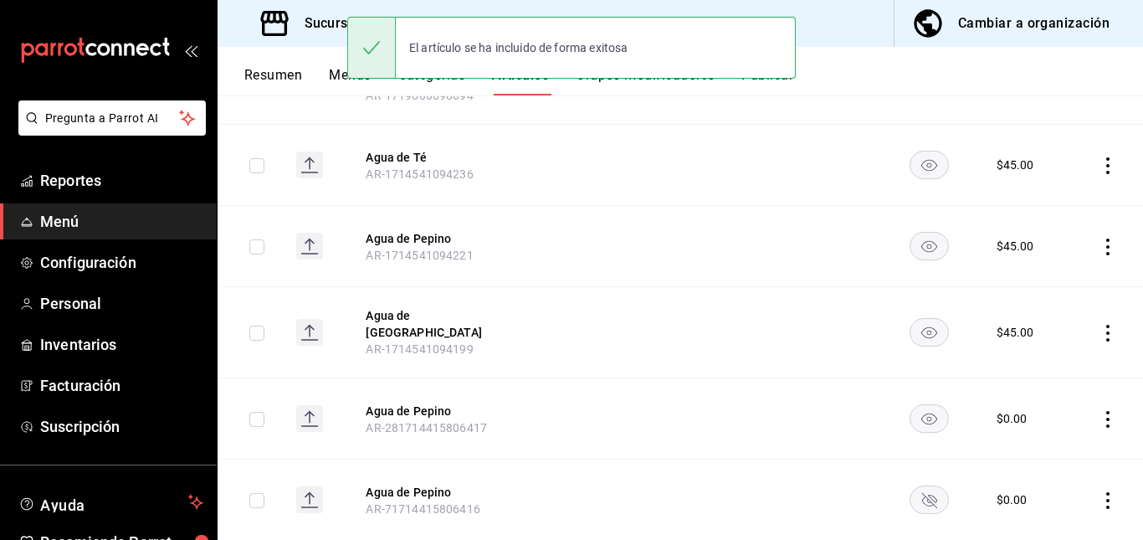
click at [921, 486] on rect "availability-product" at bounding box center [929, 500] width 38 height 28
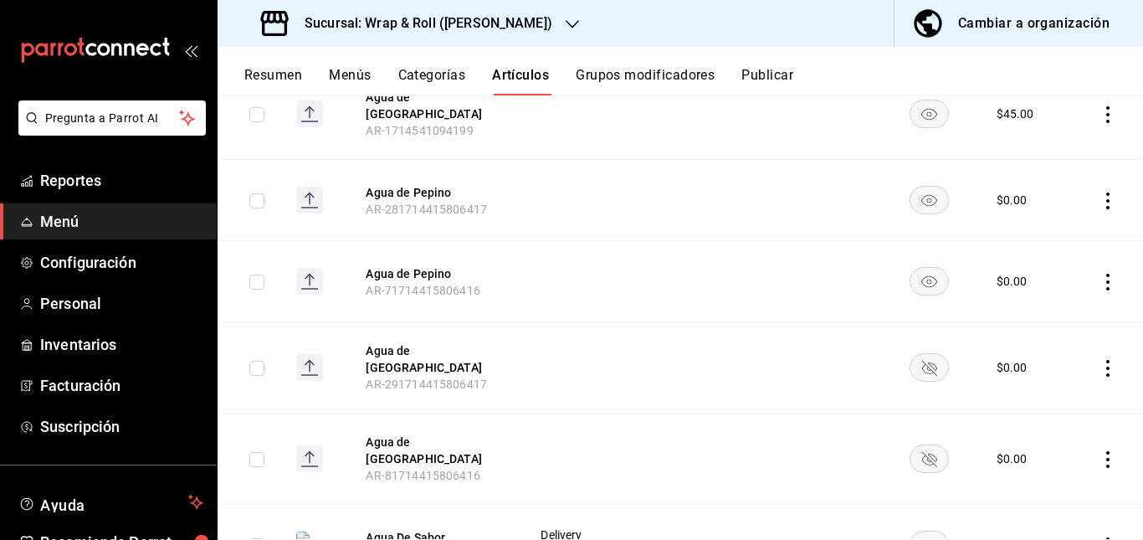
scroll to position [888, 0]
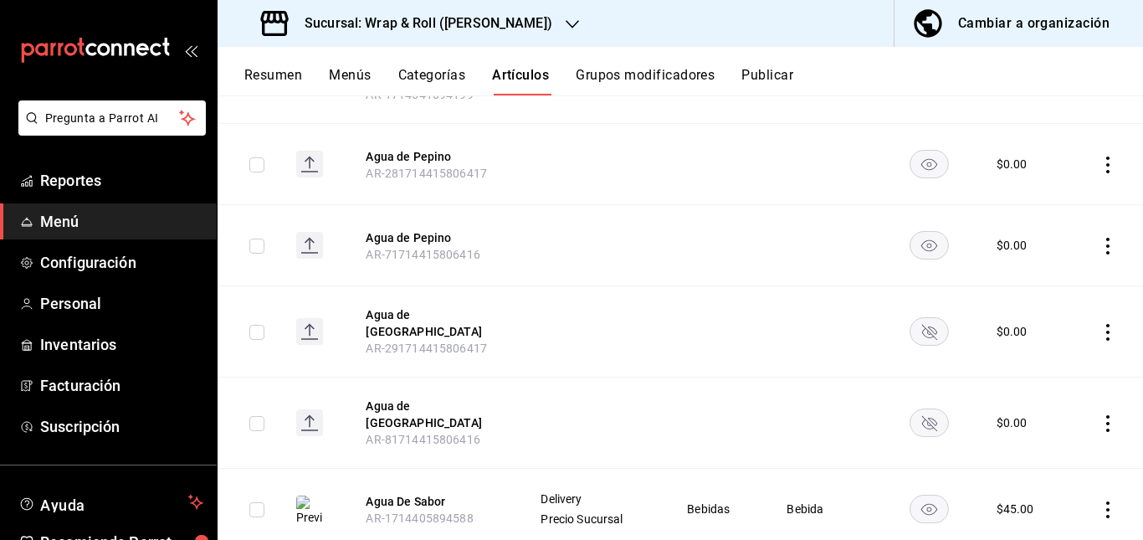
click at [913, 318] on rect "availability-product" at bounding box center [929, 332] width 38 height 28
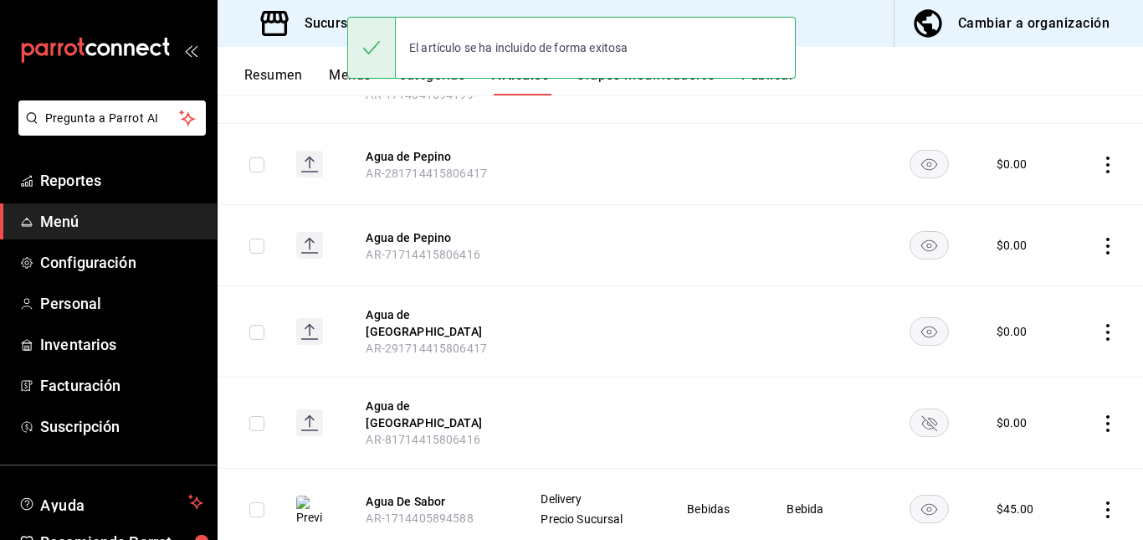
click at [928, 409] on rect "availability-product" at bounding box center [929, 423] width 38 height 28
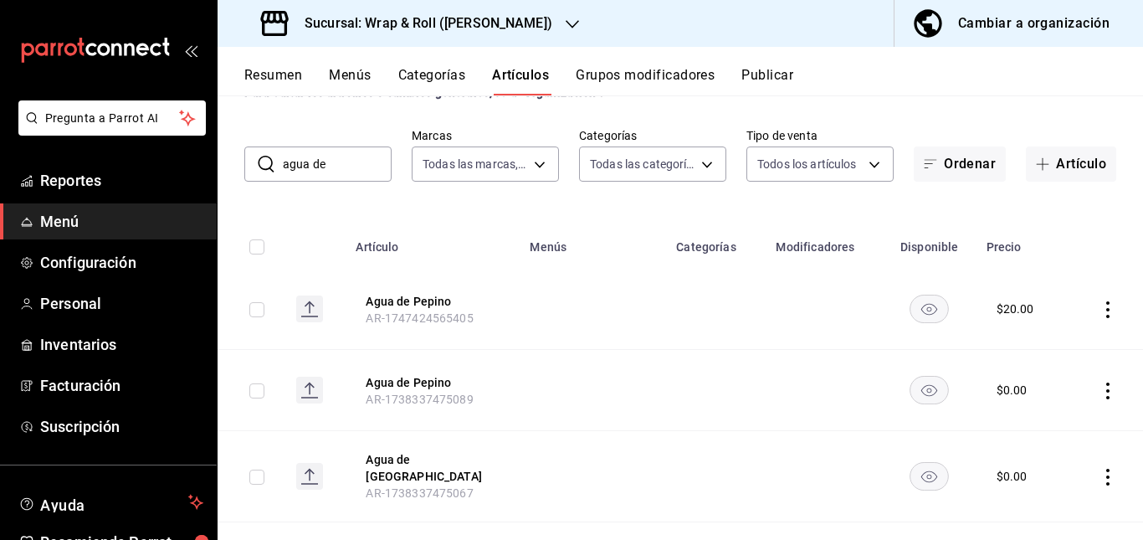
scroll to position [0, 0]
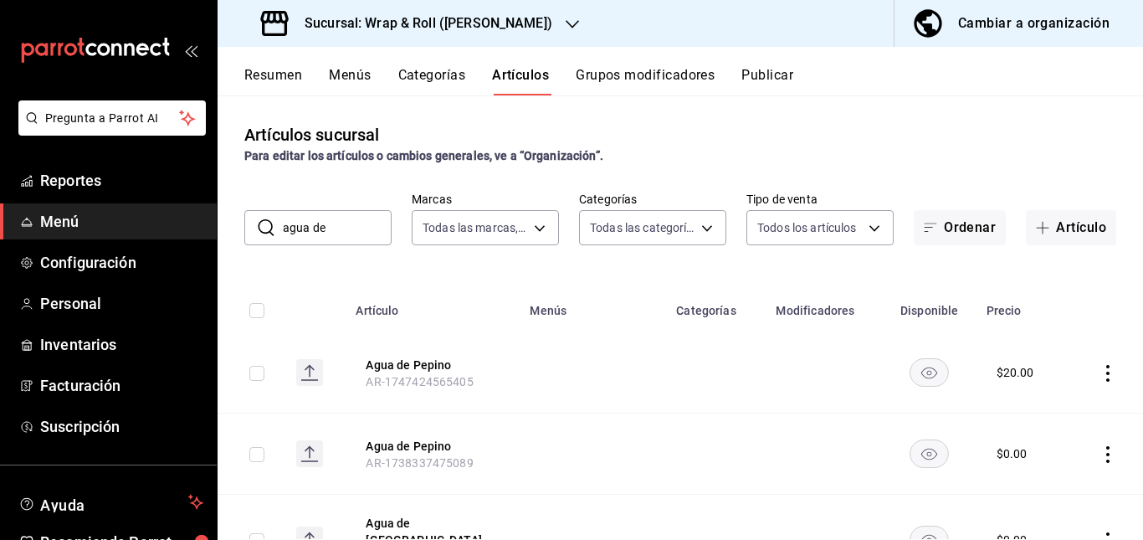
click at [335, 221] on input "agua de" at bounding box center [337, 227] width 109 height 33
type input "a"
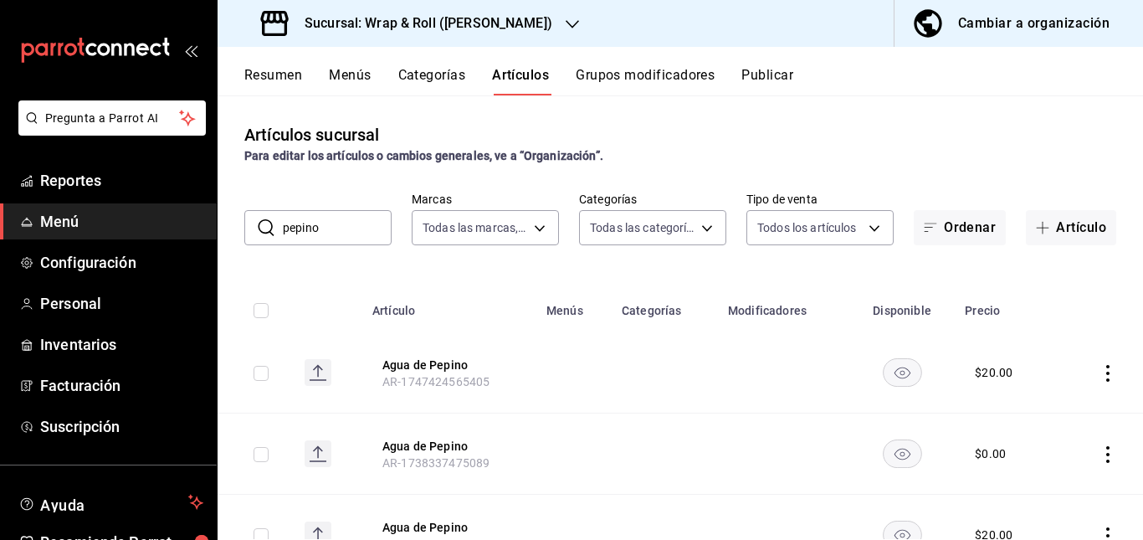
click at [555, 287] on th "Menús" at bounding box center [573, 306] width 75 height 54
click at [325, 232] on input "pepino" at bounding box center [337, 227] width 109 height 33
click at [353, 223] on input "pepino" at bounding box center [337, 226] width 109 height 33
type input "p"
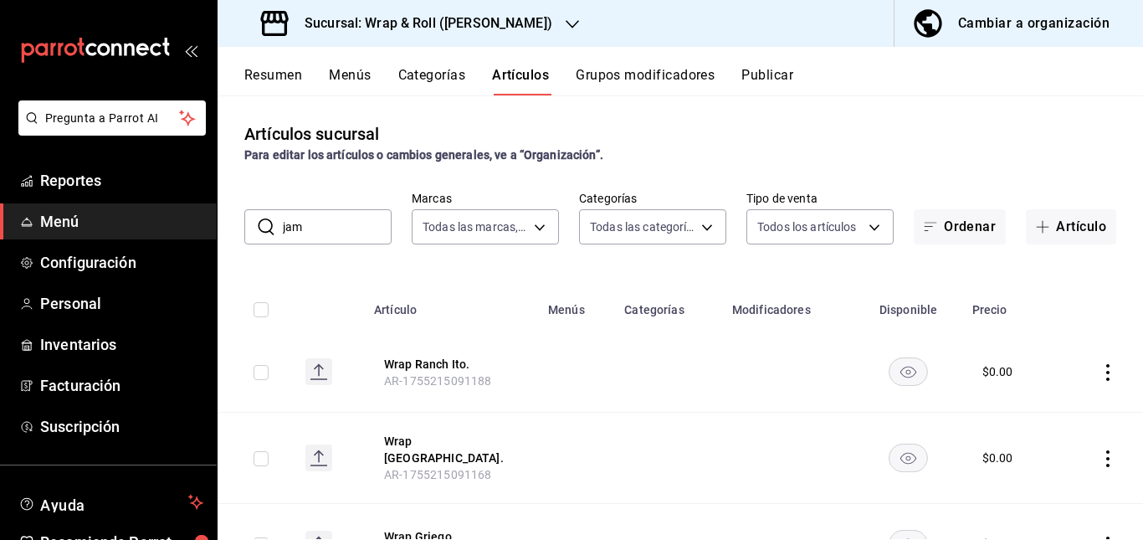
scroll to position [0, 0]
click at [549, 349] on td at bounding box center [573, 372] width 75 height 81
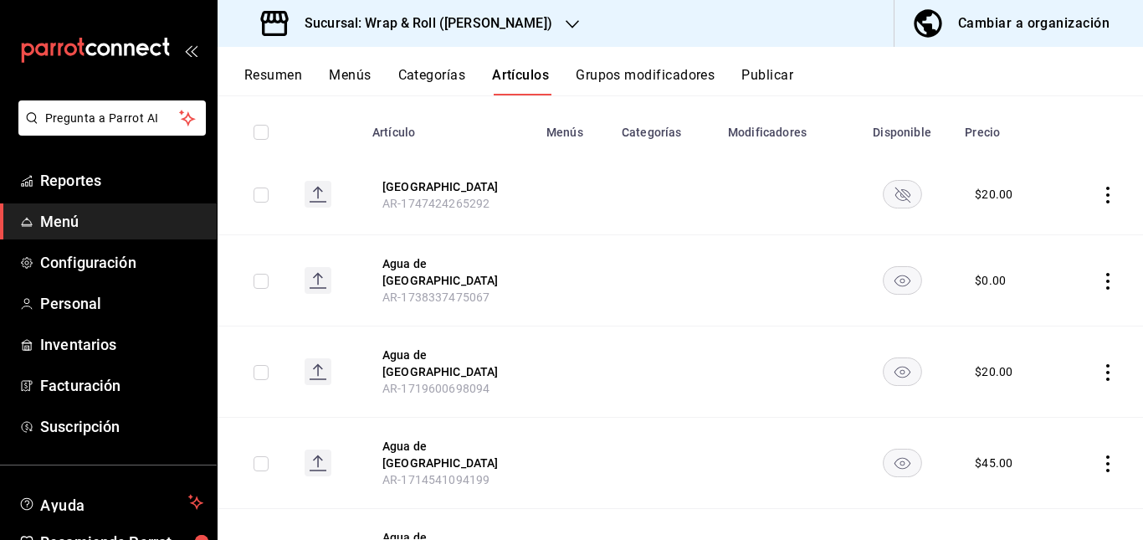
scroll to position [180, 0]
click at [901, 198] on rect "availability-product" at bounding box center [902, 192] width 38 height 28
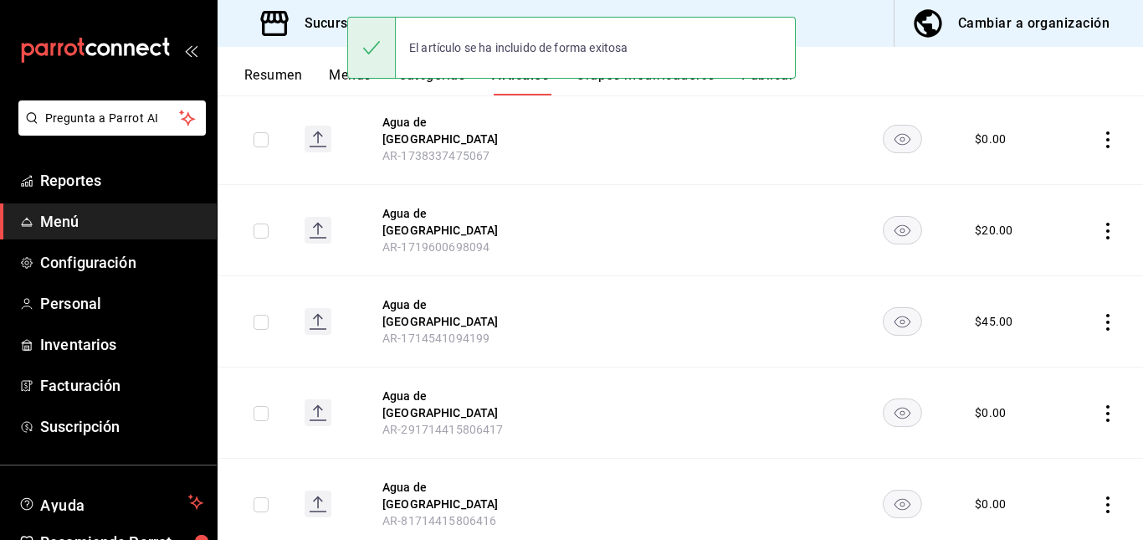
scroll to position [0, 0]
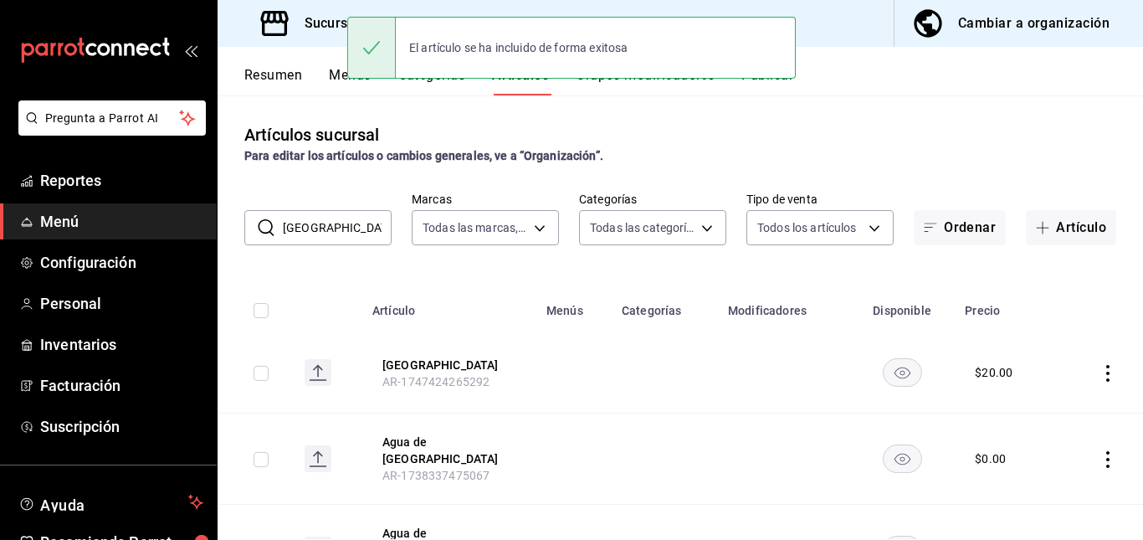
click at [335, 233] on input "[GEOGRAPHIC_DATA]" at bounding box center [337, 227] width 109 height 33
type input "j"
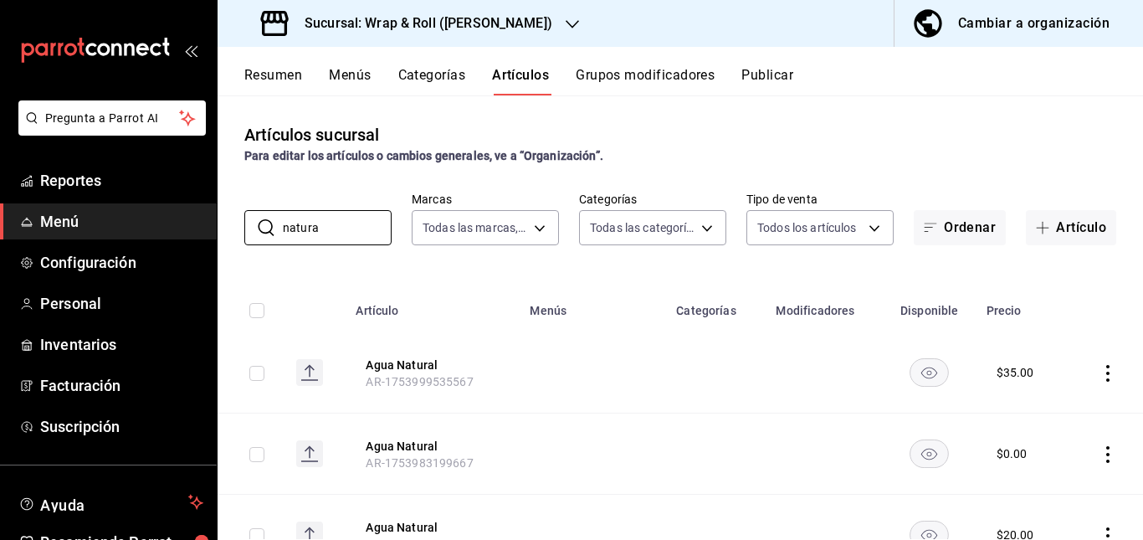
type input "natura"
click at [631, 405] on td at bounding box center [592, 372] width 146 height 81
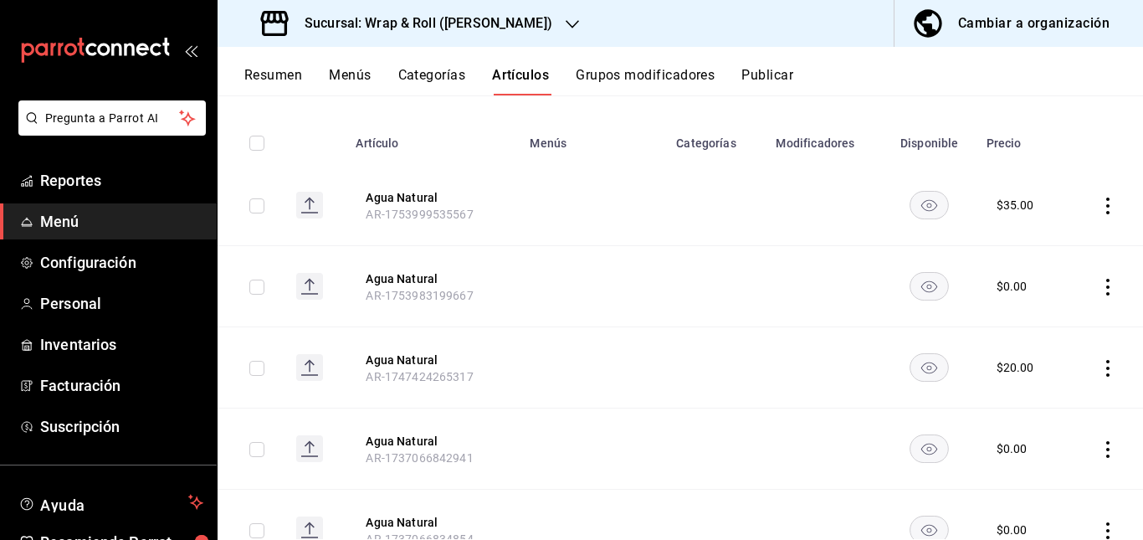
scroll to position [177, 0]
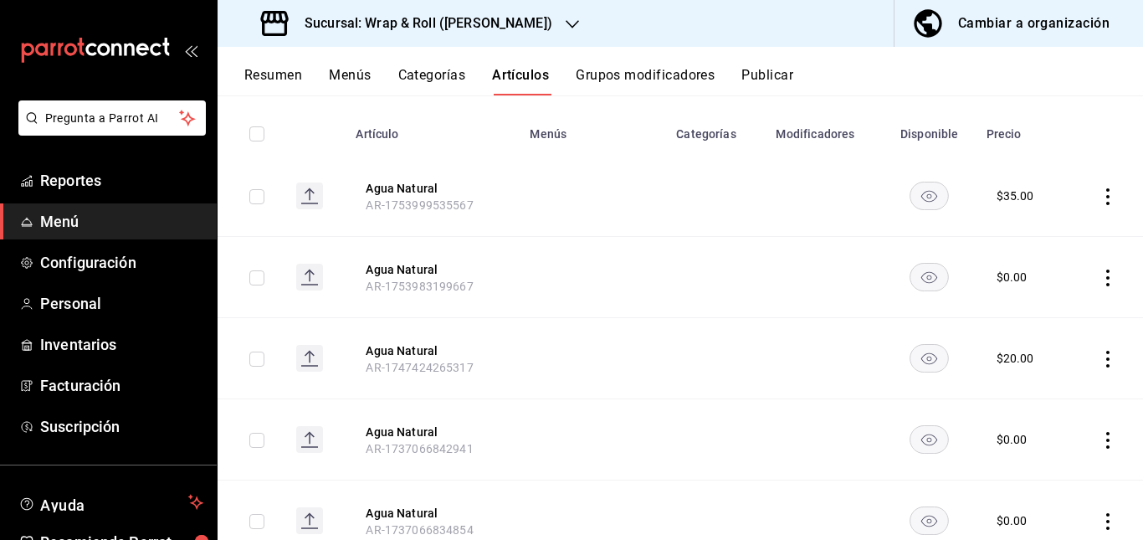
click at [910, 196] on rect "availability-product" at bounding box center [929, 196] width 38 height 28
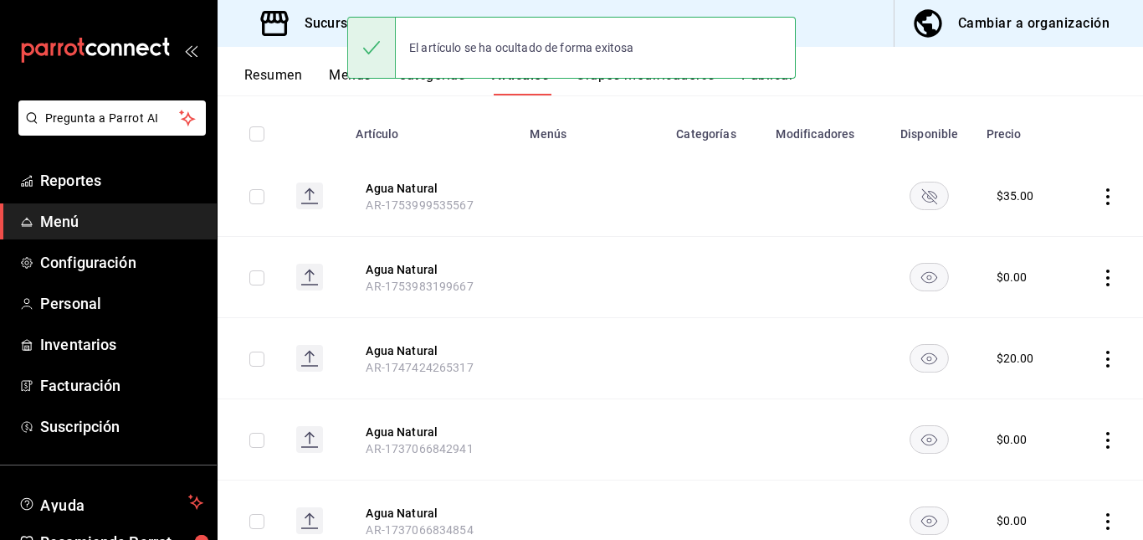
click at [913, 270] on rect "availability-product" at bounding box center [929, 277] width 38 height 28
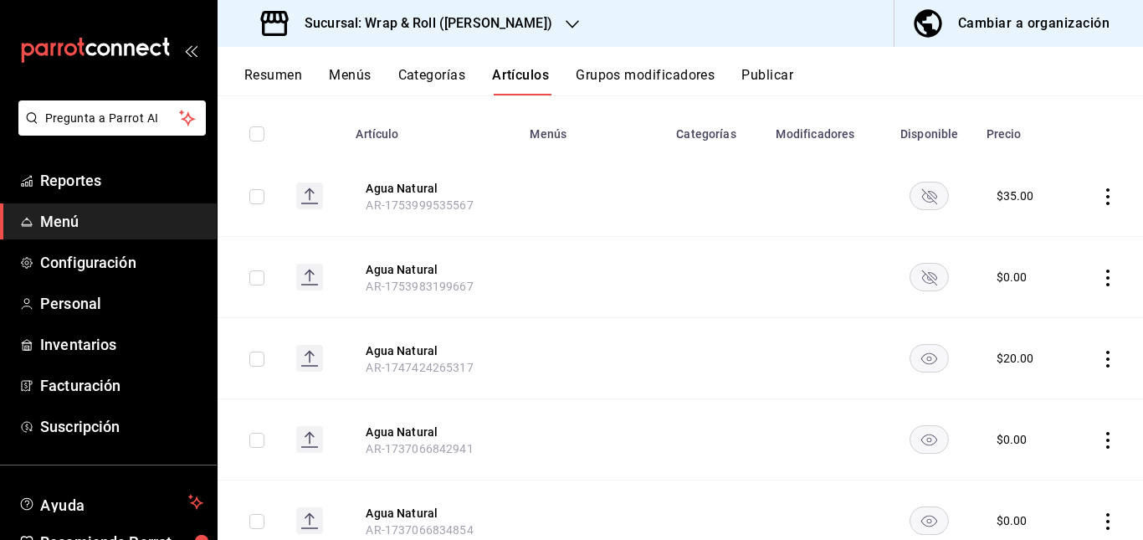
click at [919, 358] on rect "availability-product" at bounding box center [929, 358] width 38 height 28
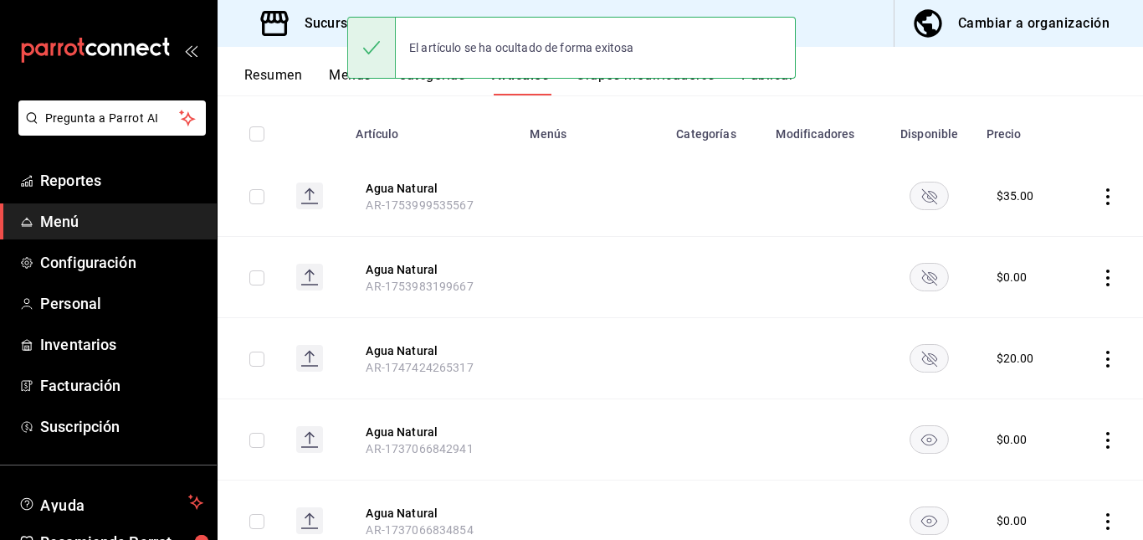
drag, startPoint x: 912, startPoint y: 439, endPoint x: 923, endPoint y: 519, distance: 81.0
click at [923, 519] on icon "availability-product" at bounding box center [929, 521] width 16 height 12
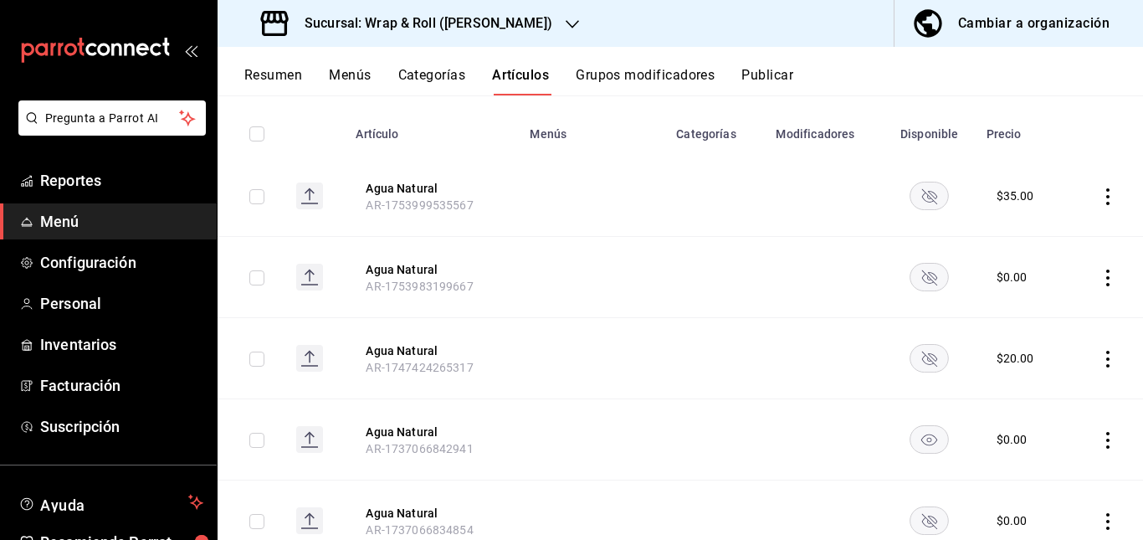
click at [919, 446] on rect "availability-product" at bounding box center [929, 439] width 38 height 28
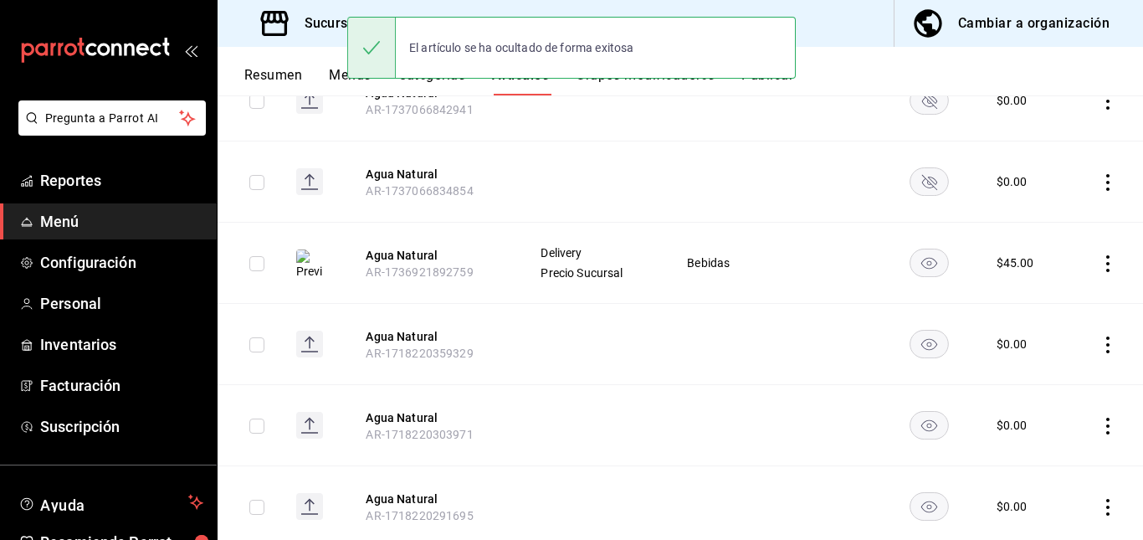
scroll to position [519, 0]
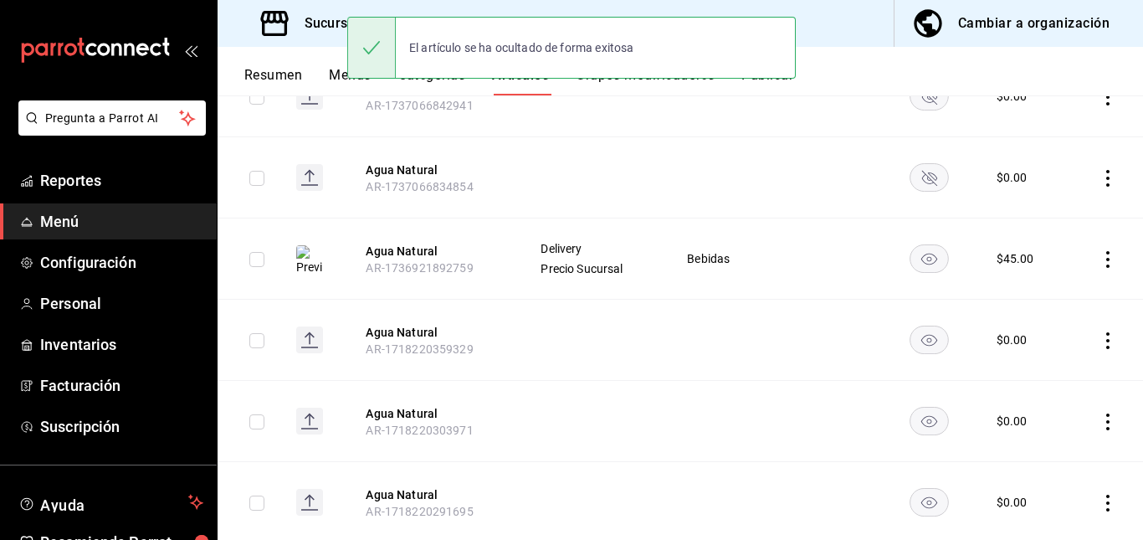
click at [913, 352] on rect "availability-product" at bounding box center [929, 339] width 38 height 28
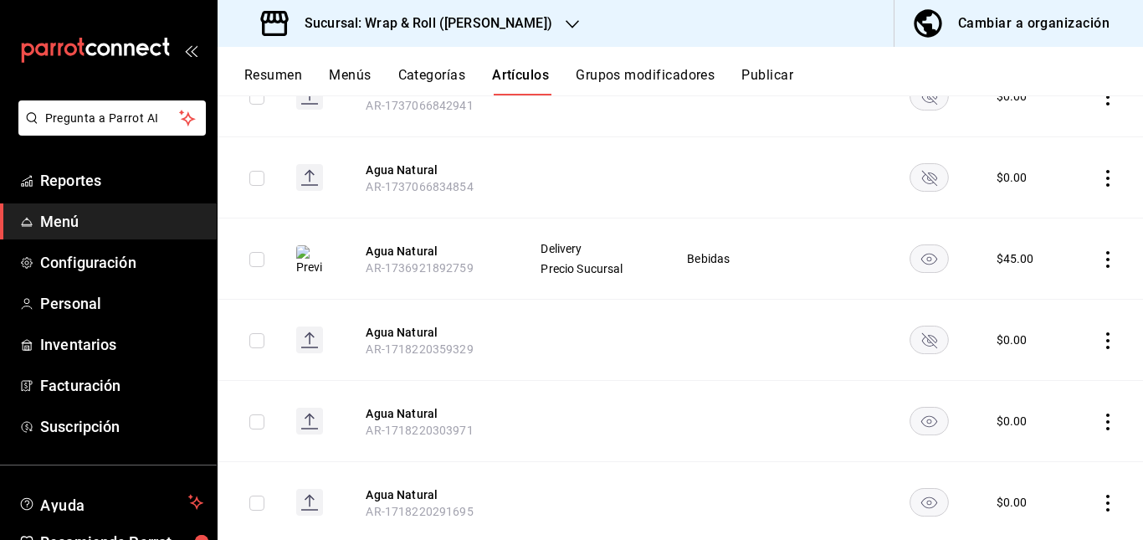
click at [911, 417] on rect "availability-product" at bounding box center [929, 421] width 38 height 28
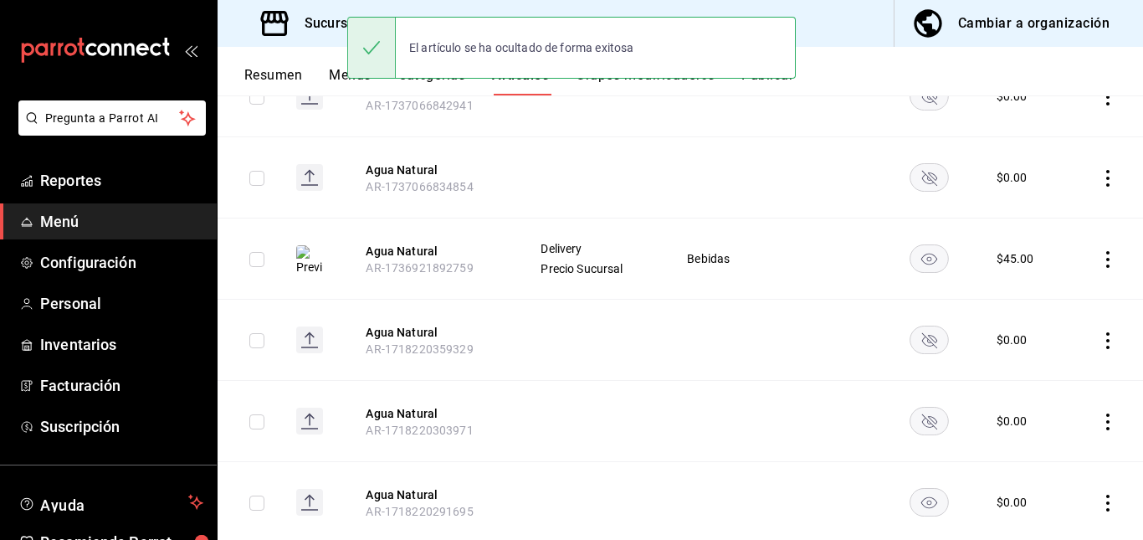
click at [921, 489] on rect "availability-product" at bounding box center [929, 502] width 38 height 28
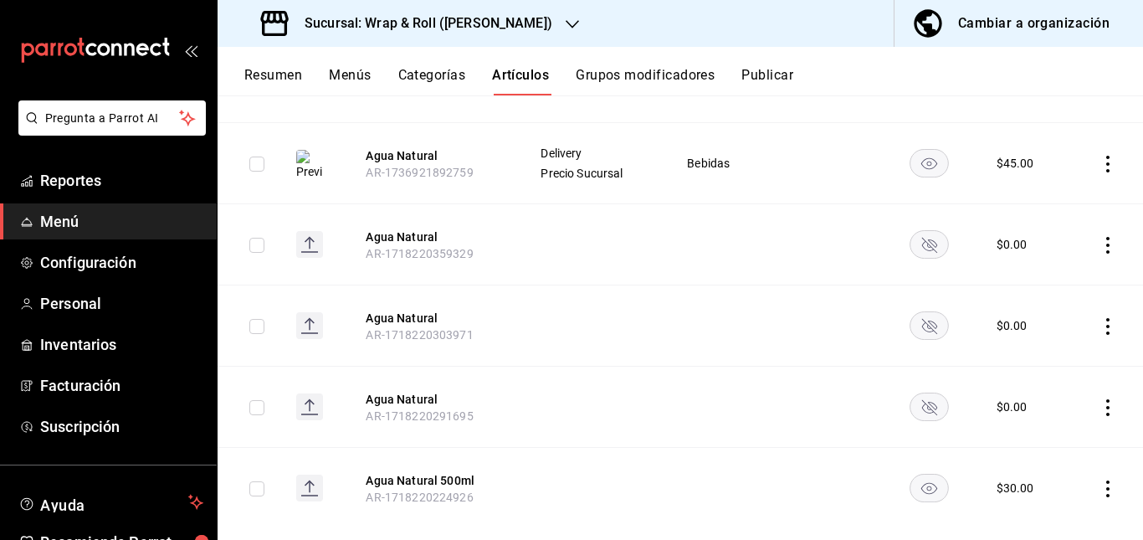
scroll to position [644, 0]
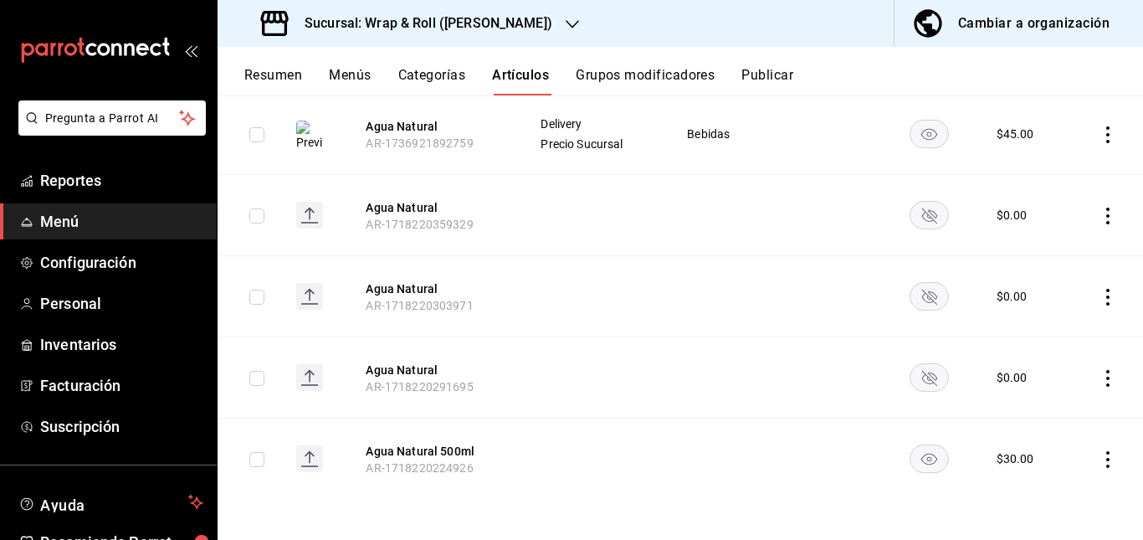
click at [924, 448] on rect "availability-product" at bounding box center [929, 458] width 38 height 28
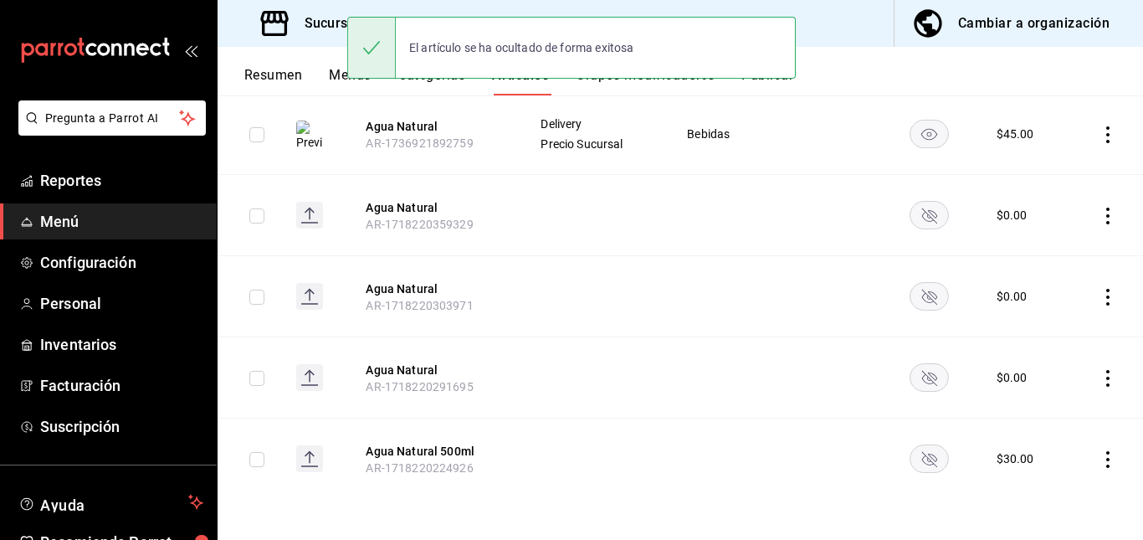
click at [772, 85] on button "Publicar" at bounding box center [767, 81] width 52 height 28
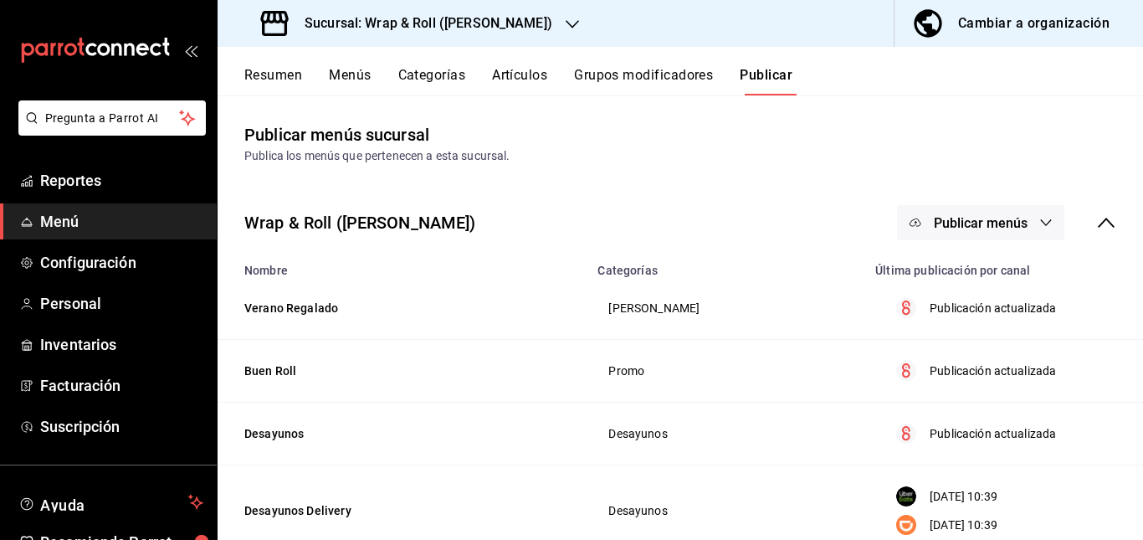
click at [973, 227] on span "Publicar menús" at bounding box center [981, 223] width 94 height 16
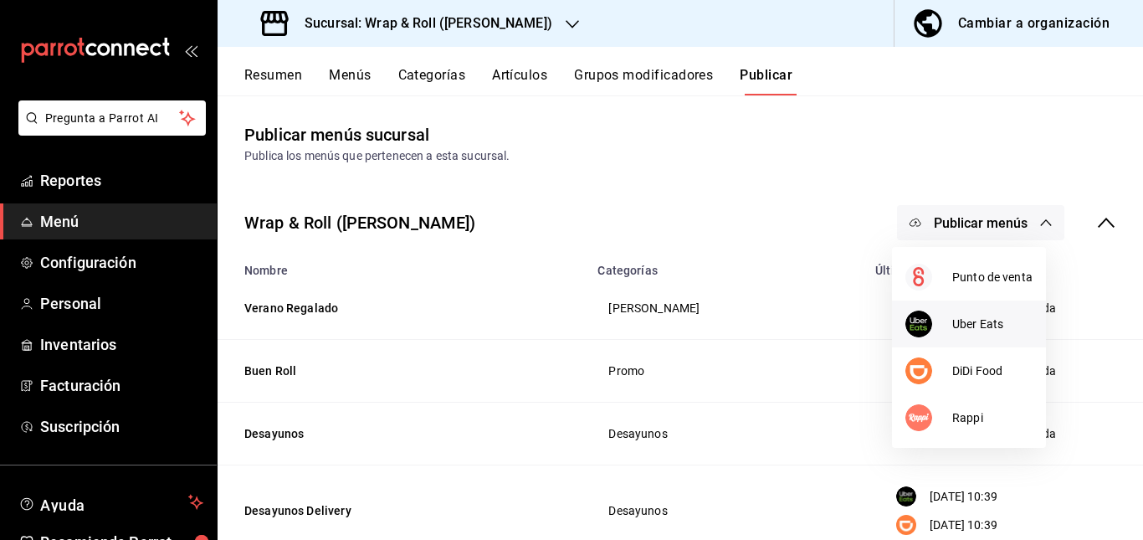
click at [964, 340] on li "Uber Eats" at bounding box center [969, 323] width 154 height 47
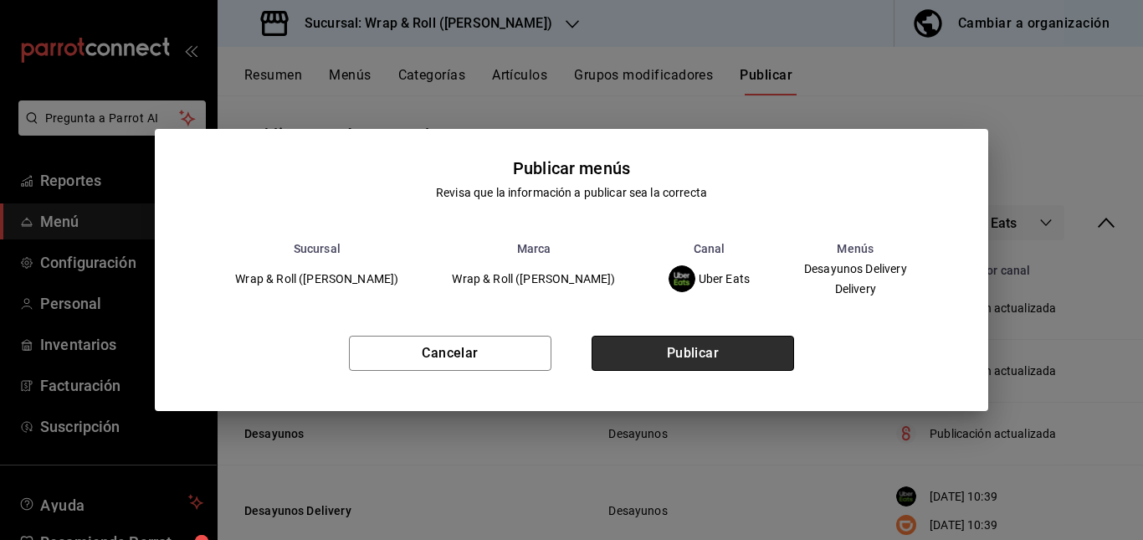
click at [760, 368] on button "Publicar" at bounding box center [692, 352] width 202 height 35
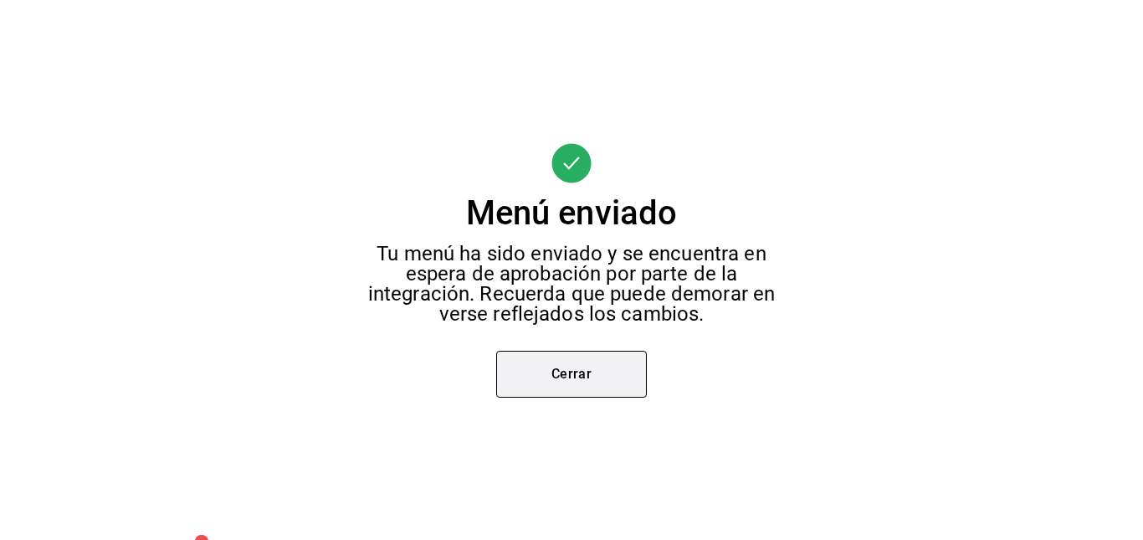
click at [579, 366] on button "Cerrar" at bounding box center [571, 373] width 151 height 47
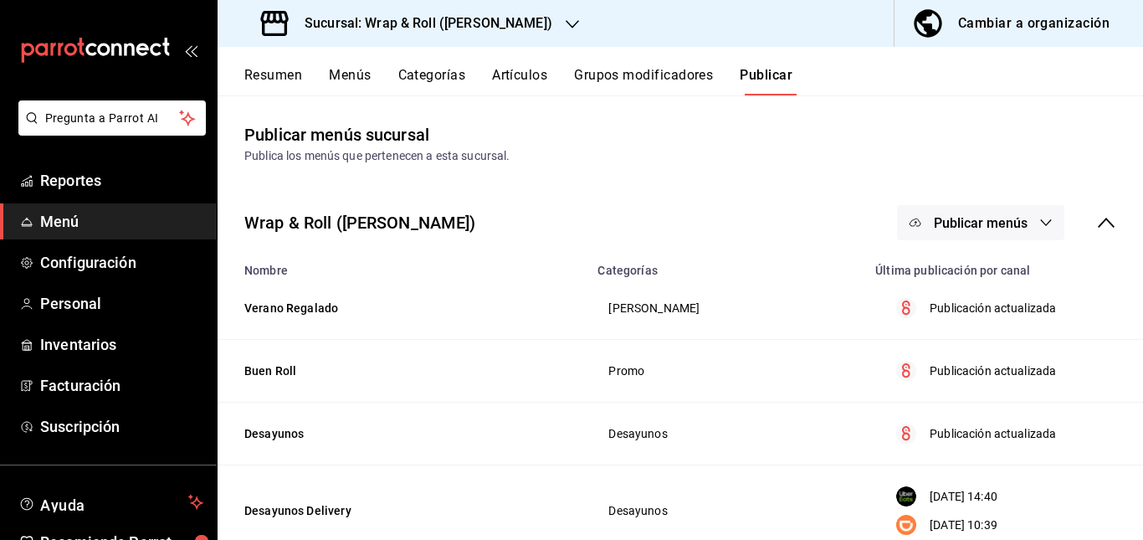
click at [977, 220] on span "Publicar menús" at bounding box center [981, 223] width 94 height 16
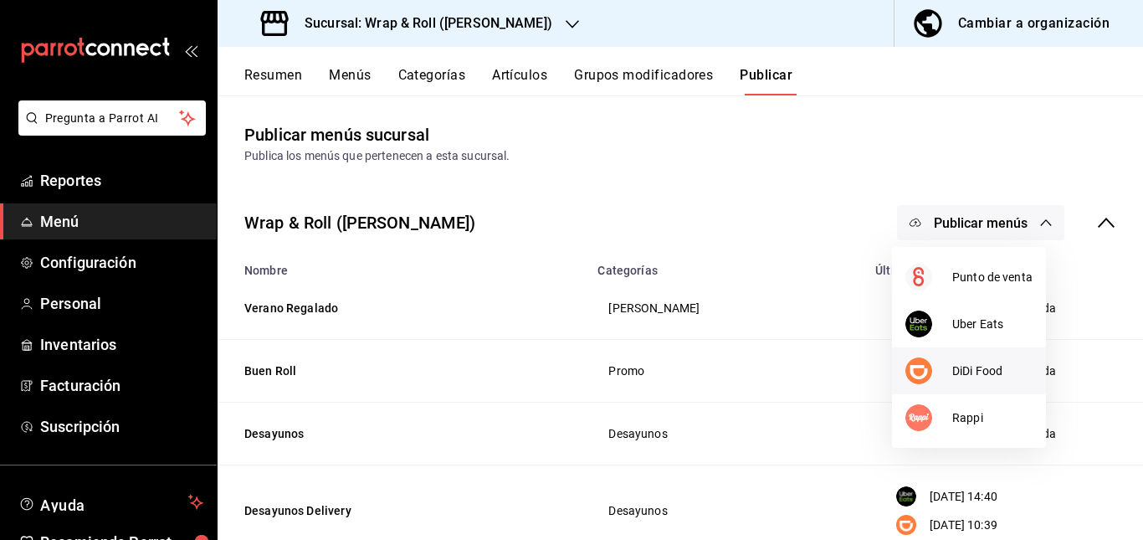
click at [940, 375] on div at bounding box center [928, 370] width 47 height 27
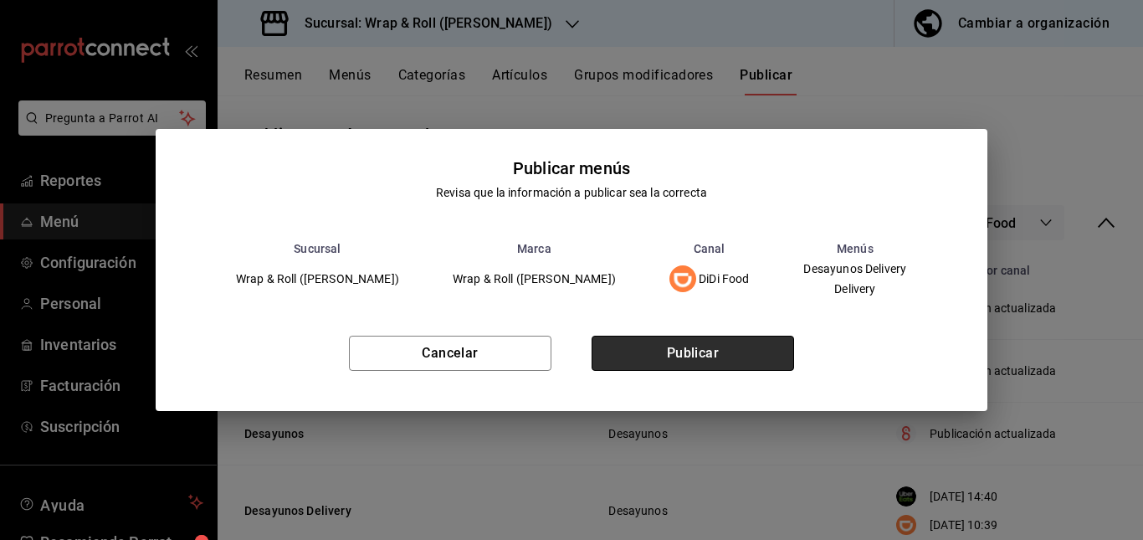
click at [742, 344] on button "Publicar" at bounding box center [692, 352] width 202 height 35
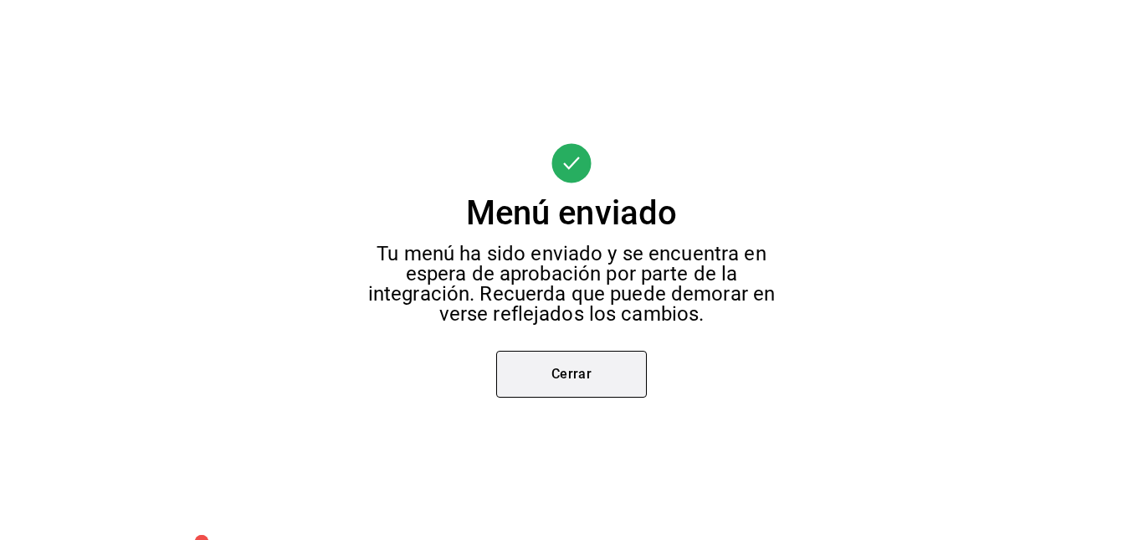
click at [554, 389] on button "Cerrar" at bounding box center [571, 373] width 151 height 47
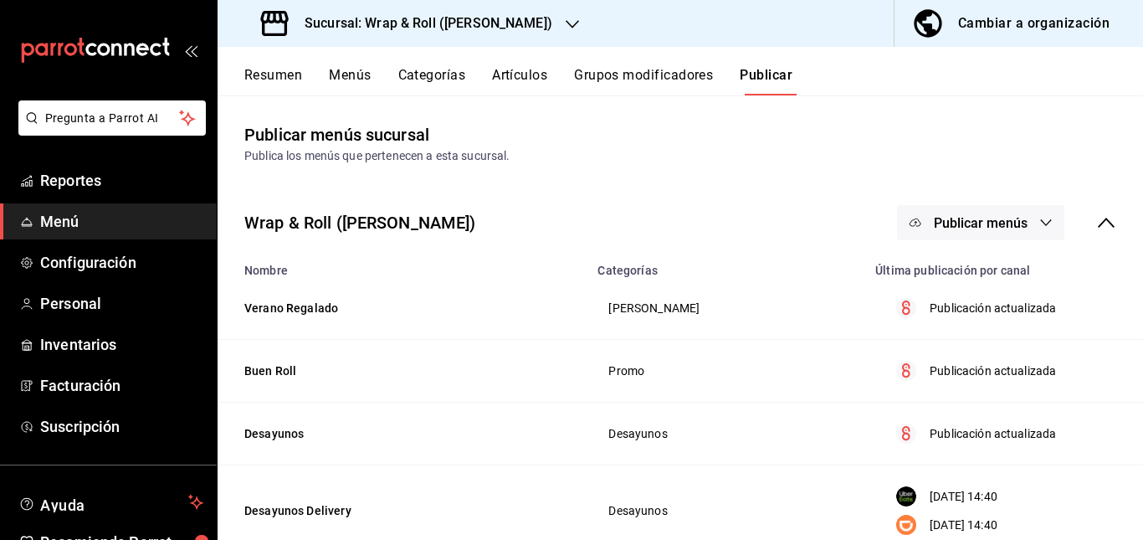
click at [1016, 229] on button "Publicar menús" at bounding box center [980, 222] width 167 height 35
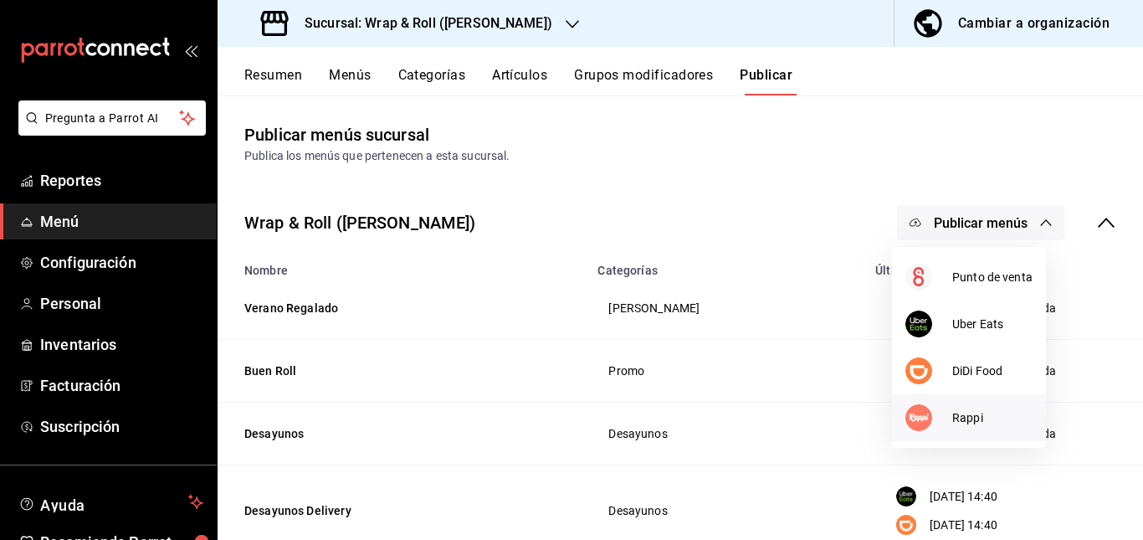
click at [960, 409] on span "Rappi" at bounding box center [992, 418] width 80 height 18
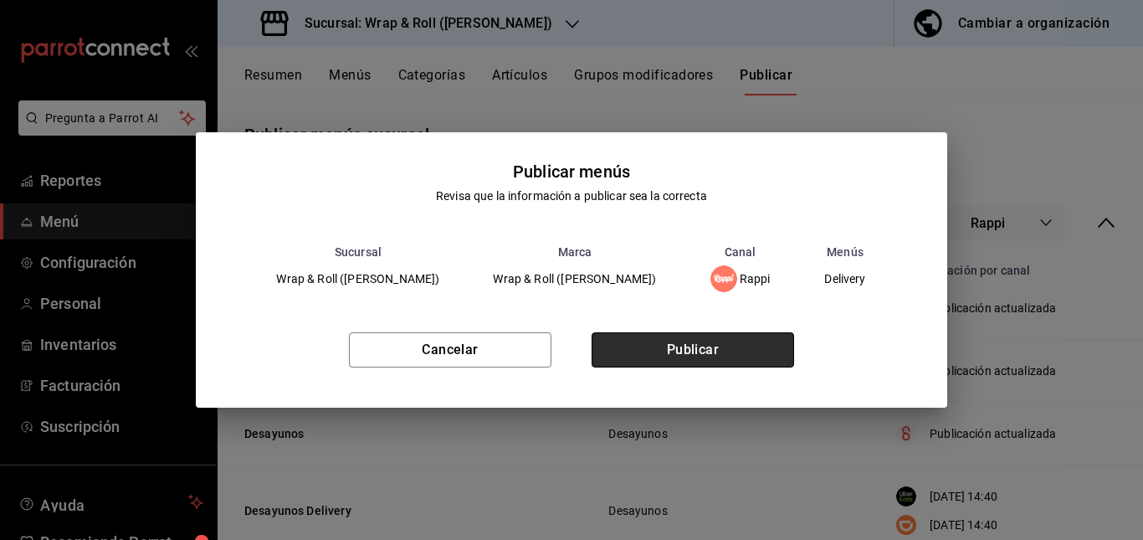
click at [750, 345] on button "Publicar" at bounding box center [692, 349] width 202 height 35
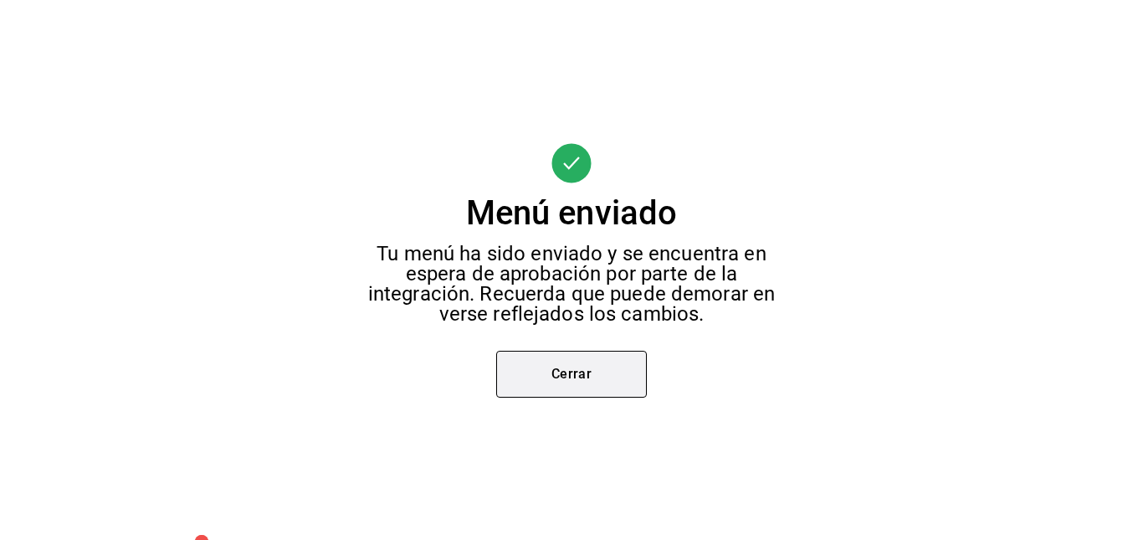
click at [585, 374] on button "Cerrar" at bounding box center [571, 373] width 151 height 47
